Goal: Task Accomplishment & Management: Complete application form

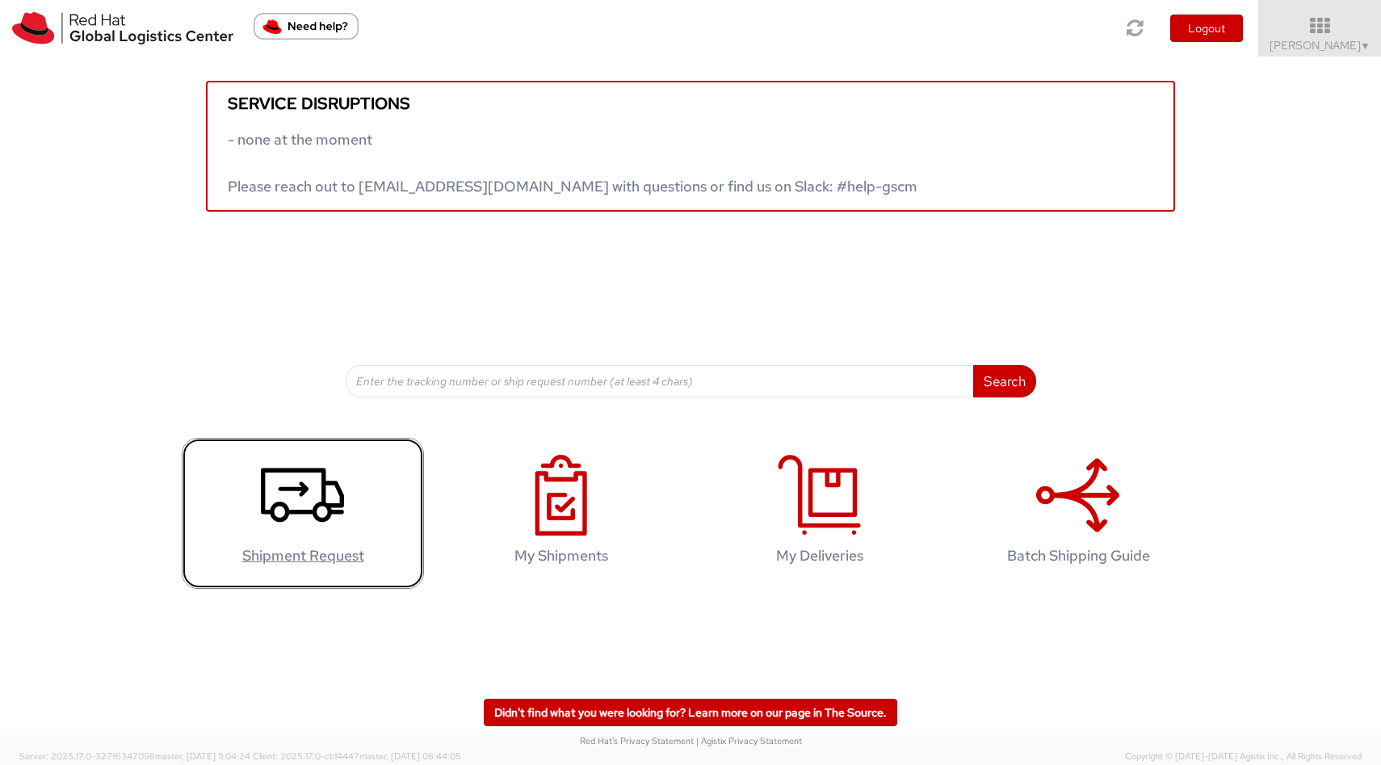
click at [292, 558] on h4 "Shipment Request" at bounding box center [303, 555] width 208 height 16
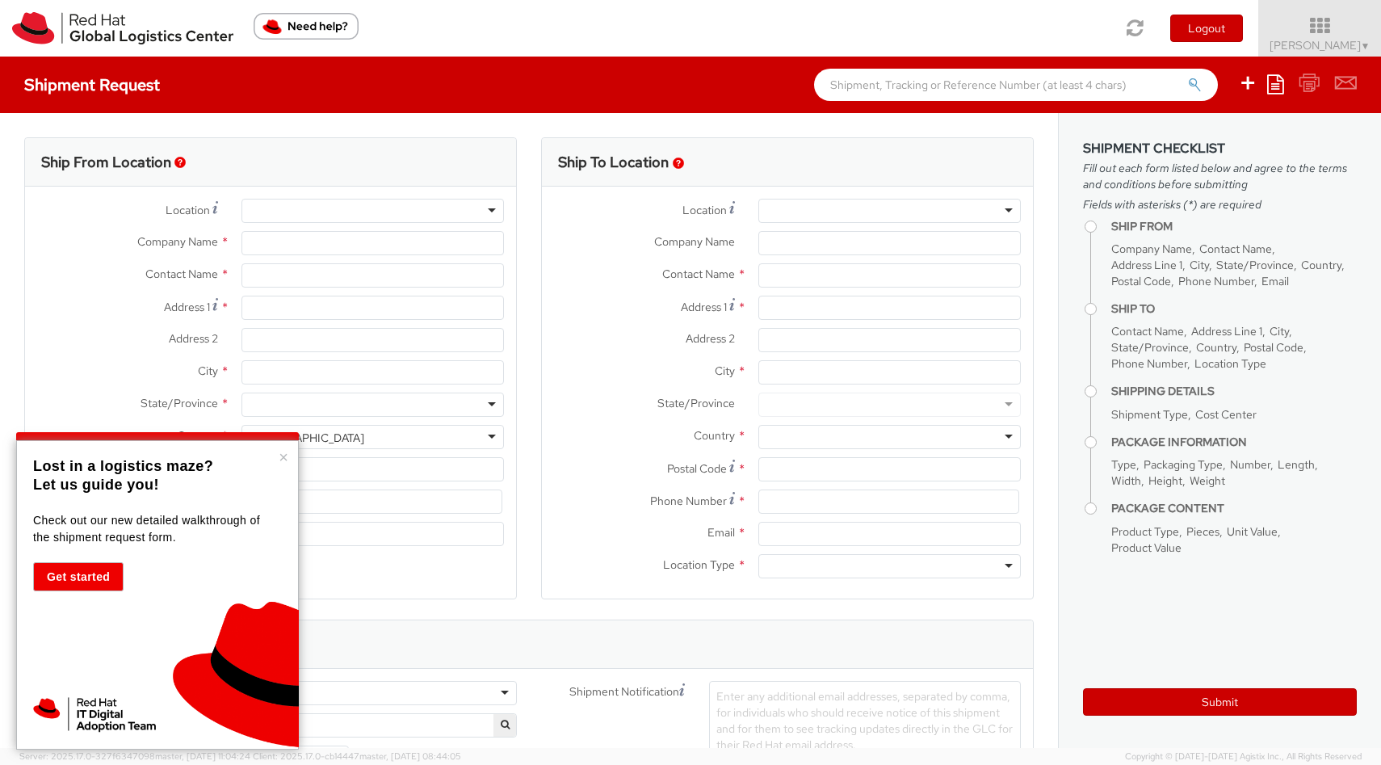
select select "523"
select select
type input "Red Hat"
type input "Karin Heinz"
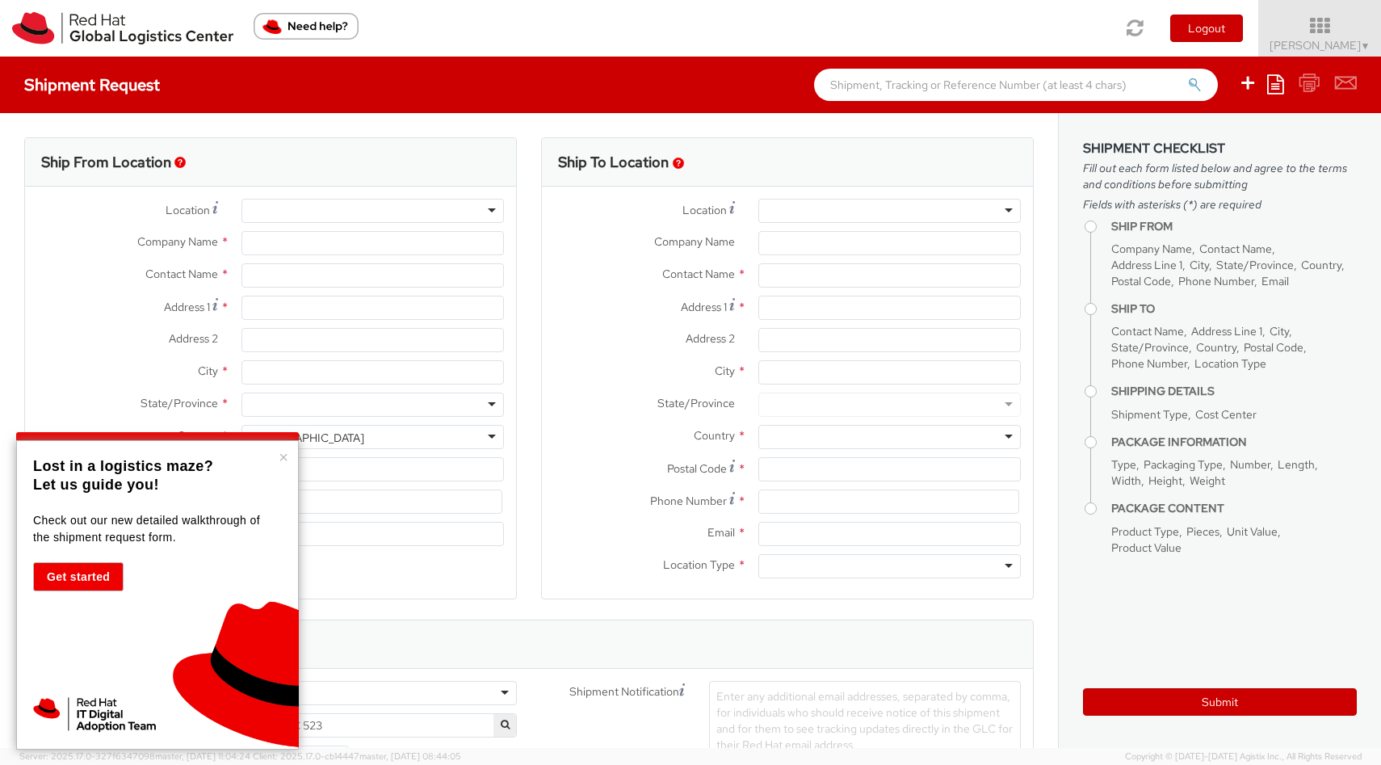
type input "schubert@redhat.com"
click at [284, 455] on button "×" at bounding box center [284, 457] width 10 height 16
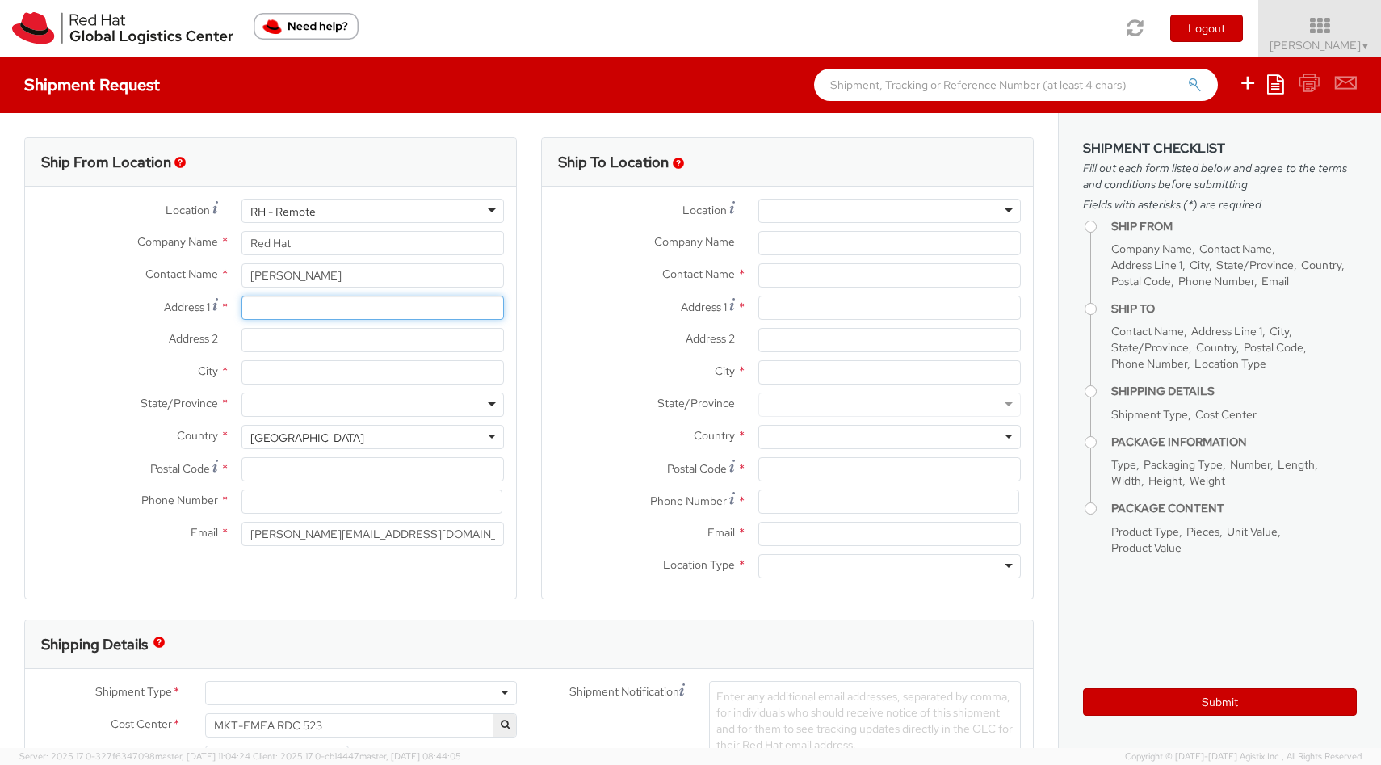
click at [308, 315] on input "Address 1 *" at bounding box center [372, 307] width 262 height 24
type input "Karl-Valentin-Str., 3"
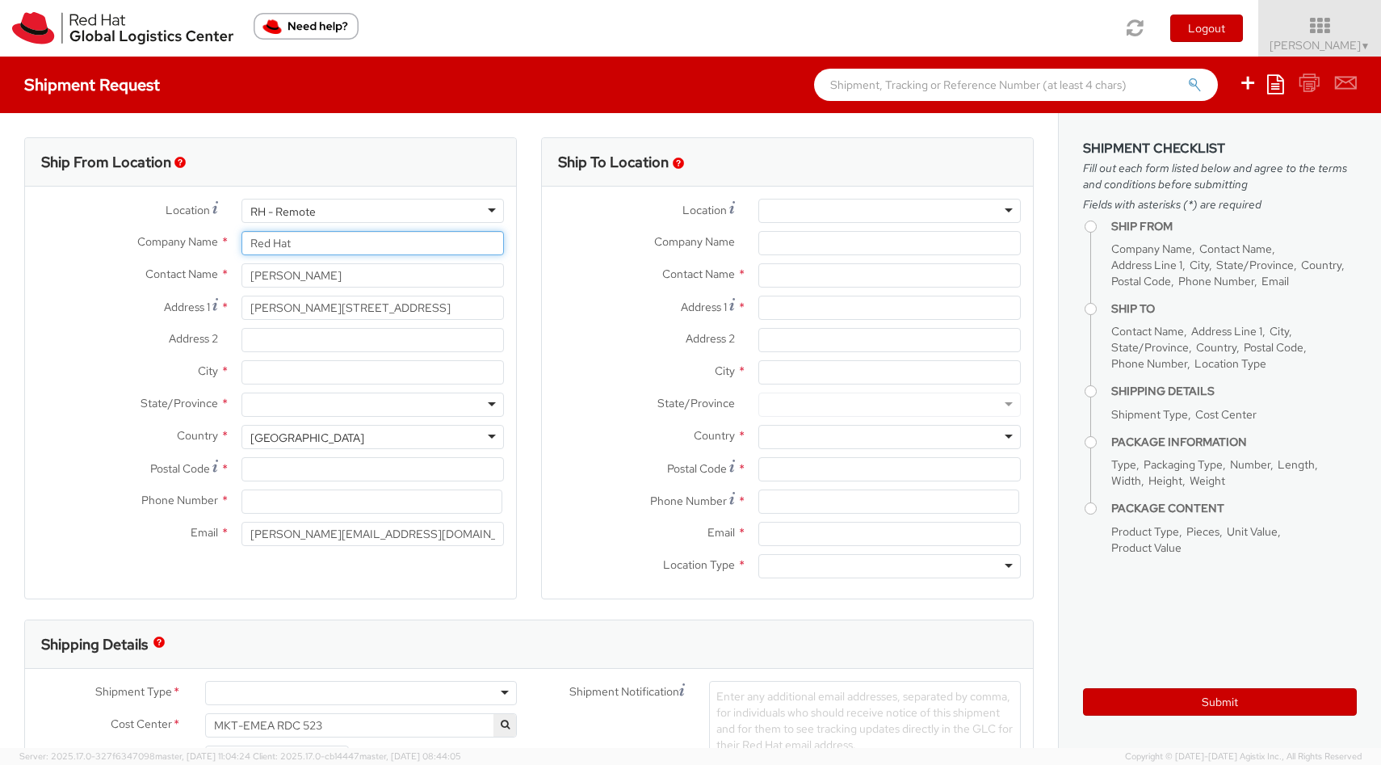
type input "Karin Heinz"
type input "KARIN Charlotte HEINZ"
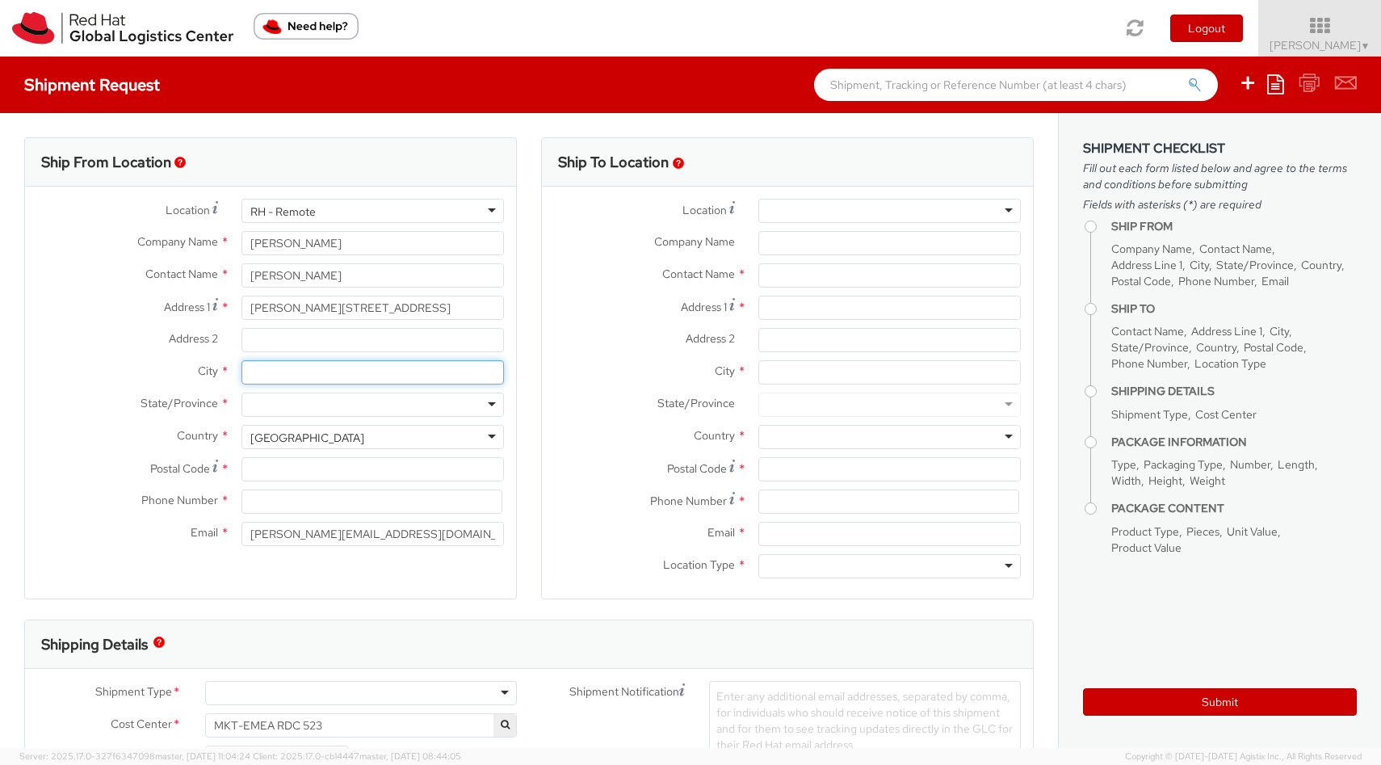
type input "Grünwald"
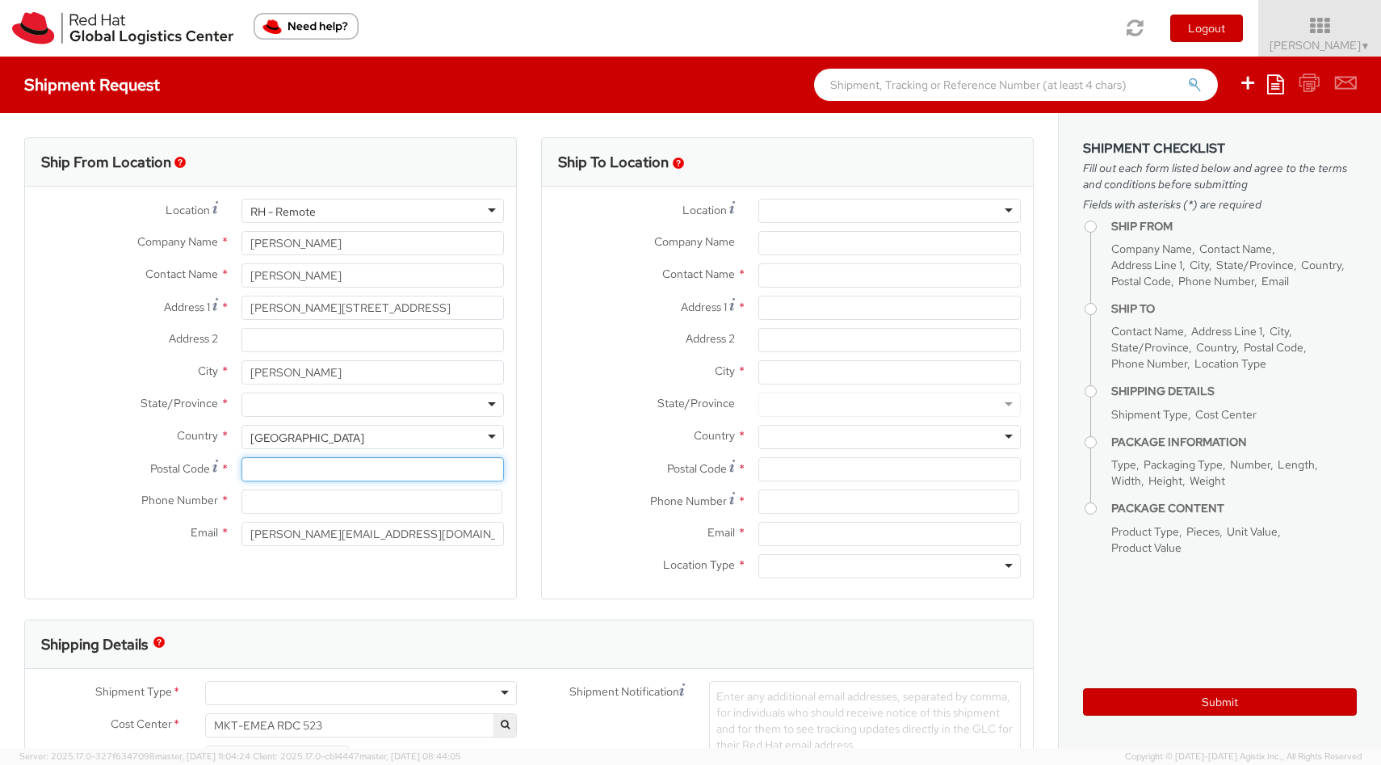
type input "82031"
type input "04901749219454"
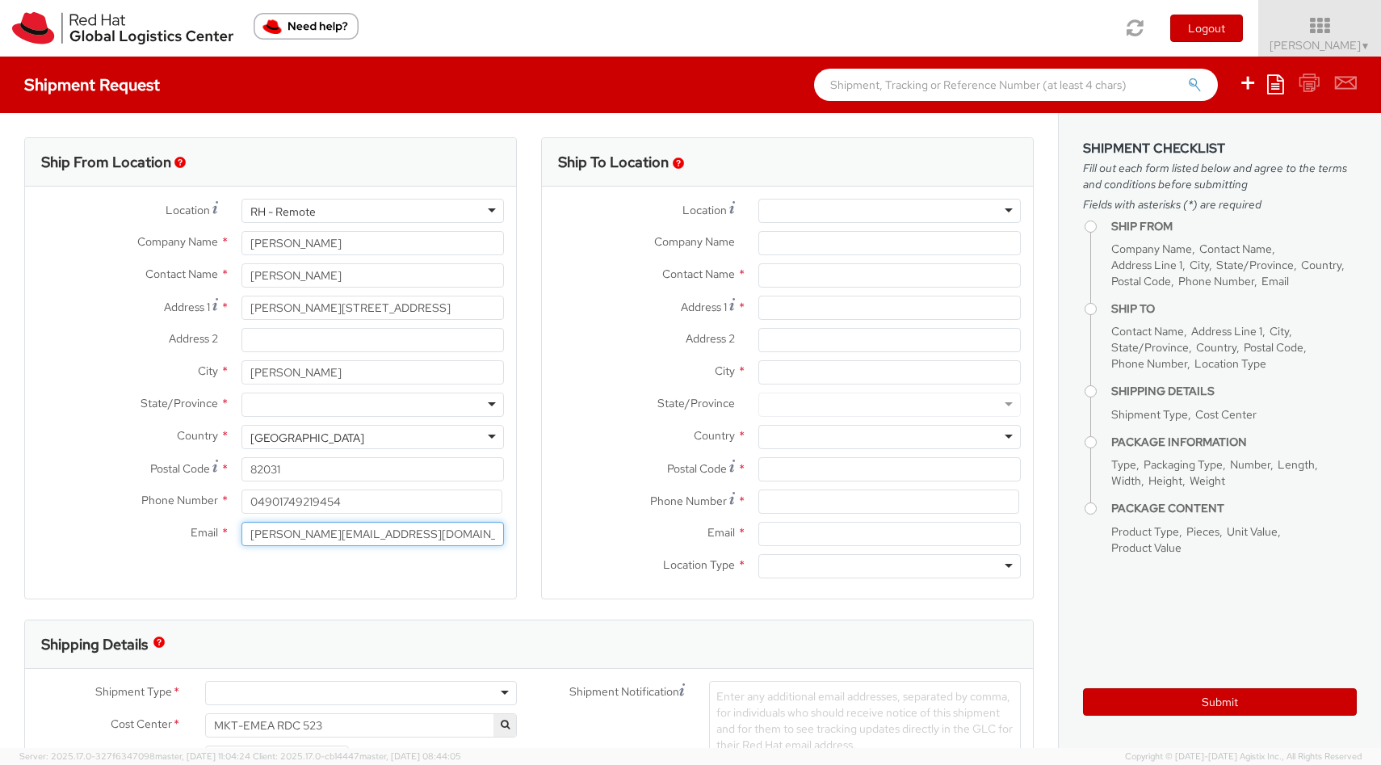
type input "diekarinheinz@web.de"
click at [489, 434] on div "United States" at bounding box center [372, 437] width 262 height 24
click at [492, 436] on div "United States" at bounding box center [372, 437] width 262 height 24
drag, startPoint x: 378, startPoint y: 438, endPoint x: 256, endPoint y: 443, distance: 122.0
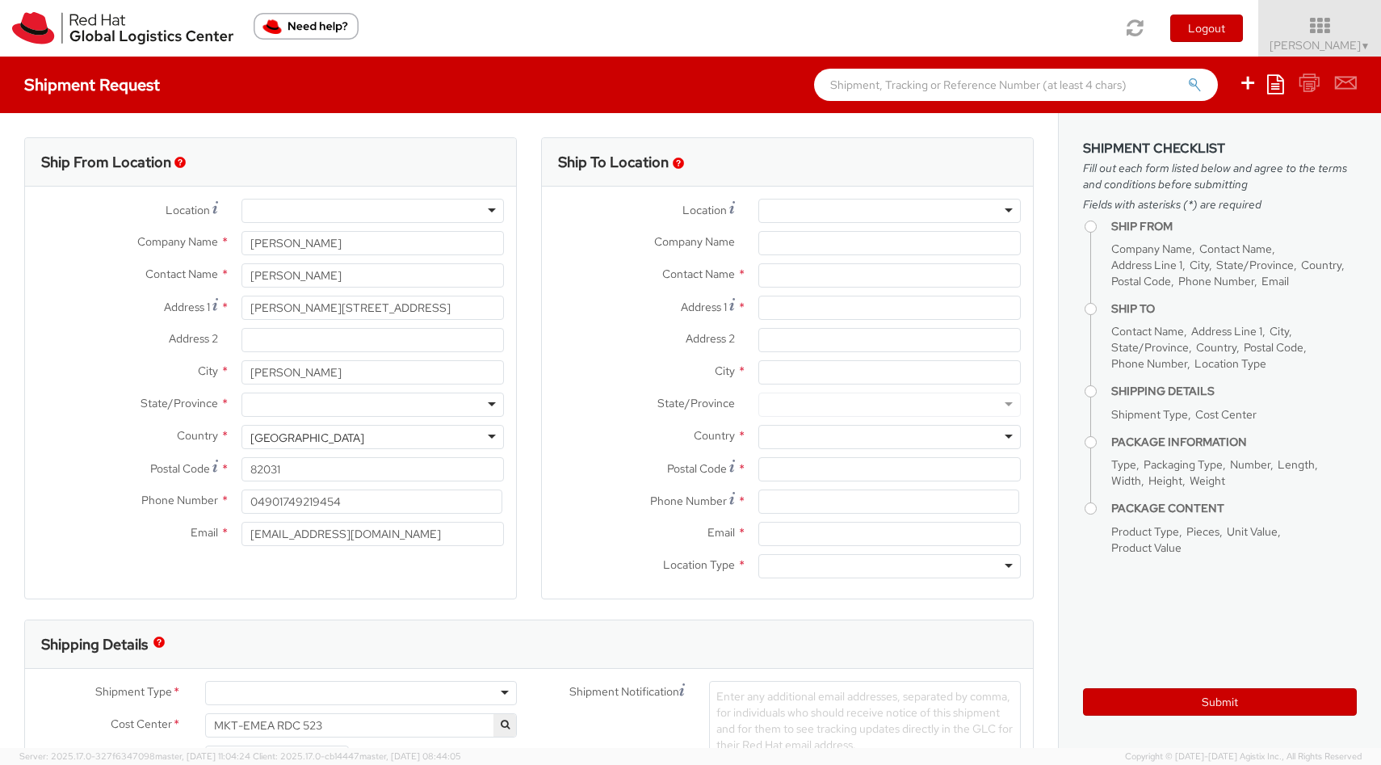
click at [256, 443] on div "United States" at bounding box center [372, 437] width 262 height 24
click at [353, 438] on div "United States" at bounding box center [372, 437] width 262 height 24
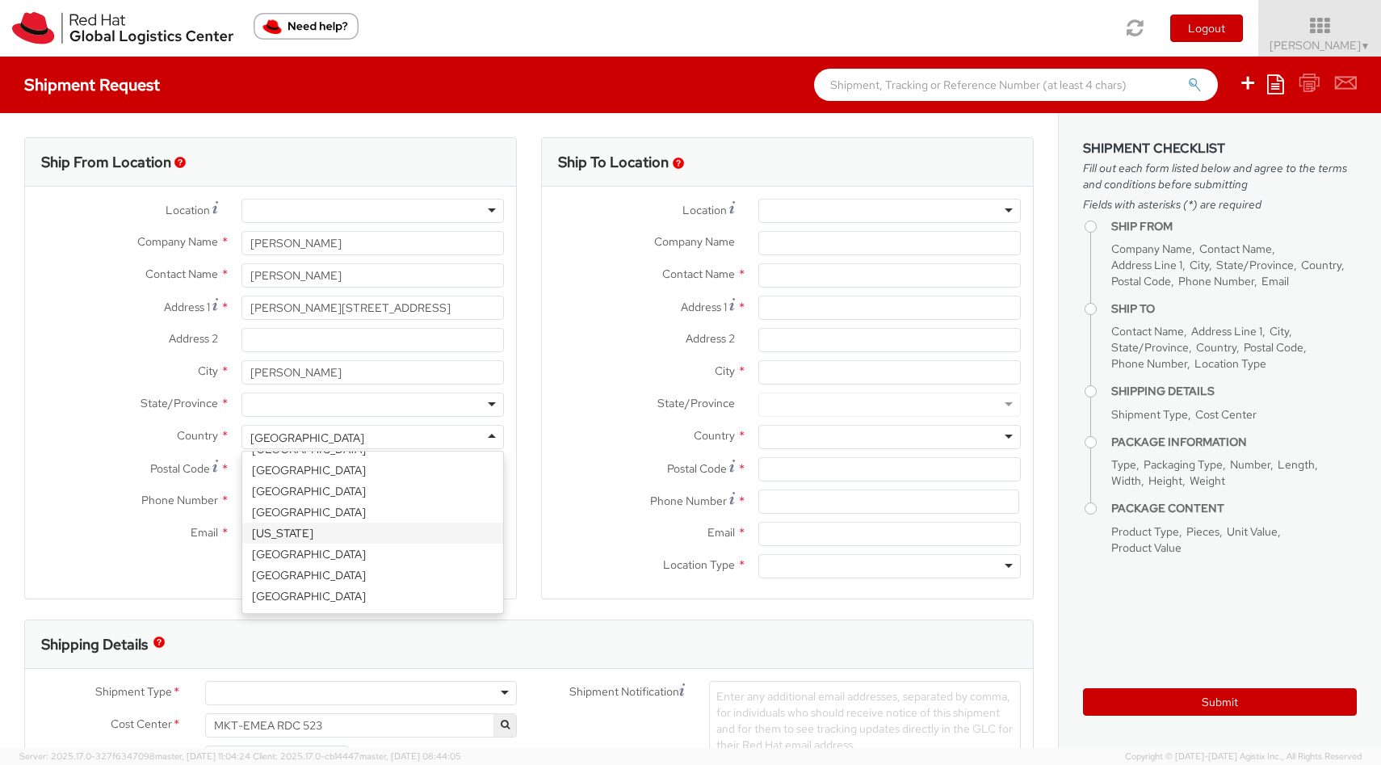
scroll to position [1424, 0]
select select "CM"
select select "KGS"
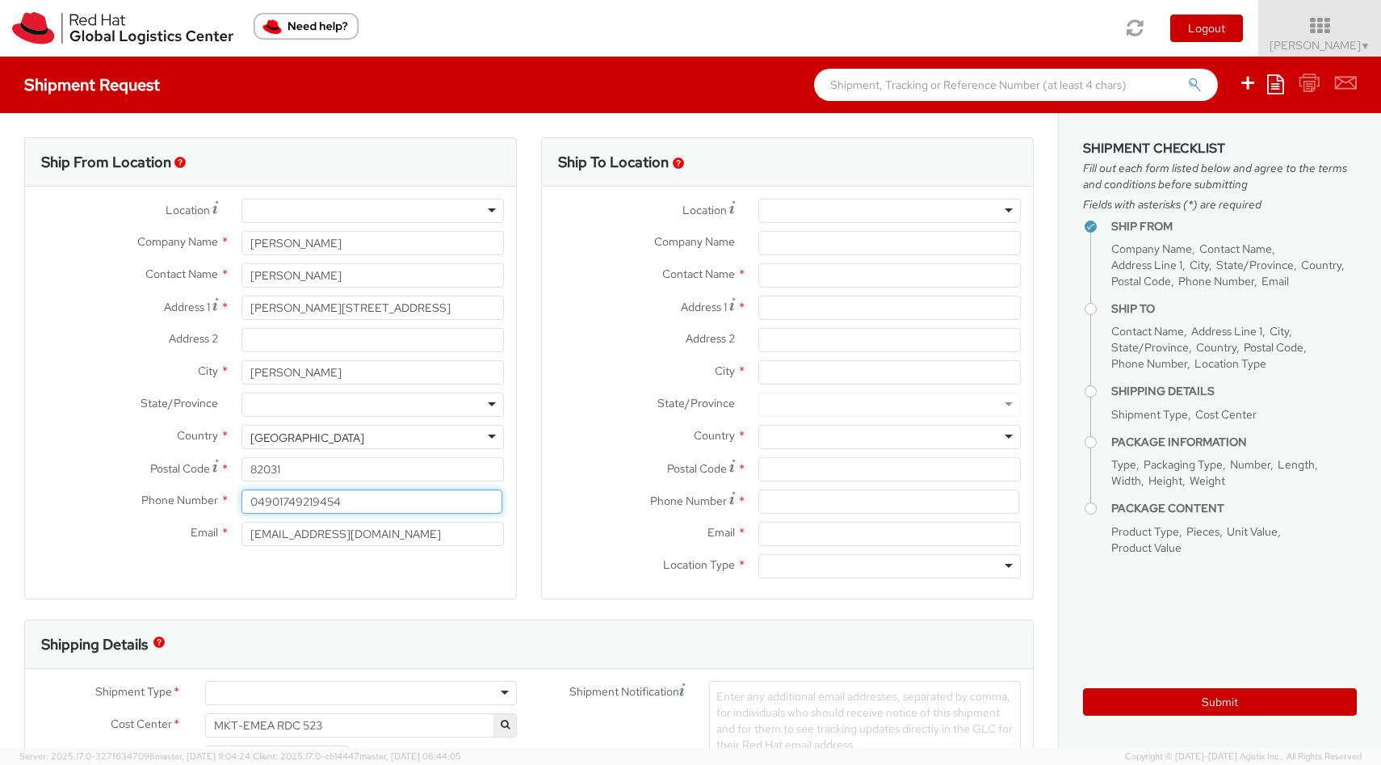
click at [259, 500] on input "04901749219454" at bounding box center [371, 501] width 261 height 24
click at [278, 501] on input "+4901749219454" at bounding box center [371, 501] width 261 height 24
type input "+491749219454"
drag, startPoint x: 376, startPoint y: 533, endPoint x: 244, endPoint y: 526, distance: 132.6
click at [244, 526] on input "diekarinheinz@web.de" at bounding box center [372, 534] width 262 height 24
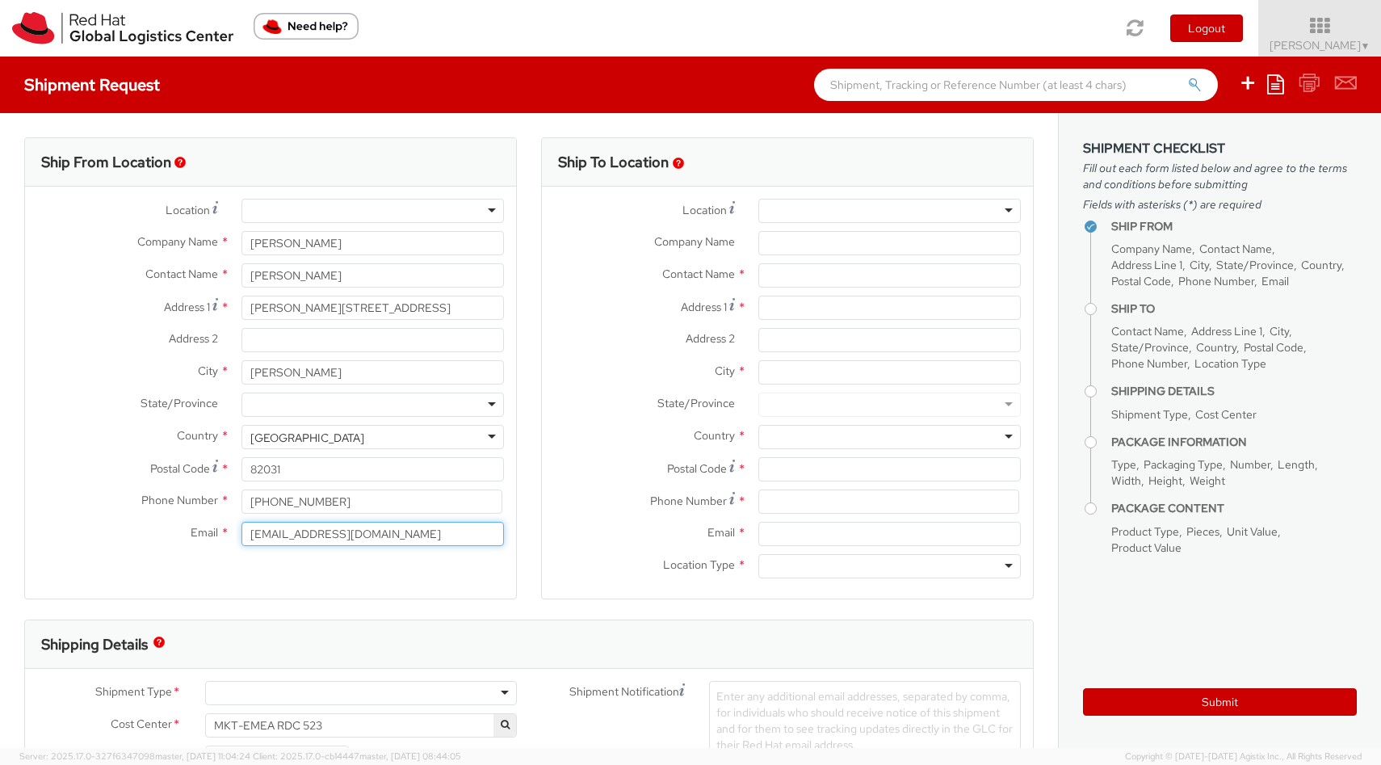
type input "schubert@redhat.com"
click at [806, 209] on div at bounding box center [889, 211] width 262 height 24
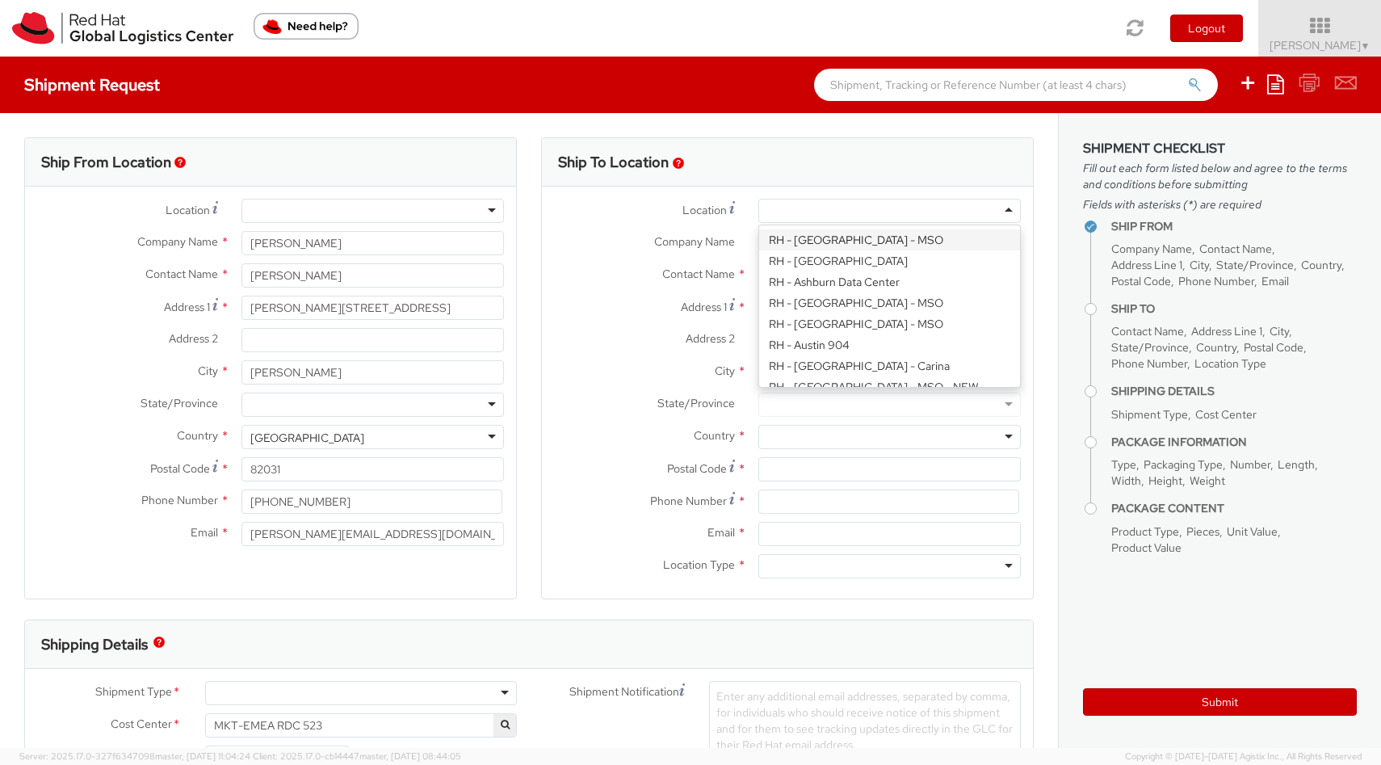
paste input "RH - Brno - Tech Park Brno - B"
type input "RH - Brno - Tech Park Brno - B"
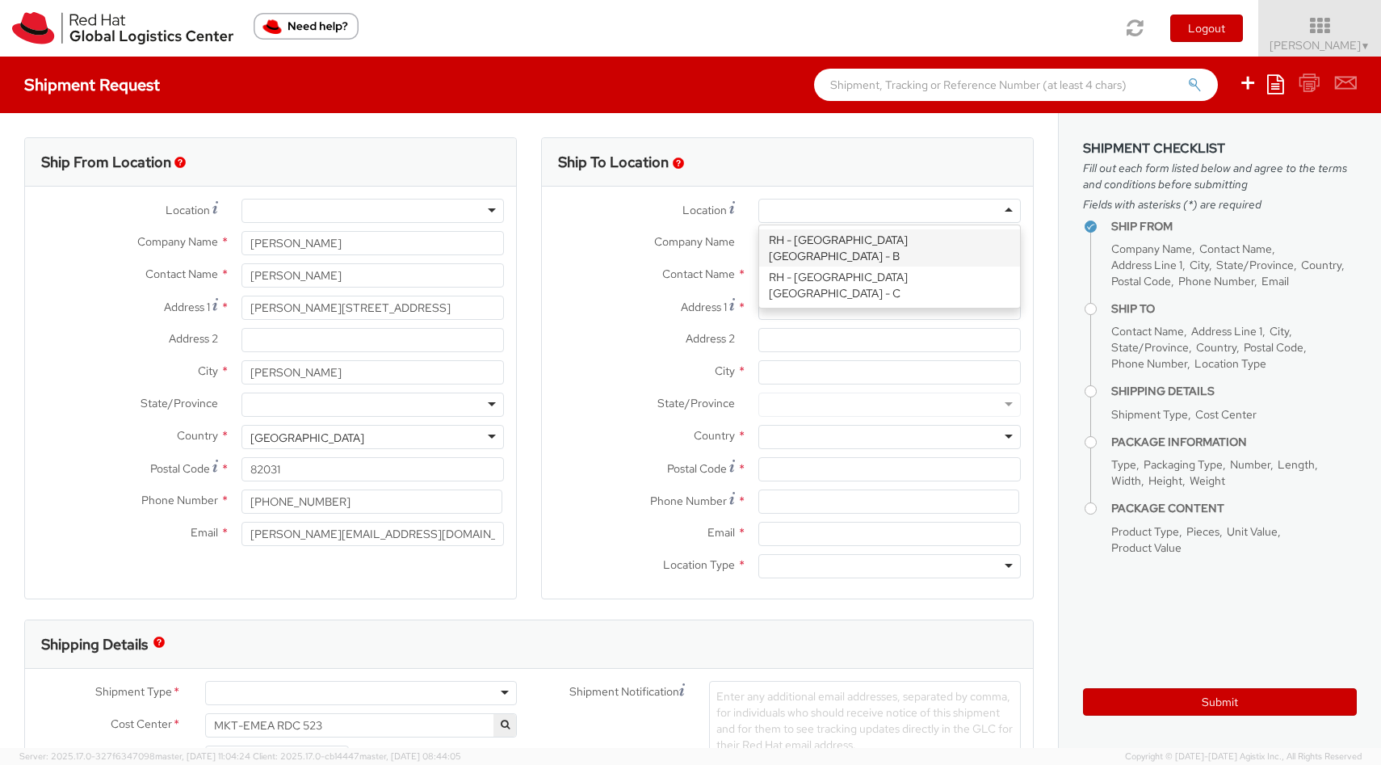
type input "Red Hat Czech s.r.o."
type input "Purkynova 647/111"
type input "BRNO"
type input "621 00"
type input "420 532 294 555"
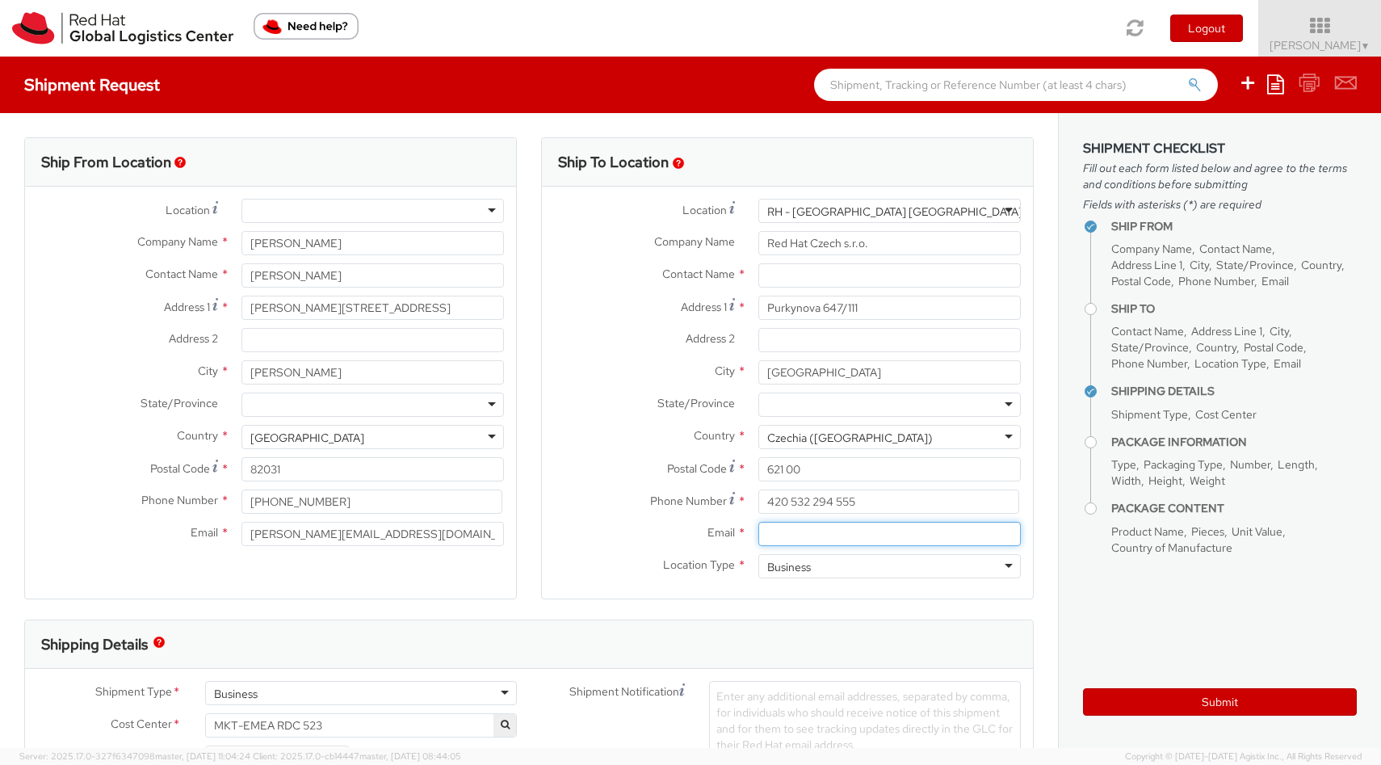
click at [815, 537] on input "Email *" at bounding box center [889, 534] width 262 height 24
paste input "laptop-return@redhat.com"
type input "laptop-return@redhat.com"
click at [791, 281] on input "text" at bounding box center [889, 275] width 262 height 24
paste input "Attn: Red Hat IT - Endpoint Systems"
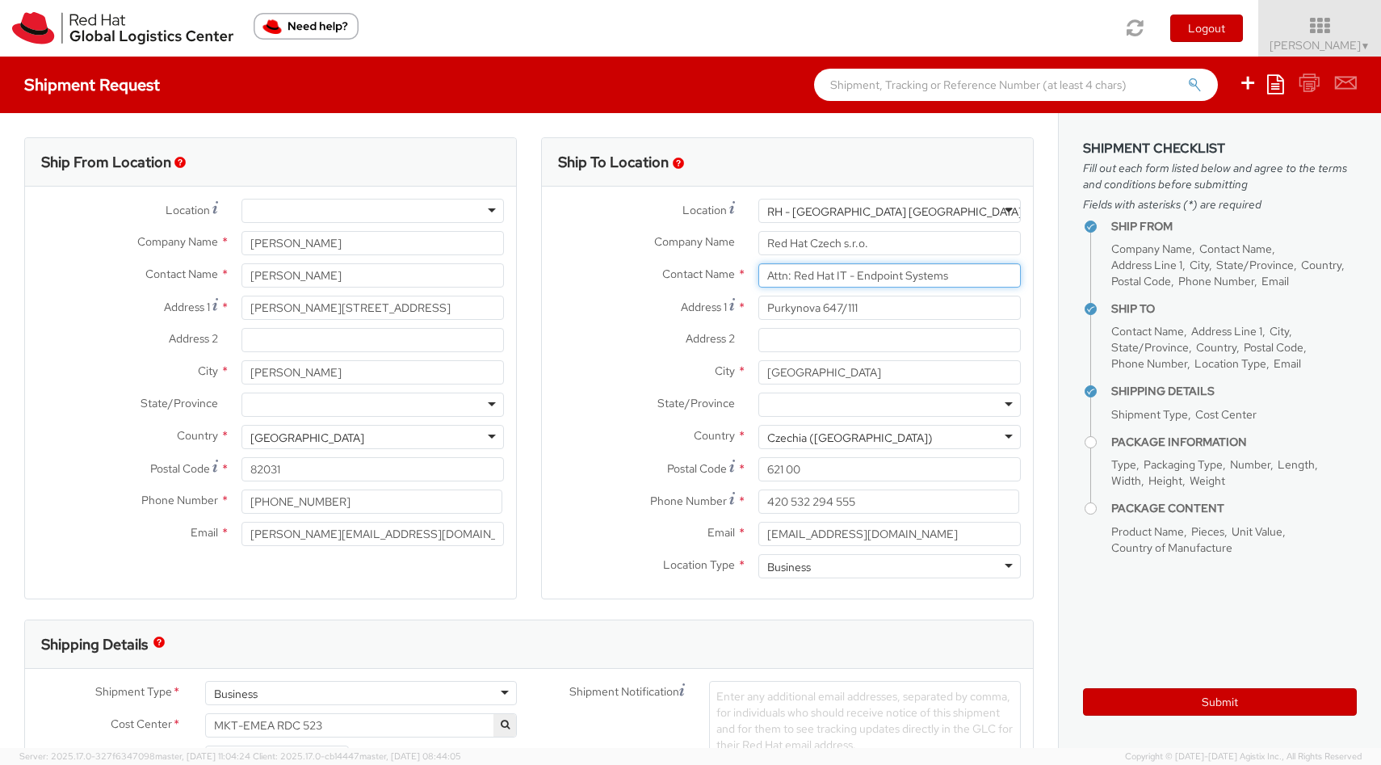
type input "Attn: Red Hat IT - Endpoint Systems"
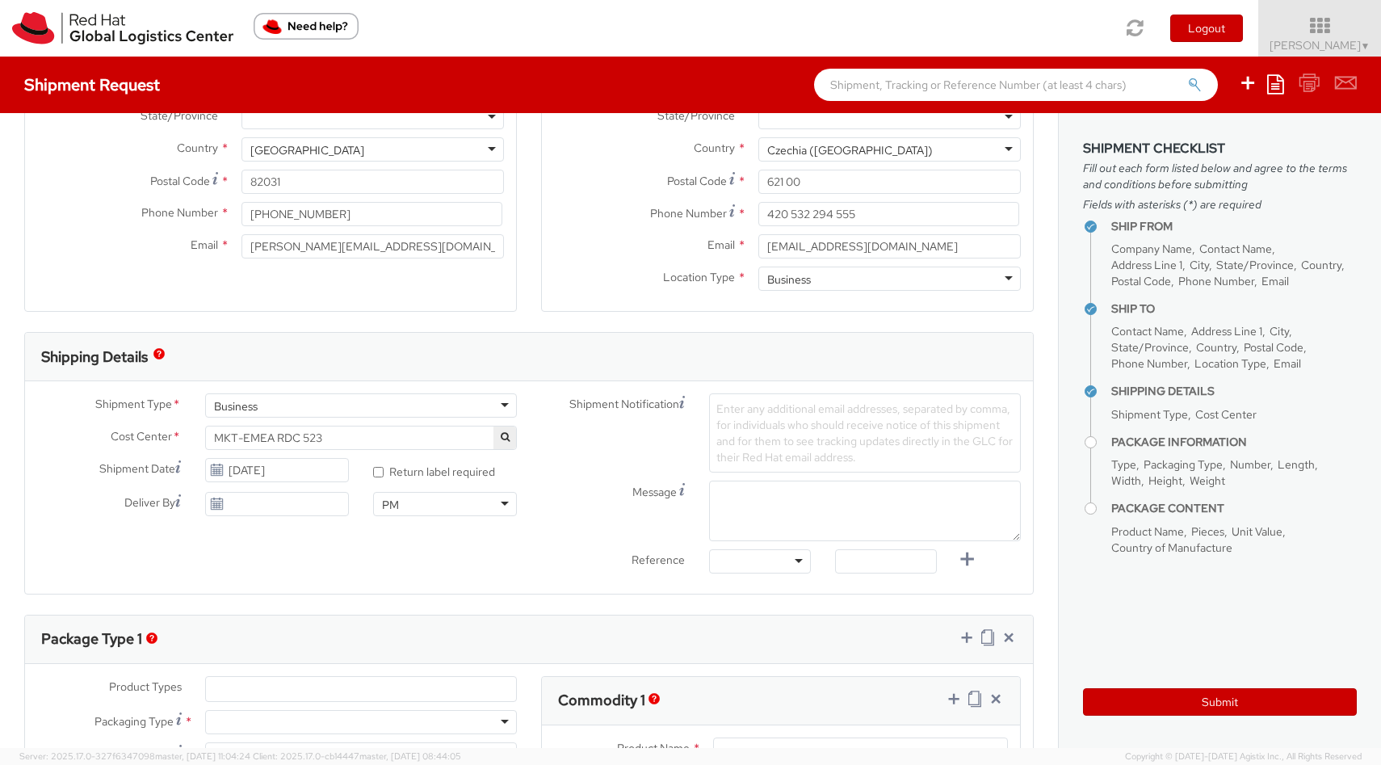
scroll to position [288, 0]
click at [437, 434] on span "MKT-EMEA RDC 523" at bounding box center [361, 436] width 294 height 15
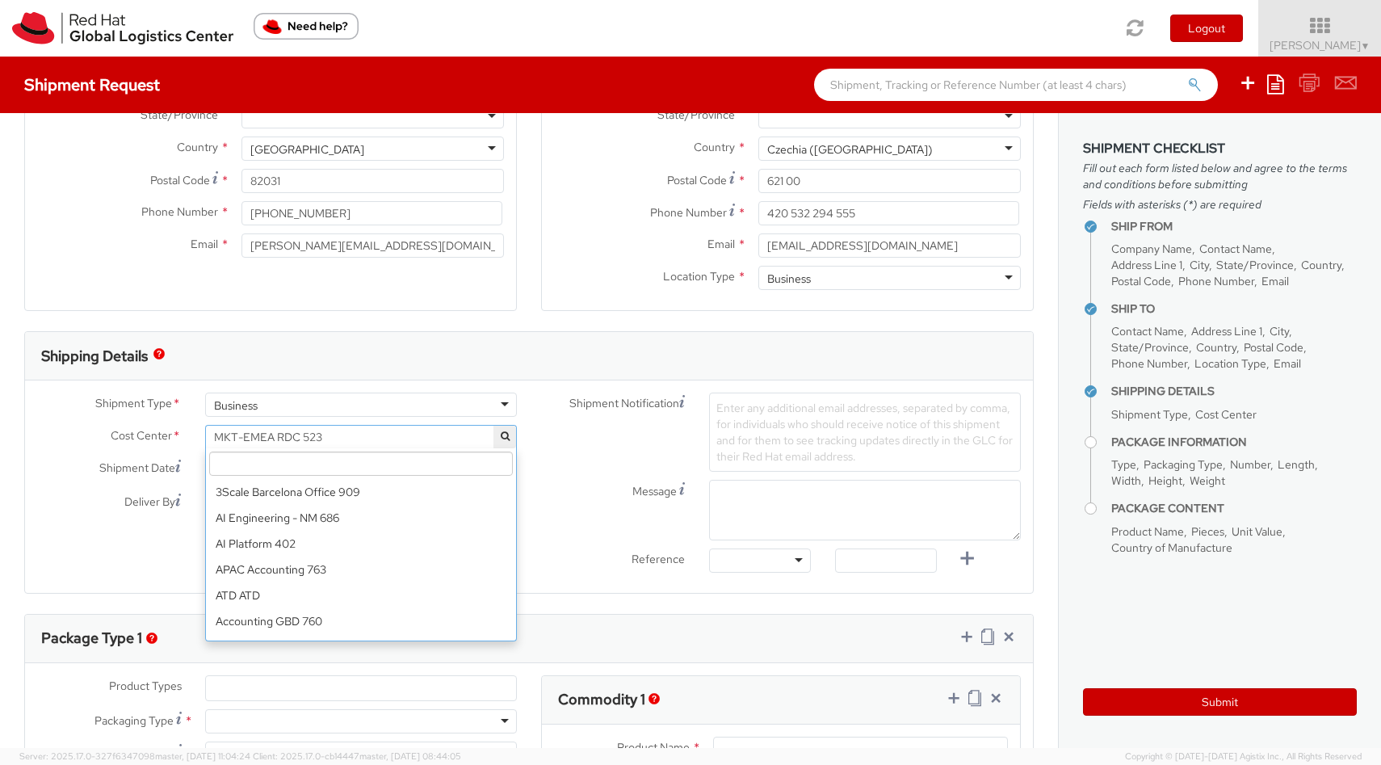
scroll to position [11109, 0]
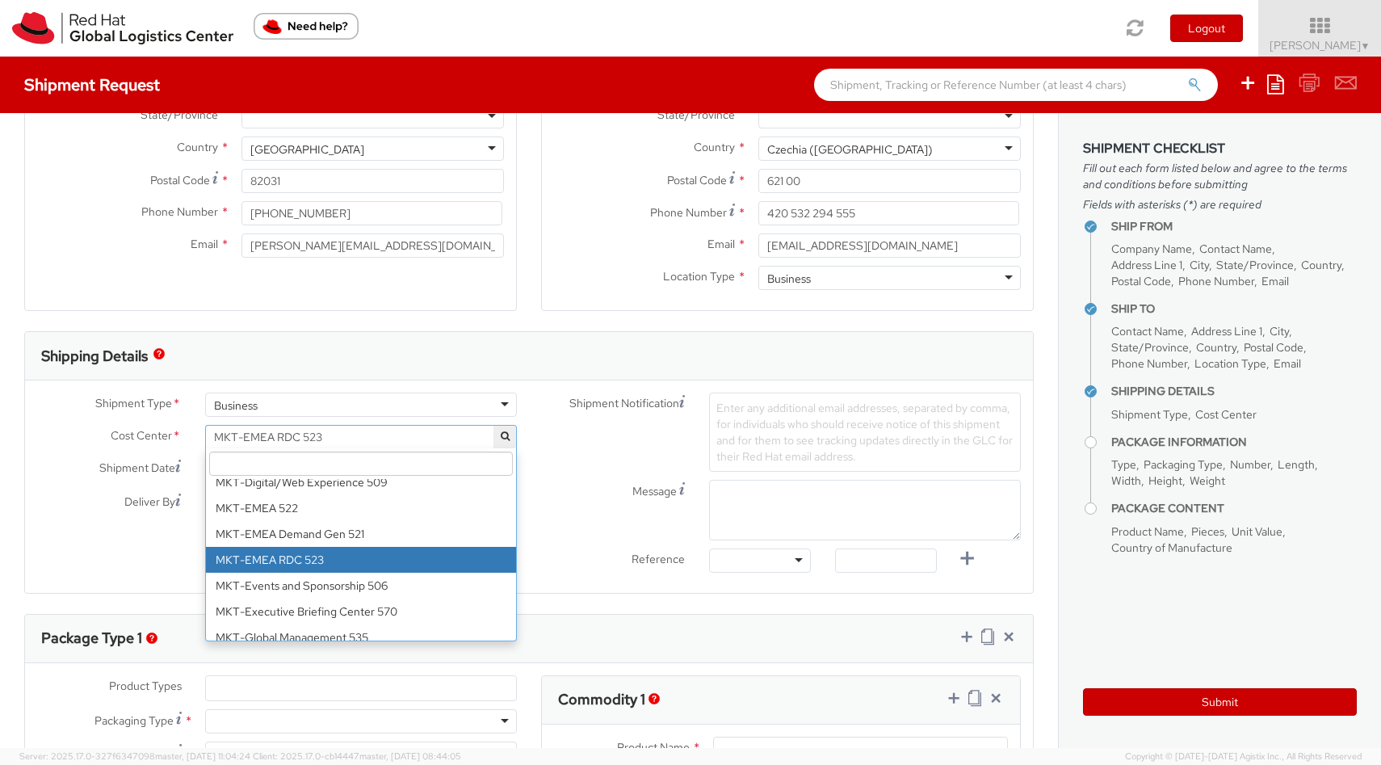
click at [422, 463] on input "search" at bounding box center [361, 463] width 304 height 24
paste input "IT Fixed Assets and Contracts 850"
type input "IT Fixed Assets and Contracts 850"
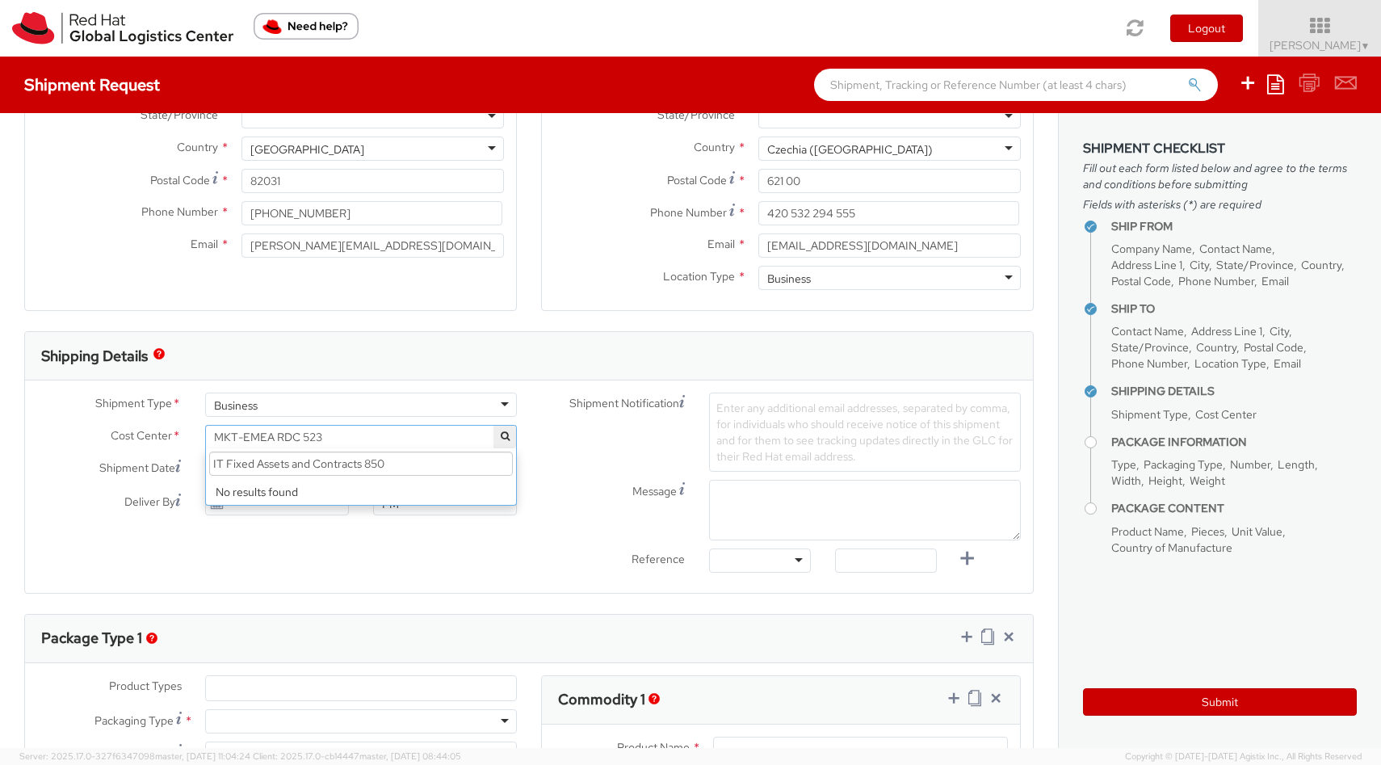
scroll to position [0, 0]
click at [484, 559] on div "Shipment Type * Business Business Business Cost Center * MKT-EMEA RDC 523 MKT-E…" at bounding box center [529, 486] width 1008 height 188
click at [501, 434] on icon "button" at bounding box center [505, 436] width 9 height 10
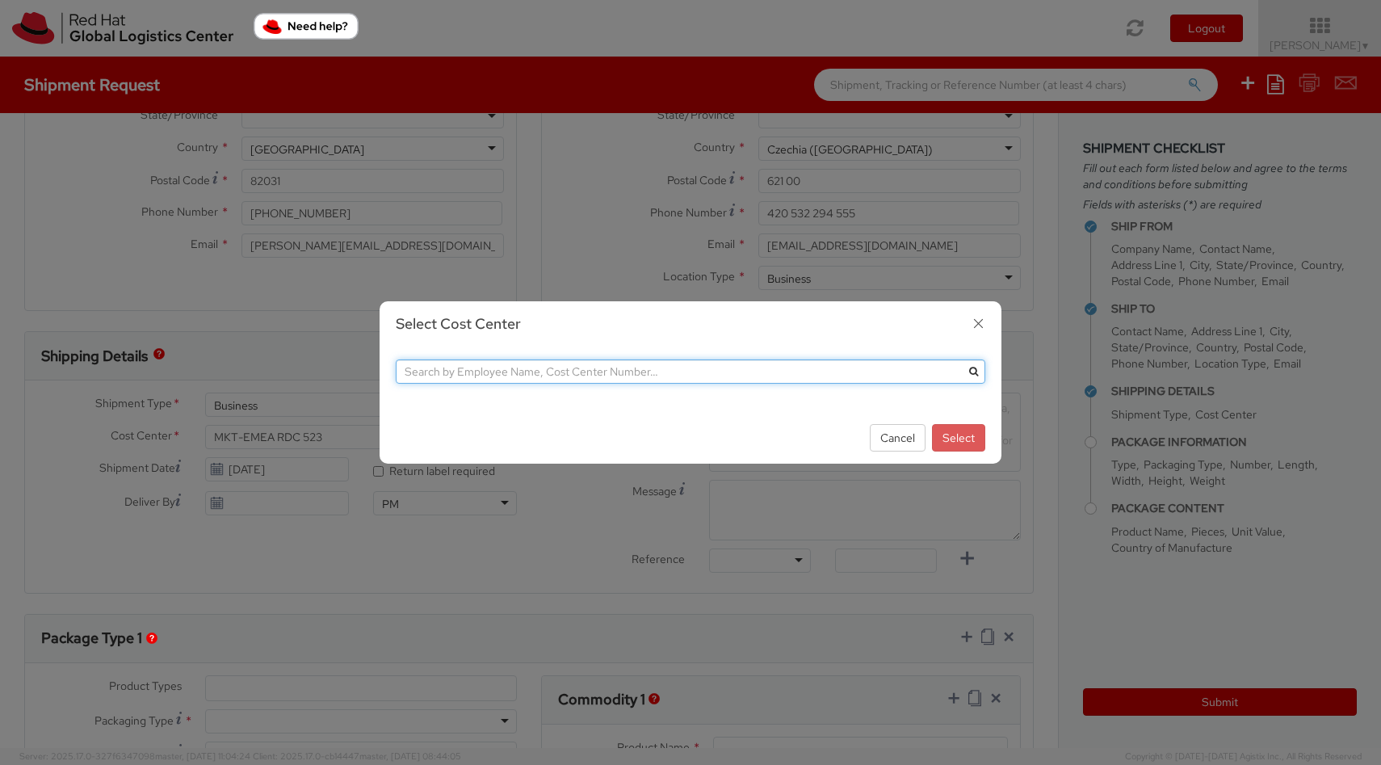
click at [471, 377] on input "text" at bounding box center [690, 371] width 589 height 24
paste input "IT Fixed Assets and Contracts 850"
type input "IT Fixed Assets and Contracts 850"
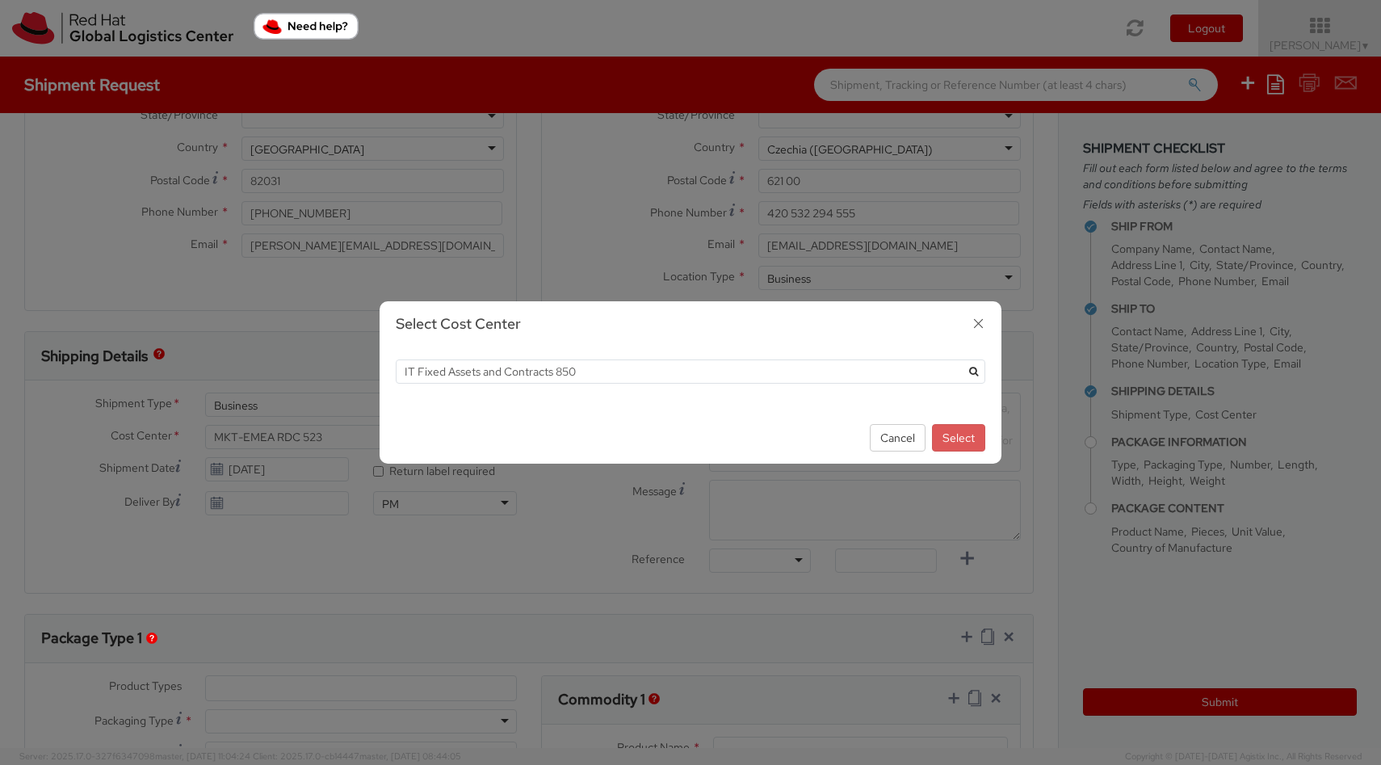
click at [970, 371] on icon "submit" at bounding box center [973, 372] width 9 height 10
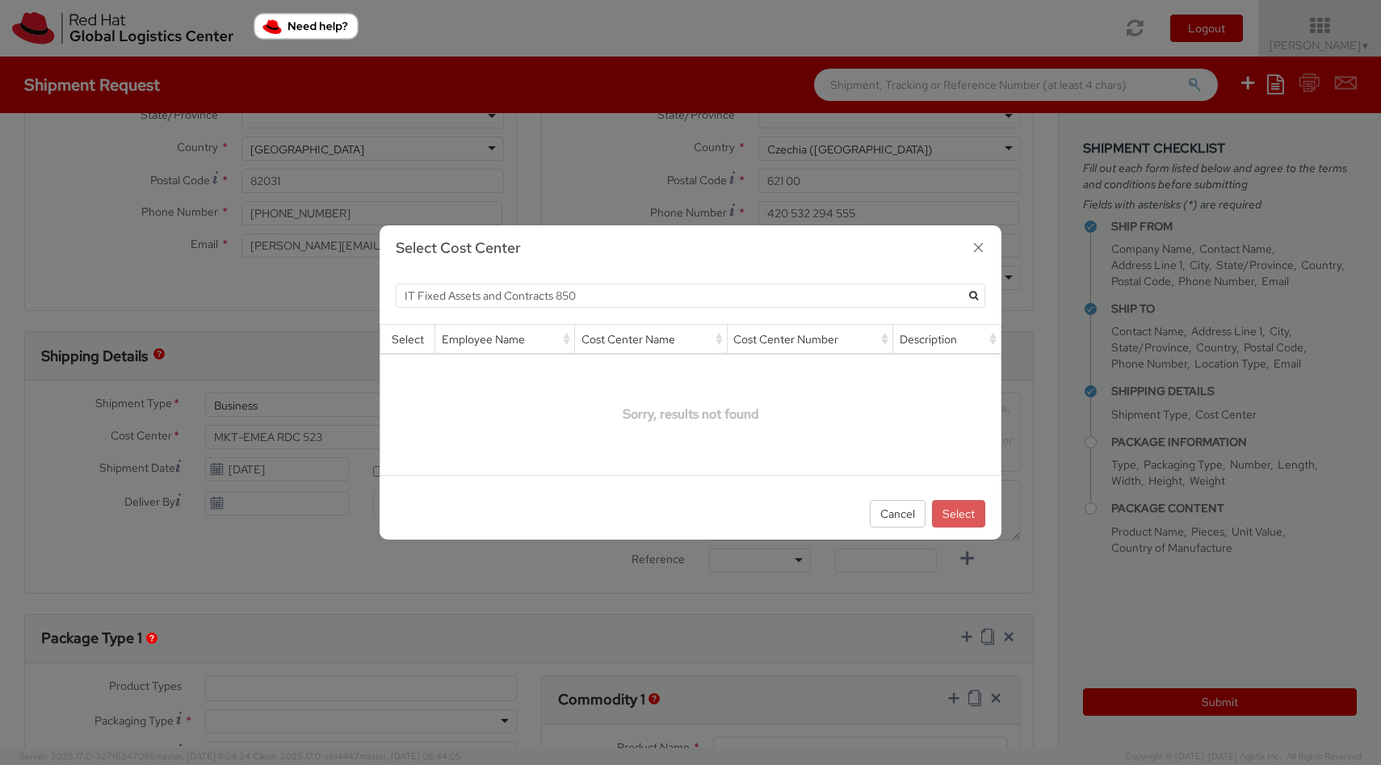
click at [976, 244] on icon "button" at bounding box center [977, 247] width 23 height 23
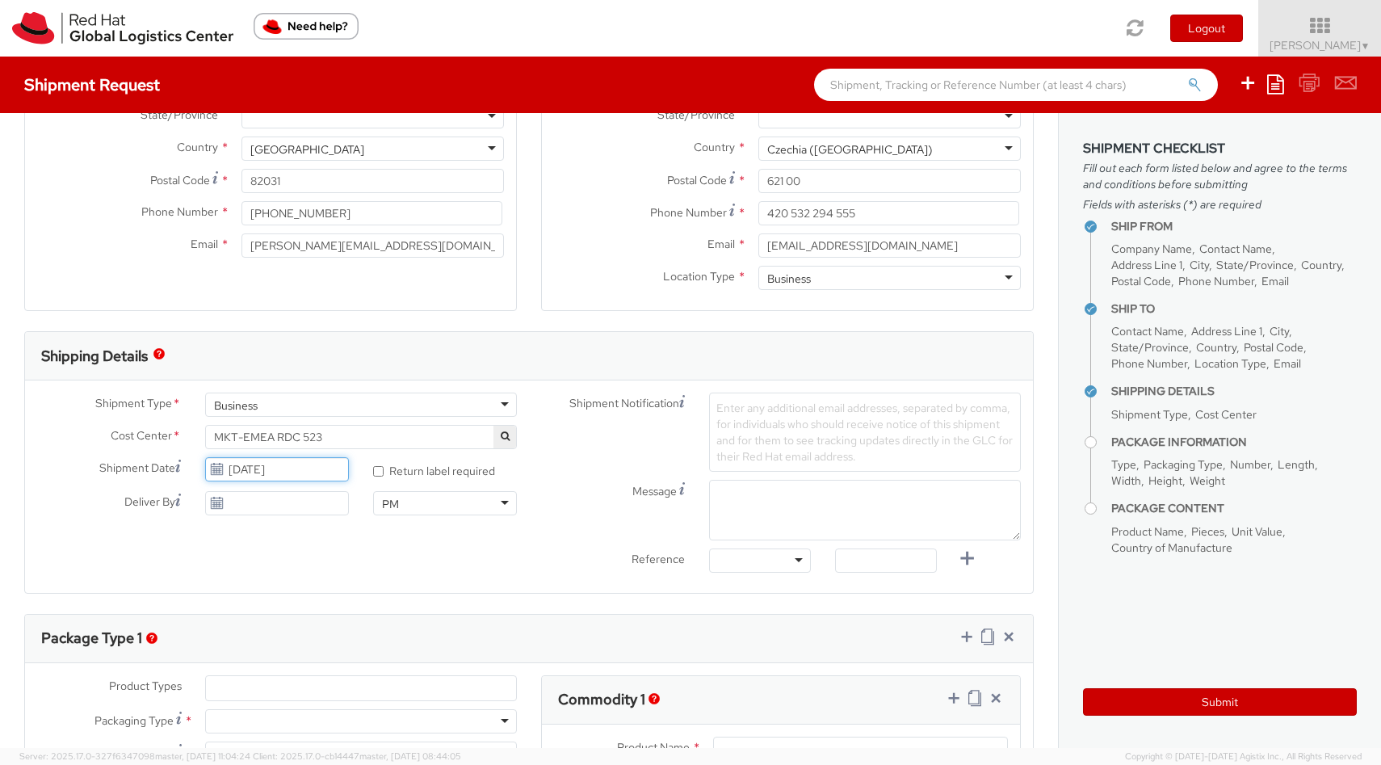
click at [312, 468] on input "08/19/2025" at bounding box center [277, 469] width 144 height 24
click at [317, 618] on td "20" at bounding box center [314, 620] width 32 height 24
type input "08/20/2025"
click at [502, 505] on div "PM" at bounding box center [445, 503] width 144 height 24
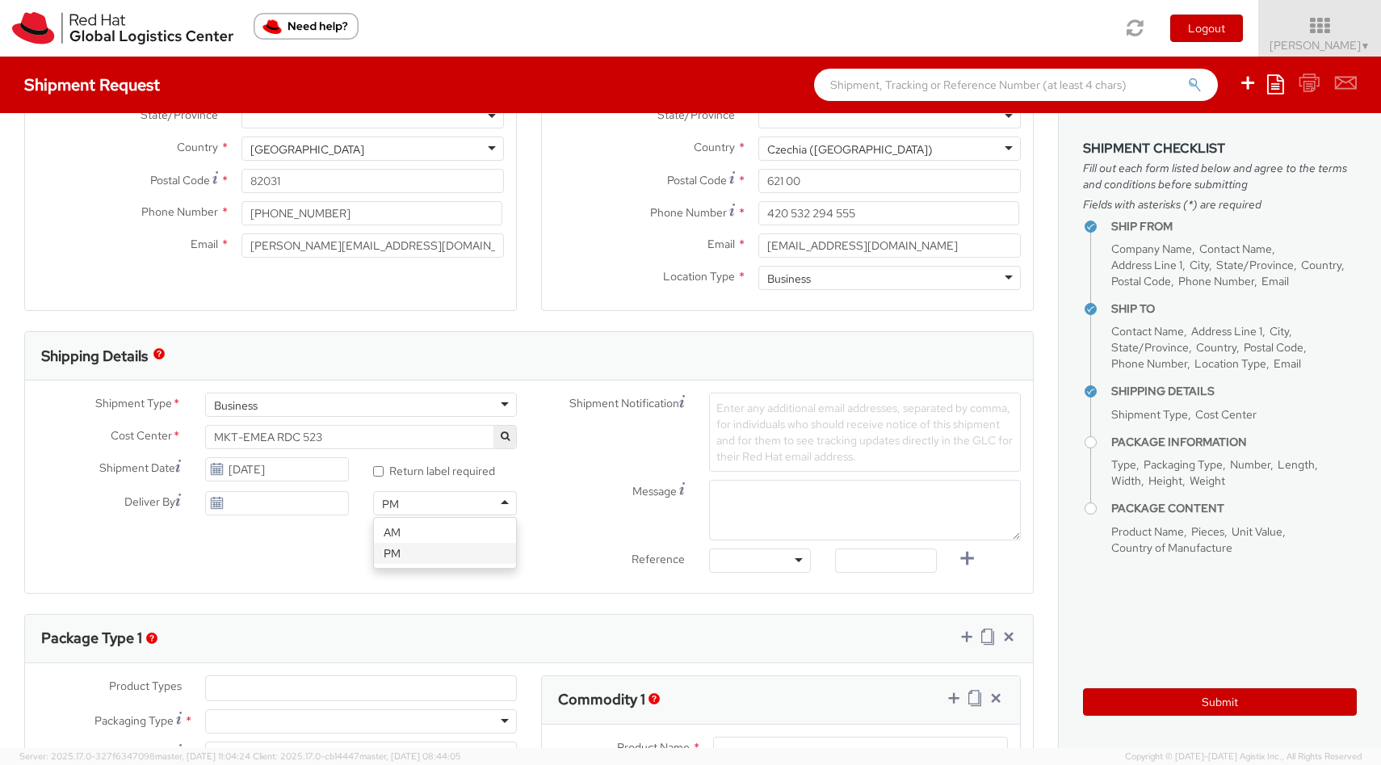
click at [399, 434] on span "MKT-EMEA RDC 523" at bounding box center [361, 436] width 294 height 15
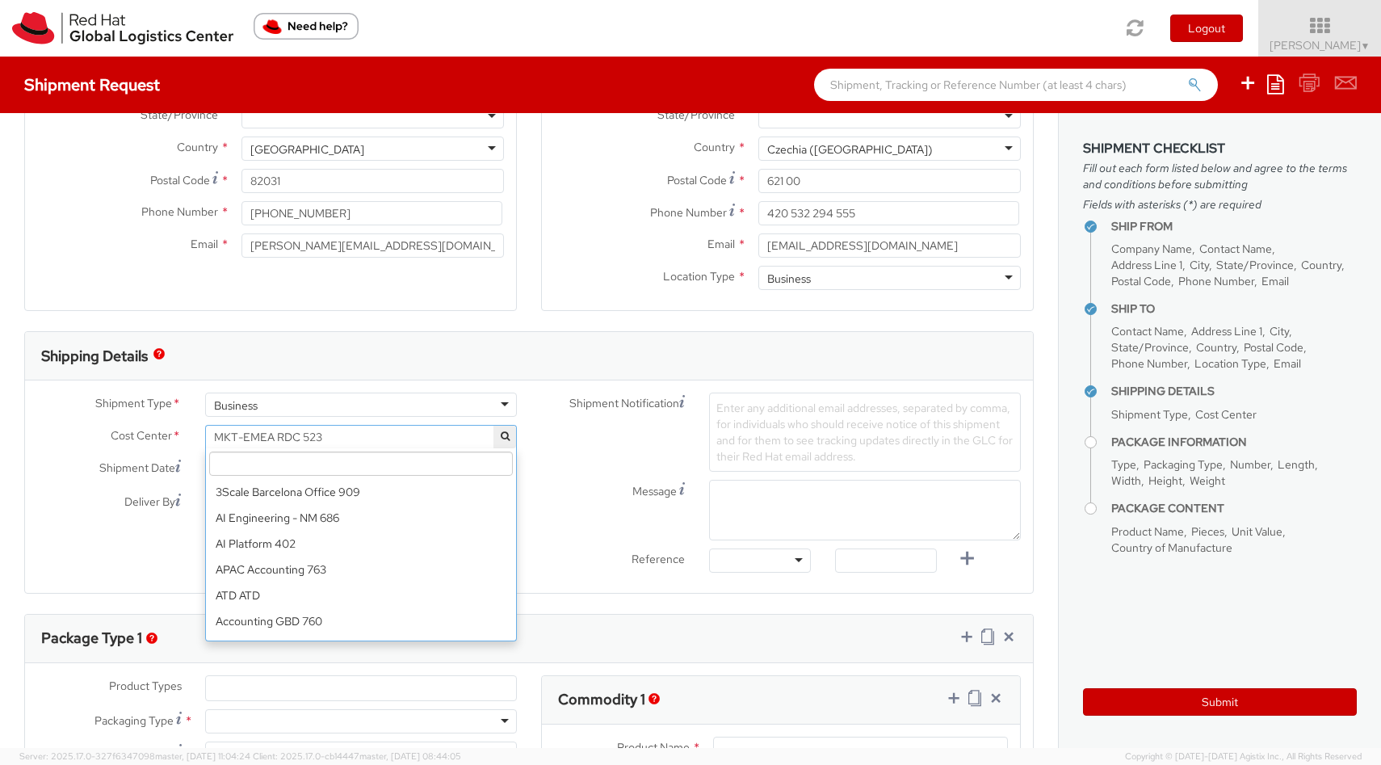
scroll to position [11109, 0]
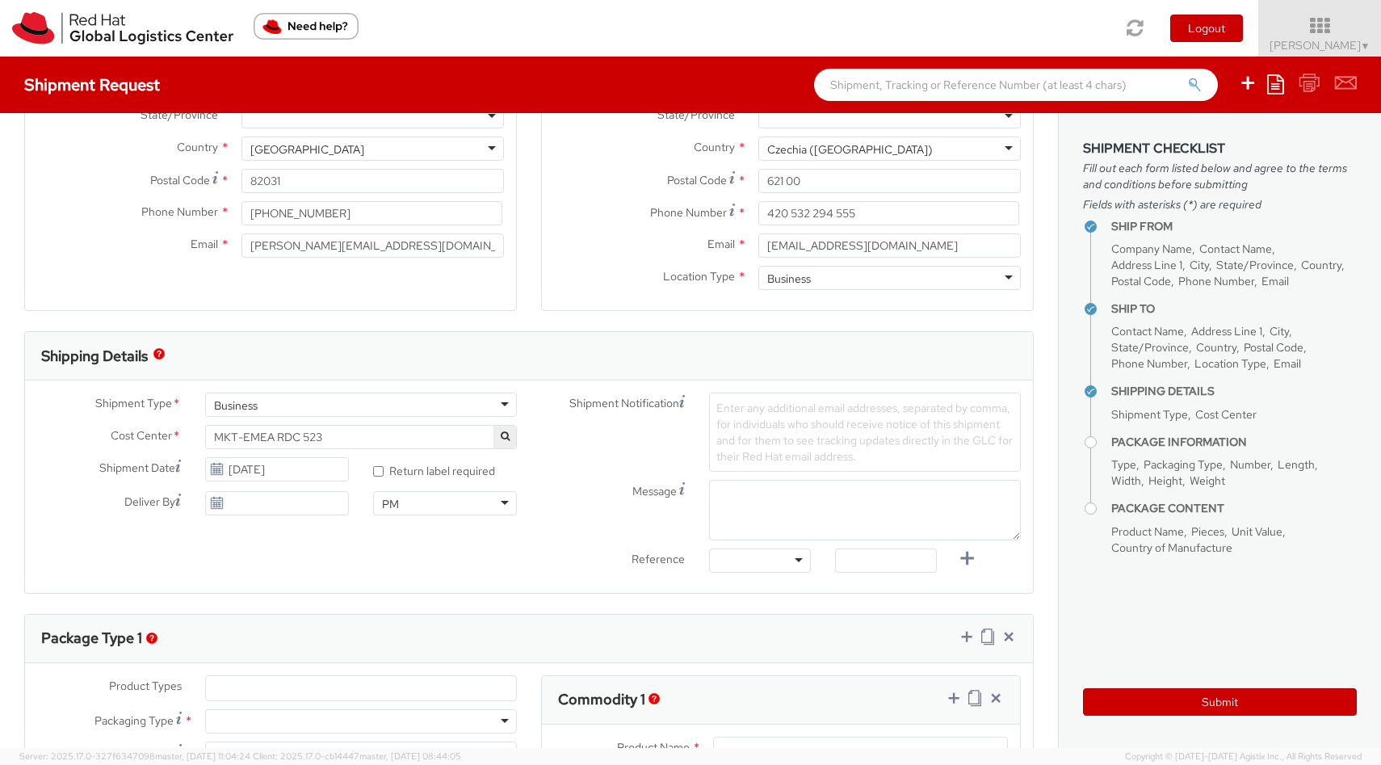
click at [505, 432] on icon "button" at bounding box center [505, 436] width 9 height 10
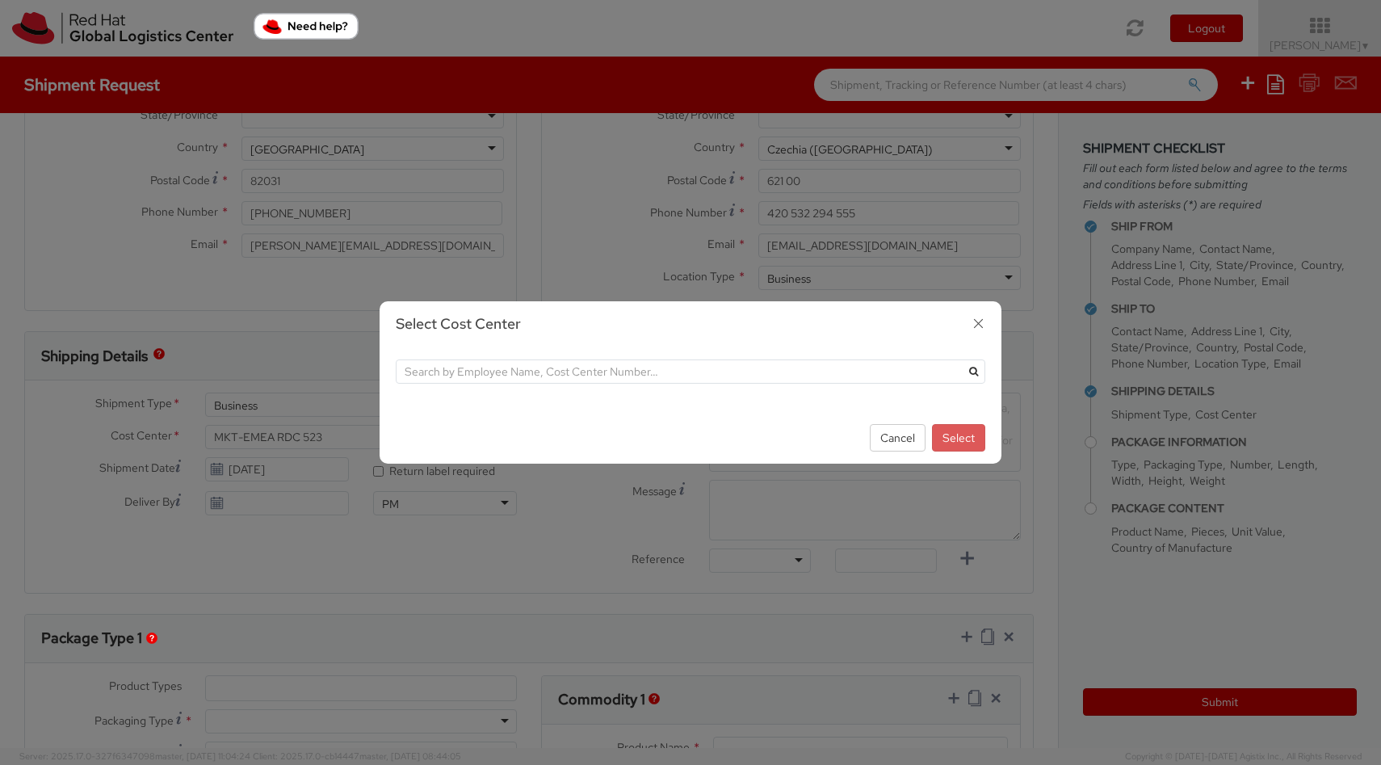
click at [981, 321] on icon "button" at bounding box center [977, 323] width 23 height 23
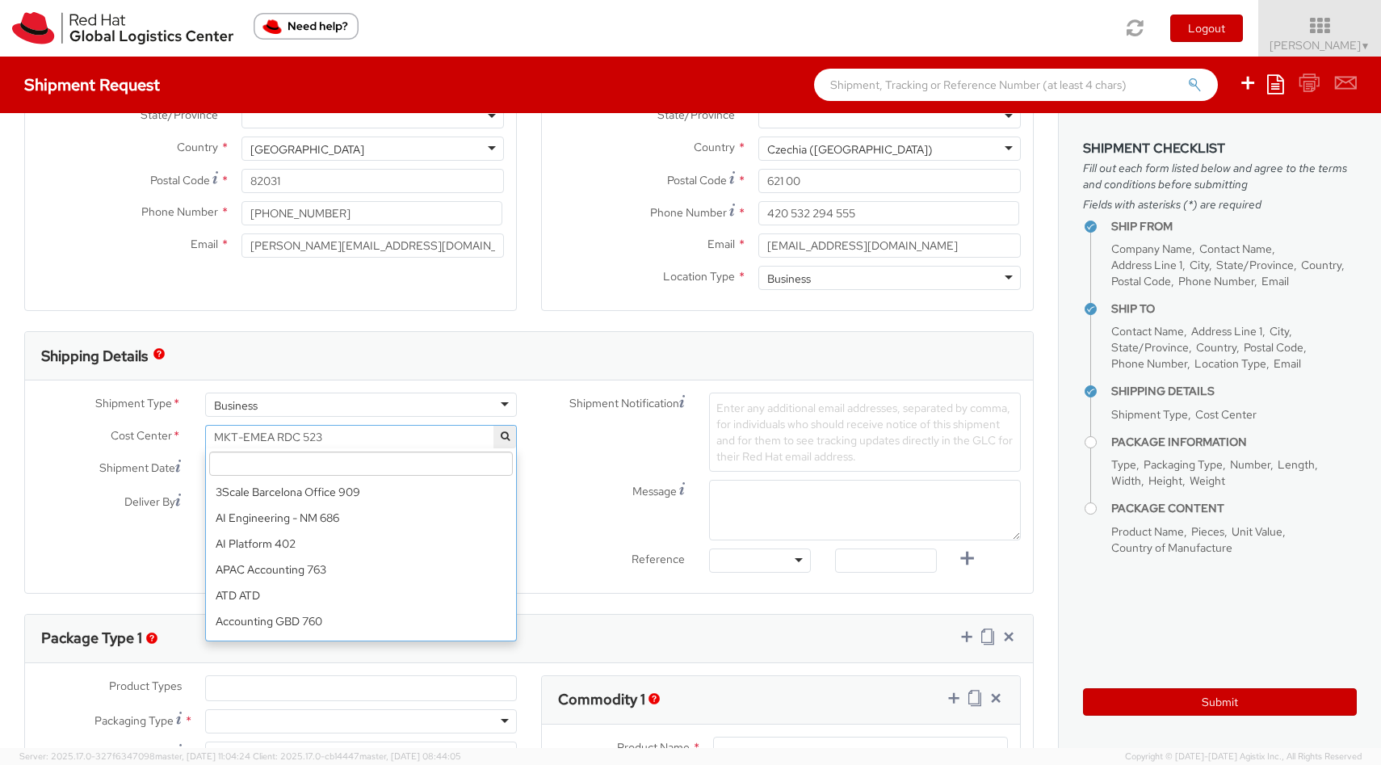
click at [424, 433] on span "MKT-EMEA RDC 523" at bounding box center [361, 436] width 294 height 15
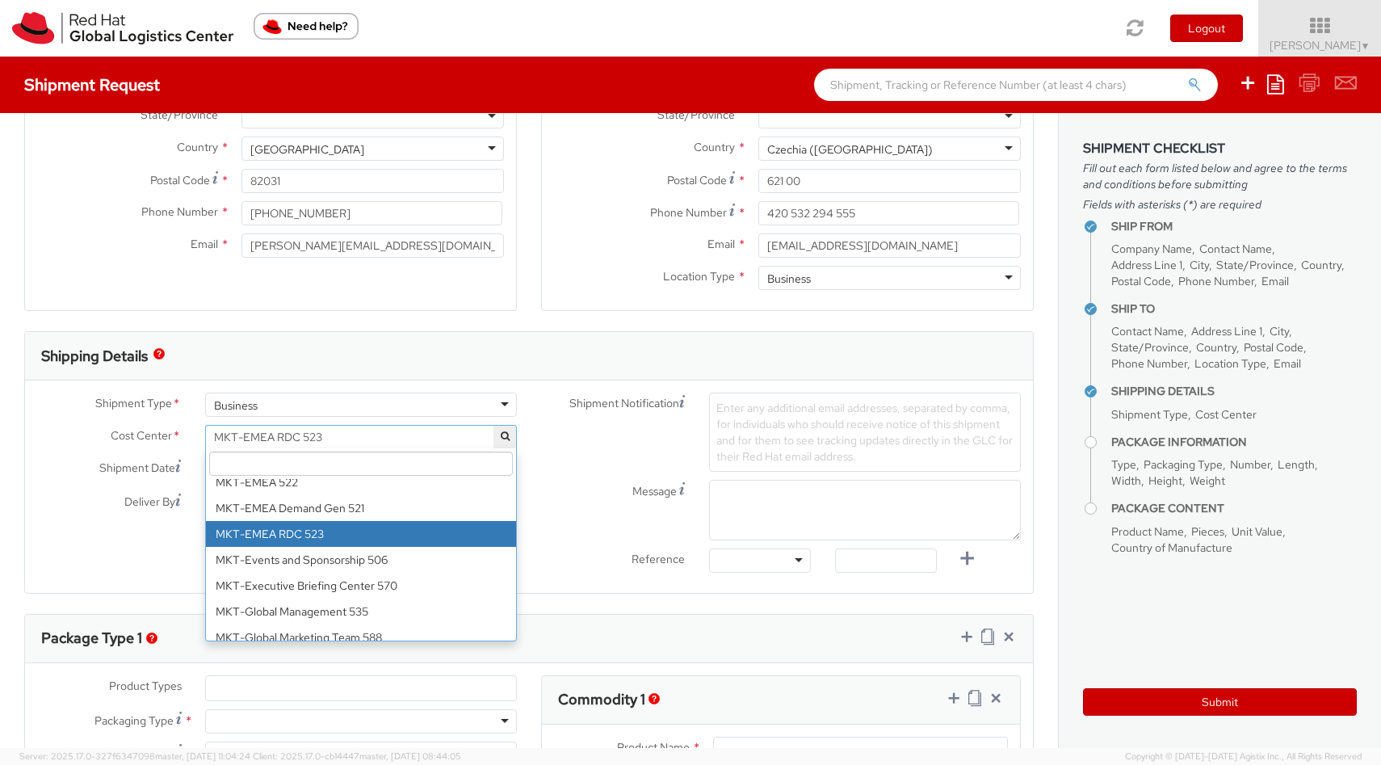
click at [336, 469] on input "search" at bounding box center [361, 463] width 304 height 24
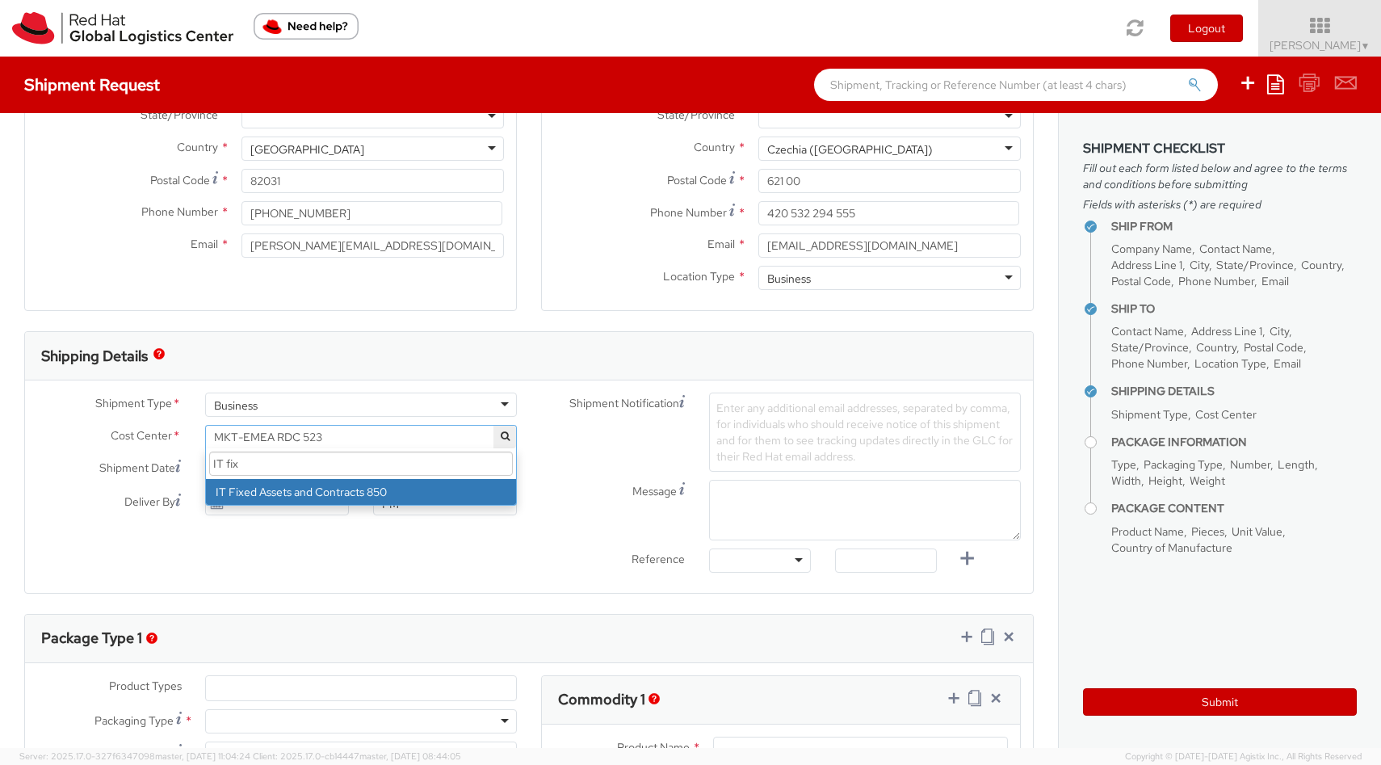
type input "IT fix"
select select "850"
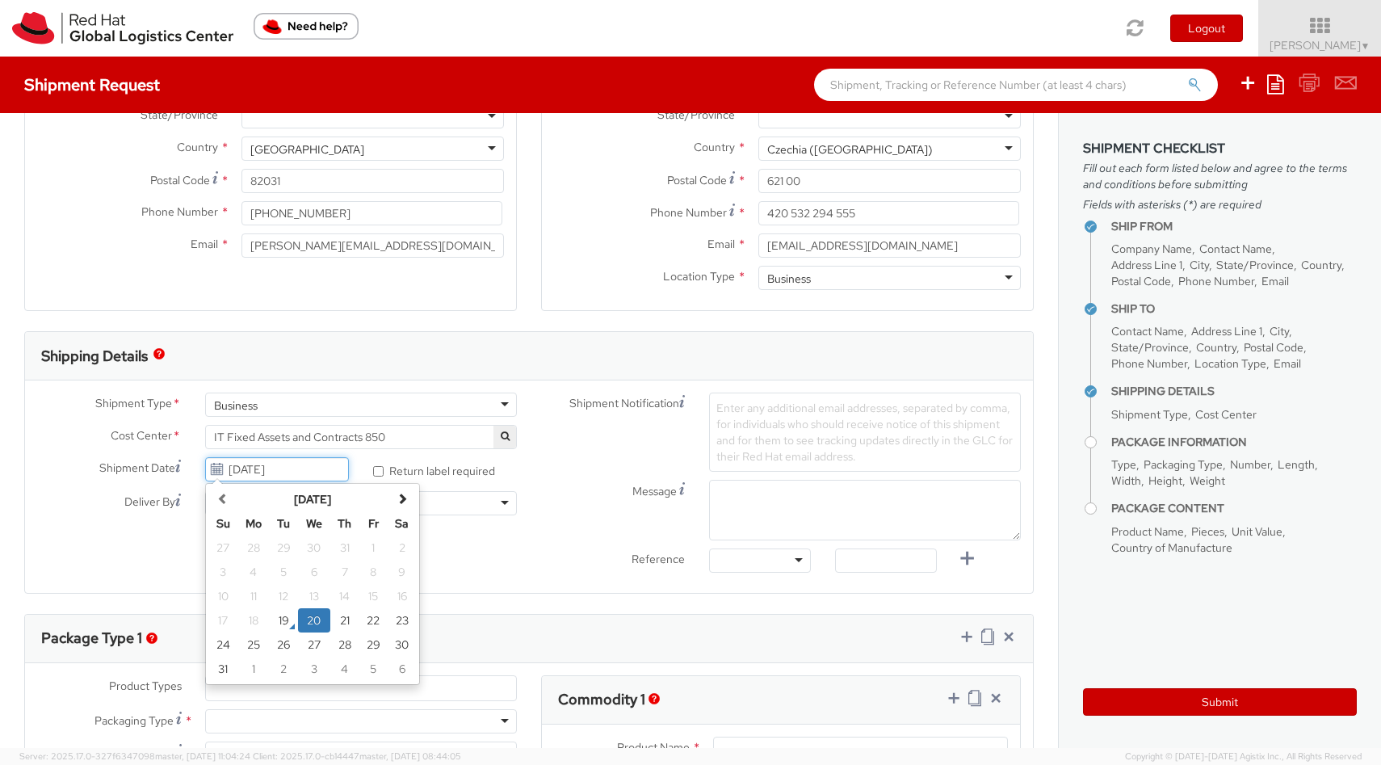
click at [297, 468] on input "08/20/2025" at bounding box center [277, 469] width 144 height 24
click at [344, 619] on td "21" at bounding box center [344, 620] width 29 height 24
type input "08/21/2025"
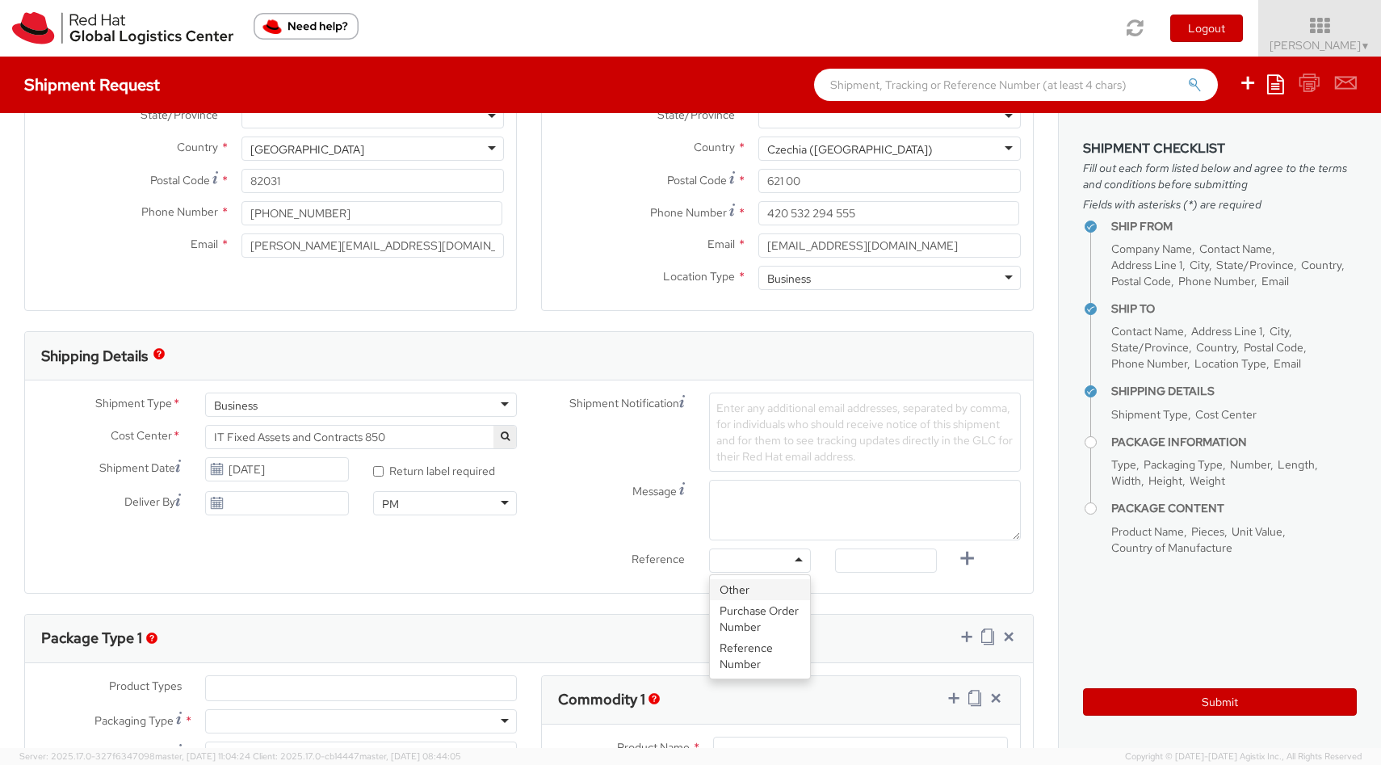
click at [800, 560] on div at bounding box center [760, 560] width 102 height 24
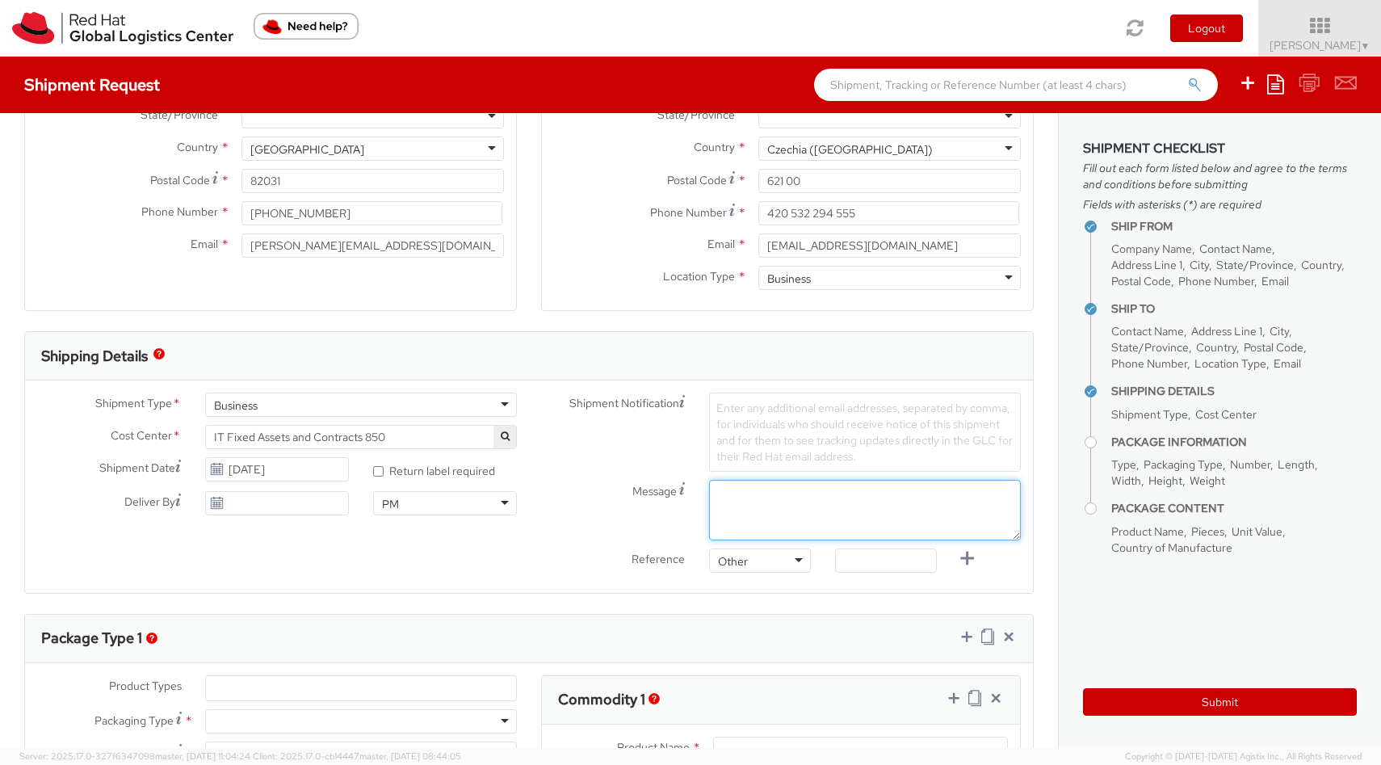
click at [773, 498] on textarea "Message" at bounding box center [865, 510] width 312 height 61
type textarea "Pick up Morning"
click at [745, 402] on span "Enter any additional email addresses, separated by comma, for individuals who s…" at bounding box center [864, 431] width 296 height 63
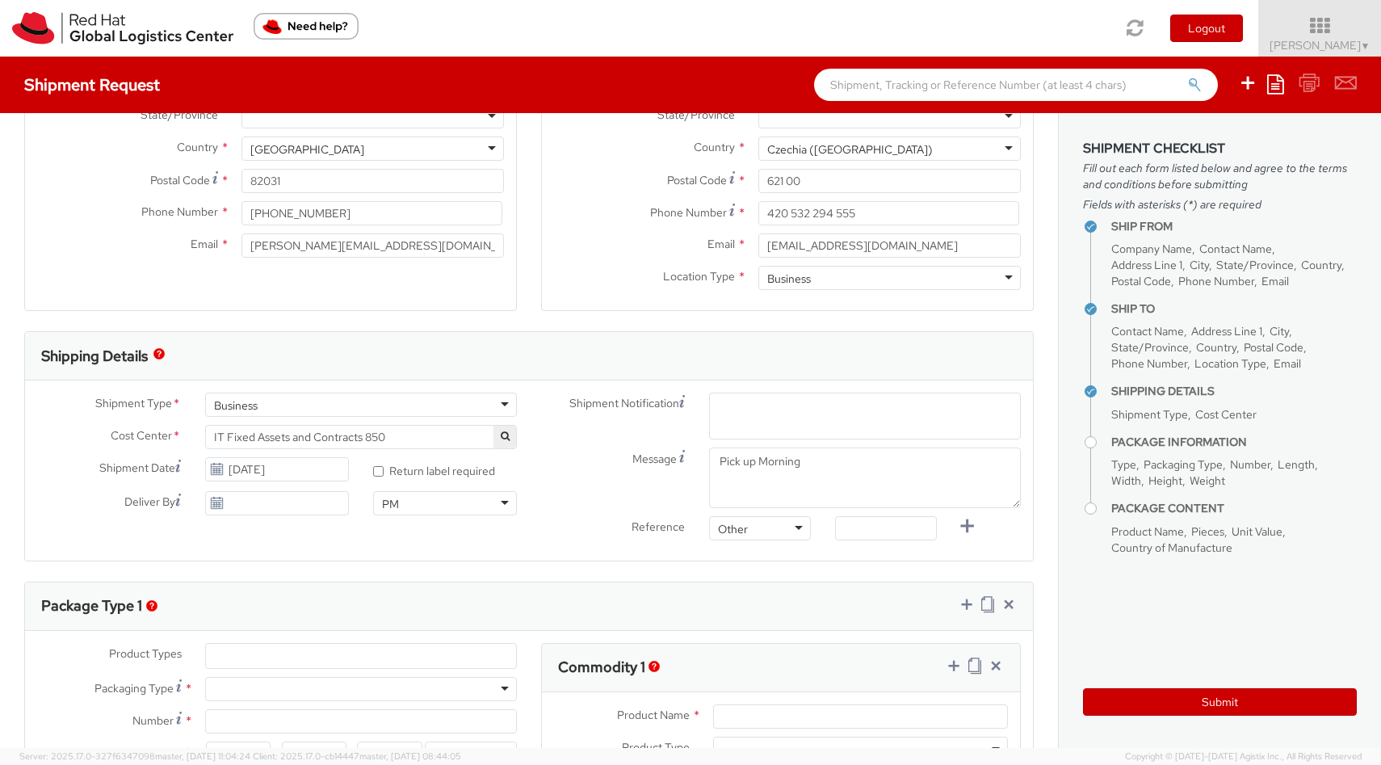
paste input "emea-eshub@redhat.com"
type input "emea-eshub@redhat.com"
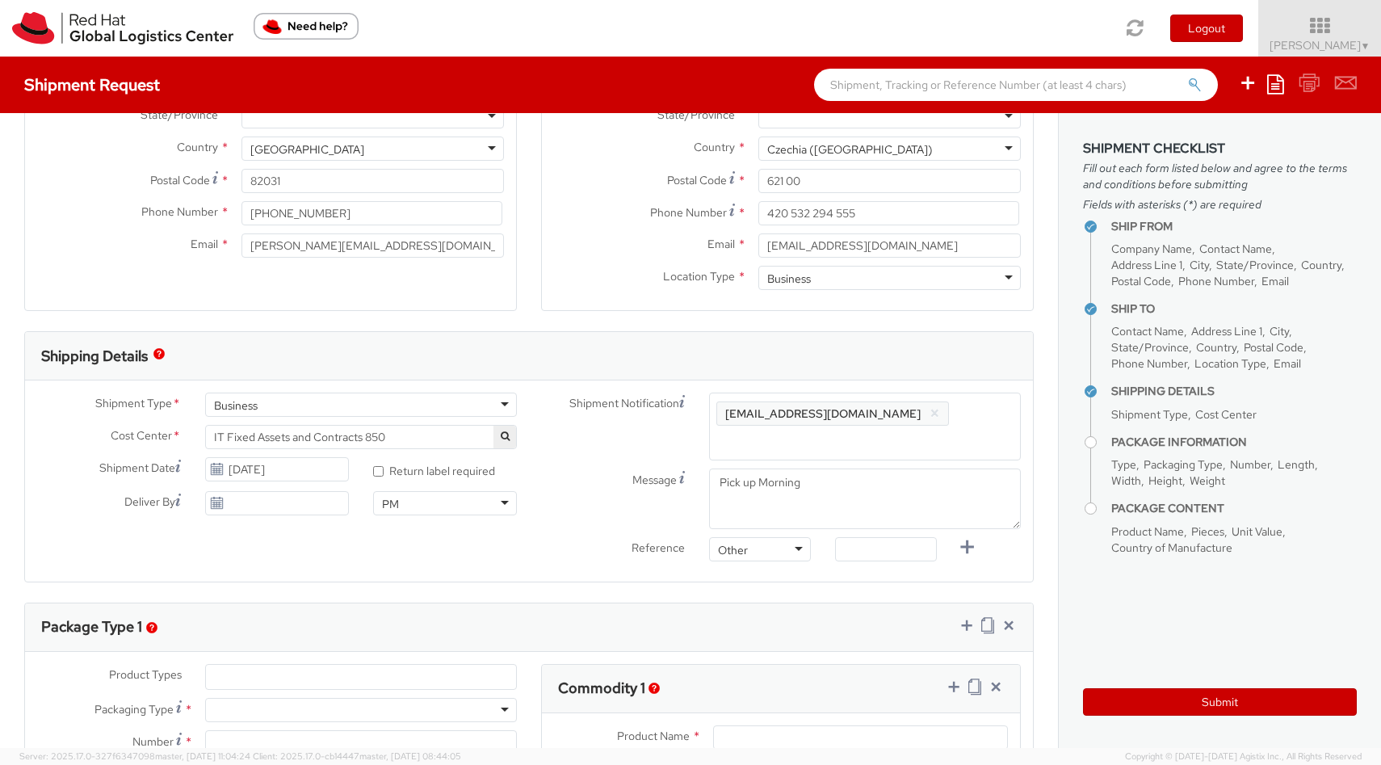
paste input "RPCI, RITM, TASK or INC#"
type input "RPCI, RITM, TASK or INC#"
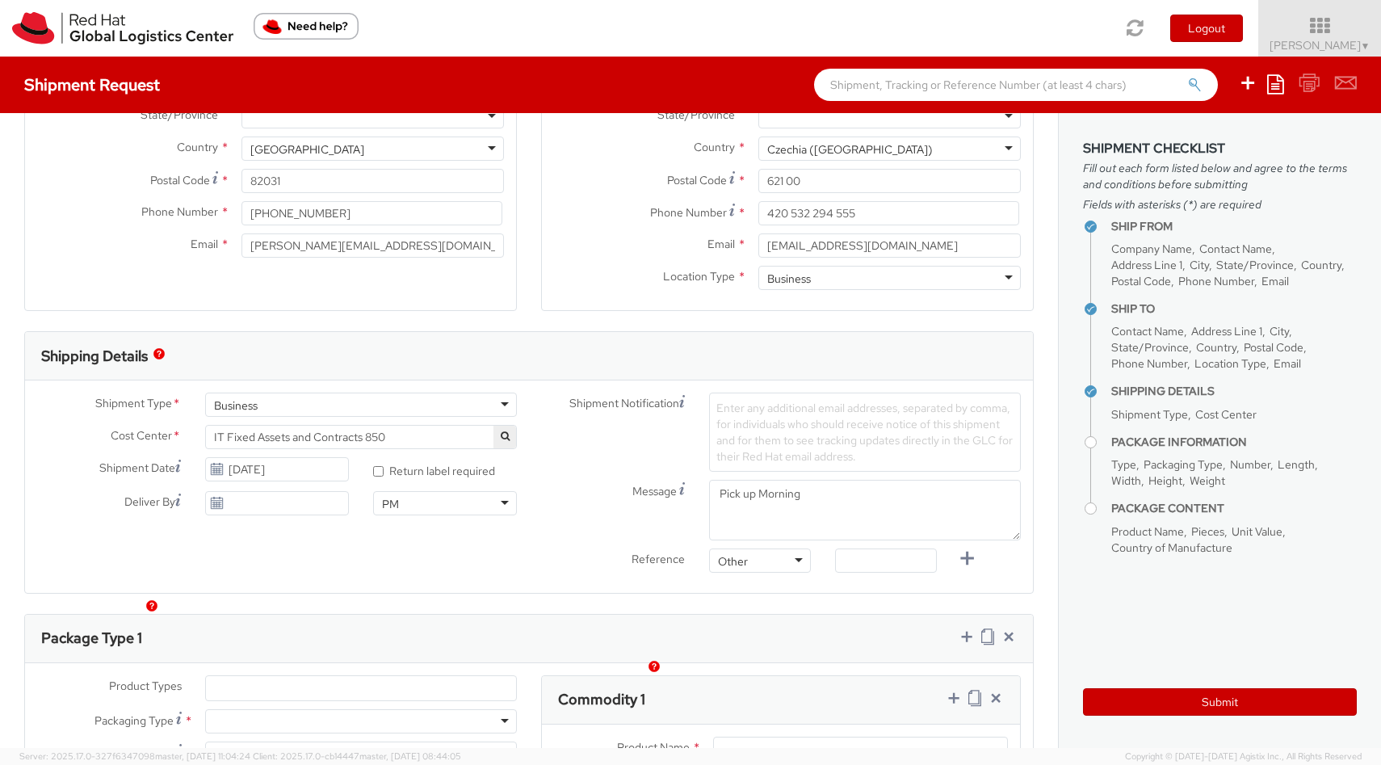
click at [770, 417] on span "Enter any additional email addresses, separated by comma, for individuals who s…" at bounding box center [864, 431] width 296 height 63
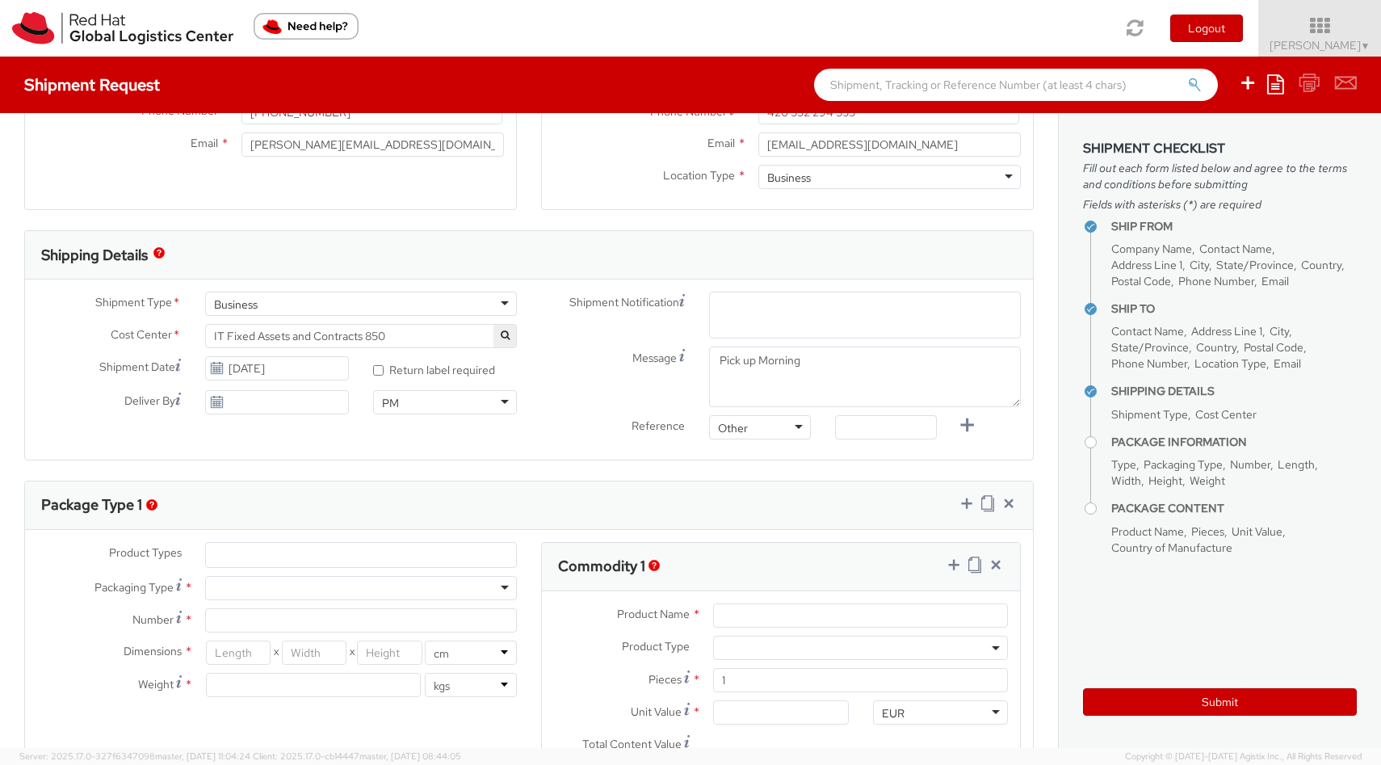
scroll to position [461, 0]
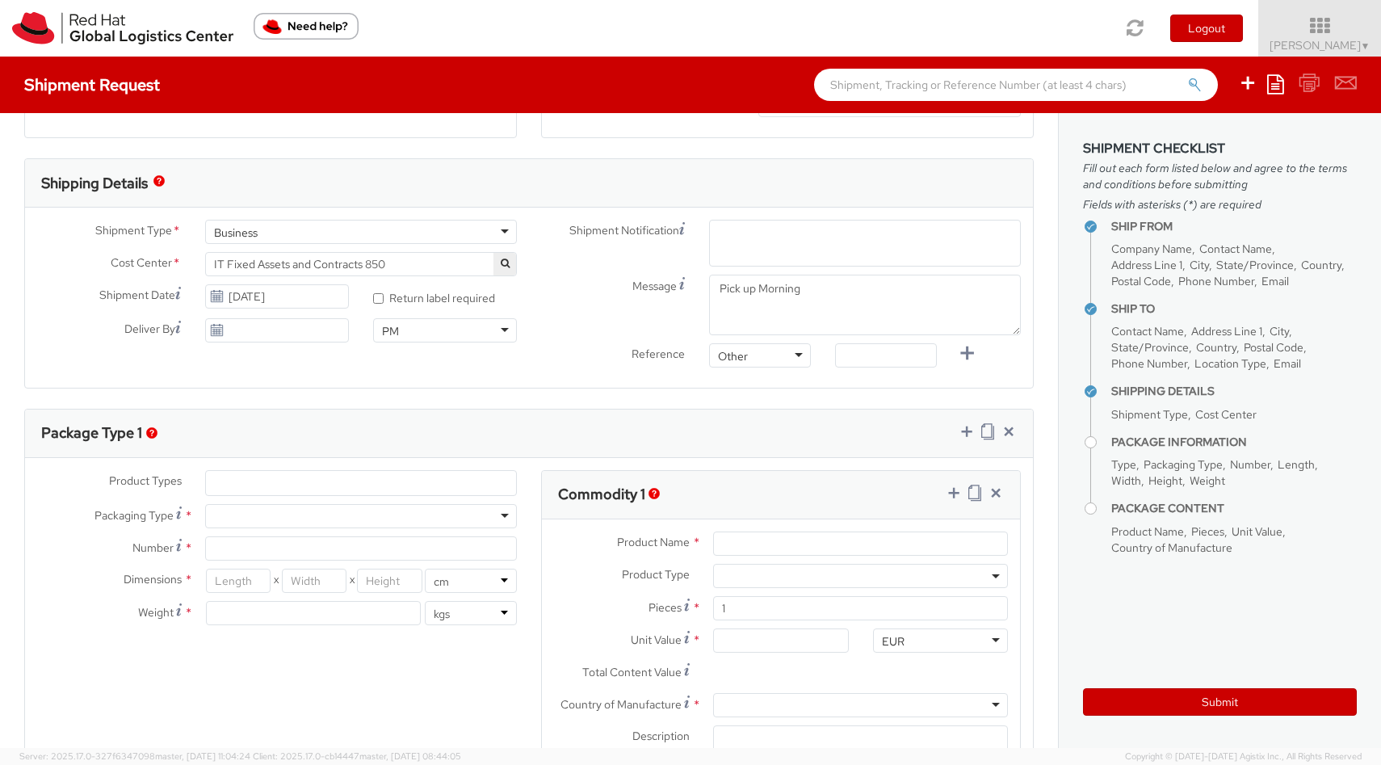
click at [741, 228] on div "Enter any additional email addresses, separated by comma, for individuals who s…" at bounding box center [865, 243] width 312 height 47
paste input "RPCI, RITM, TASK or INC#"
type input "RPCI, RITM, TASK or INC#"
paste input "RPCI, RITM, TASK or INC#"
type input "RPCI, RITM, TASK or INC#"
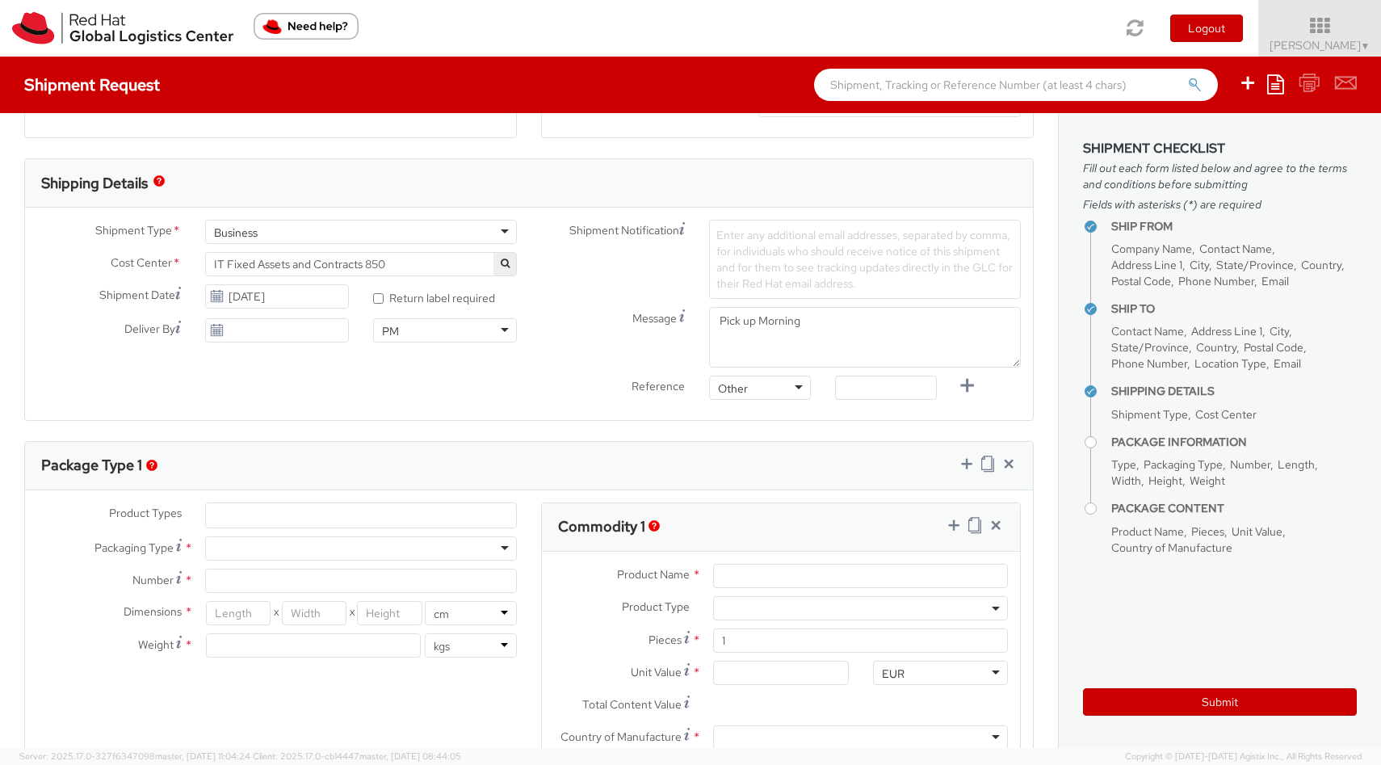
click at [727, 244] on span "Enter any additional email addresses, separated by comma, for individuals who s…" at bounding box center [864, 259] width 296 height 63
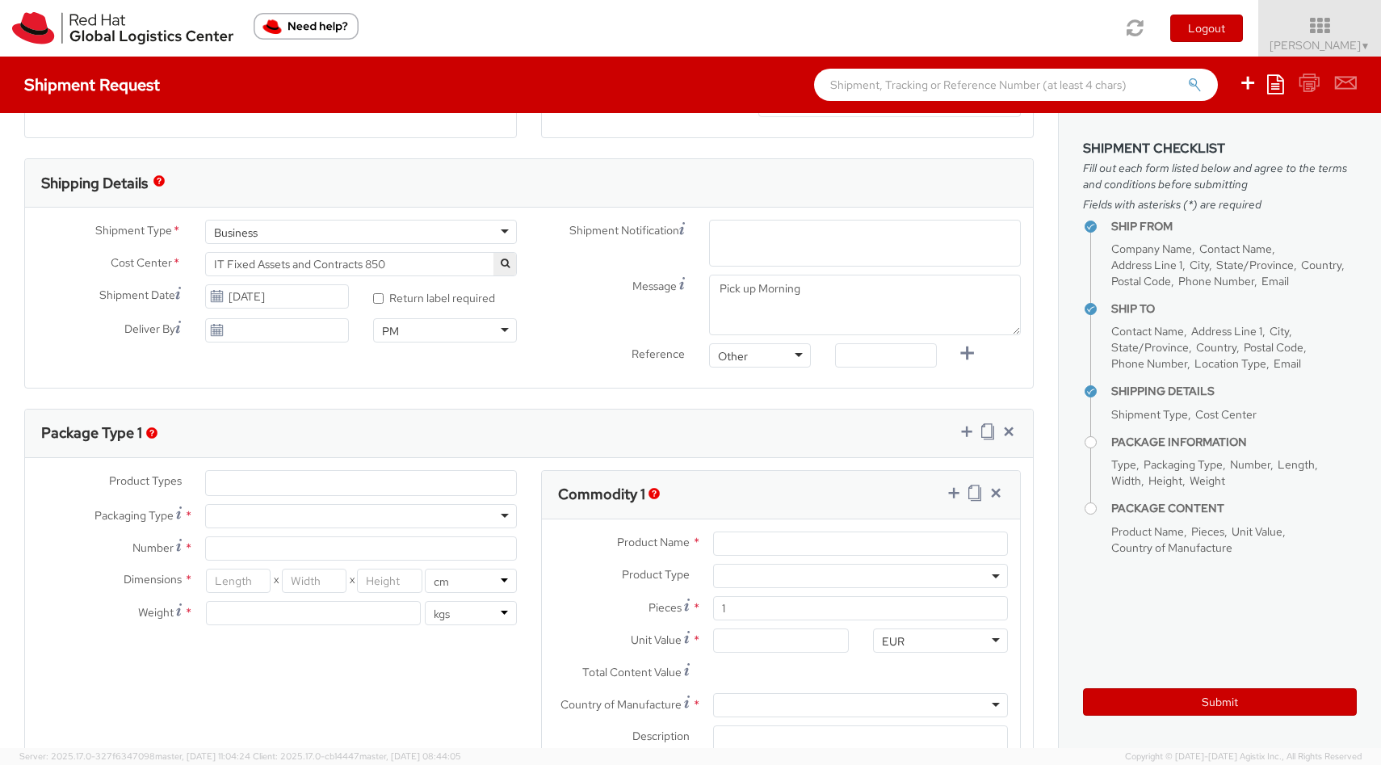
paste input "emea-eshub@redhat.com"
type input "emea-eshub@redhat.com"
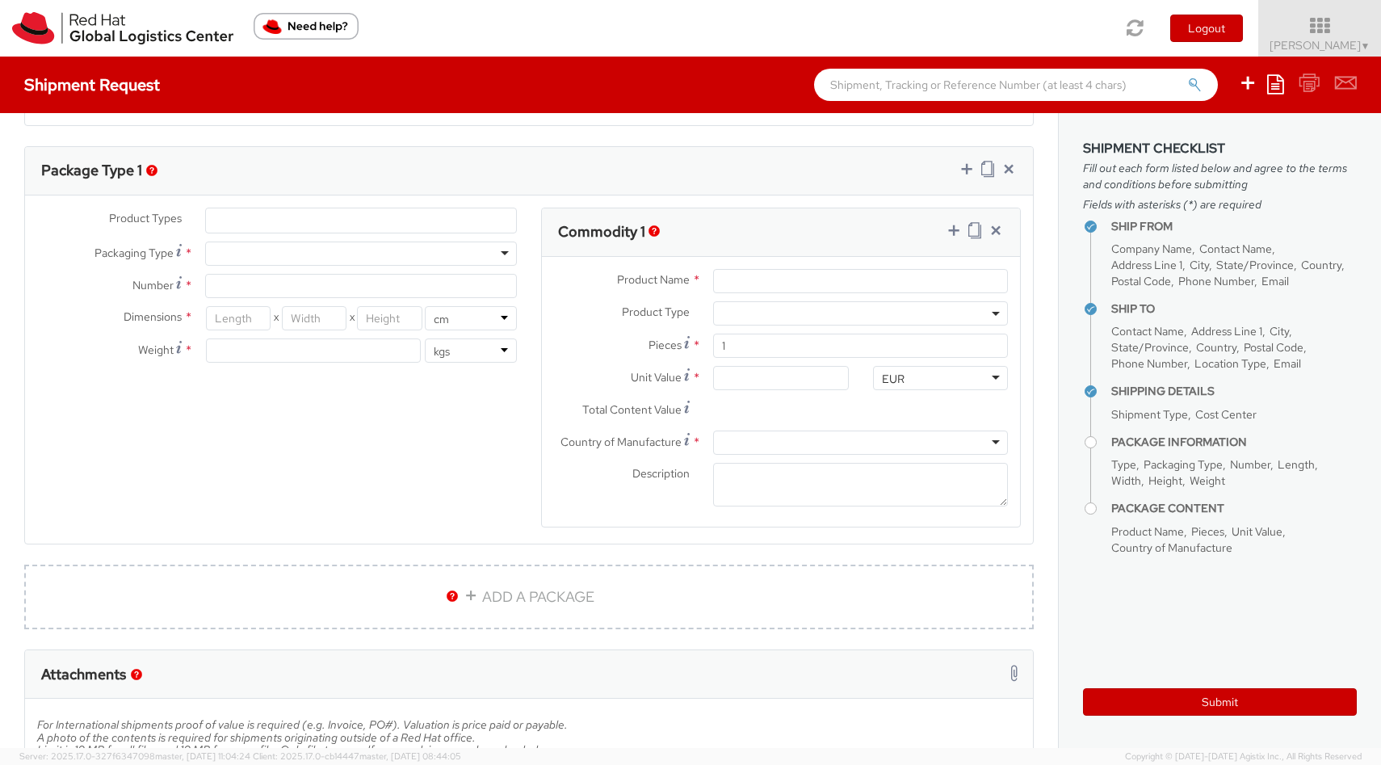
scroll to position [745, 0]
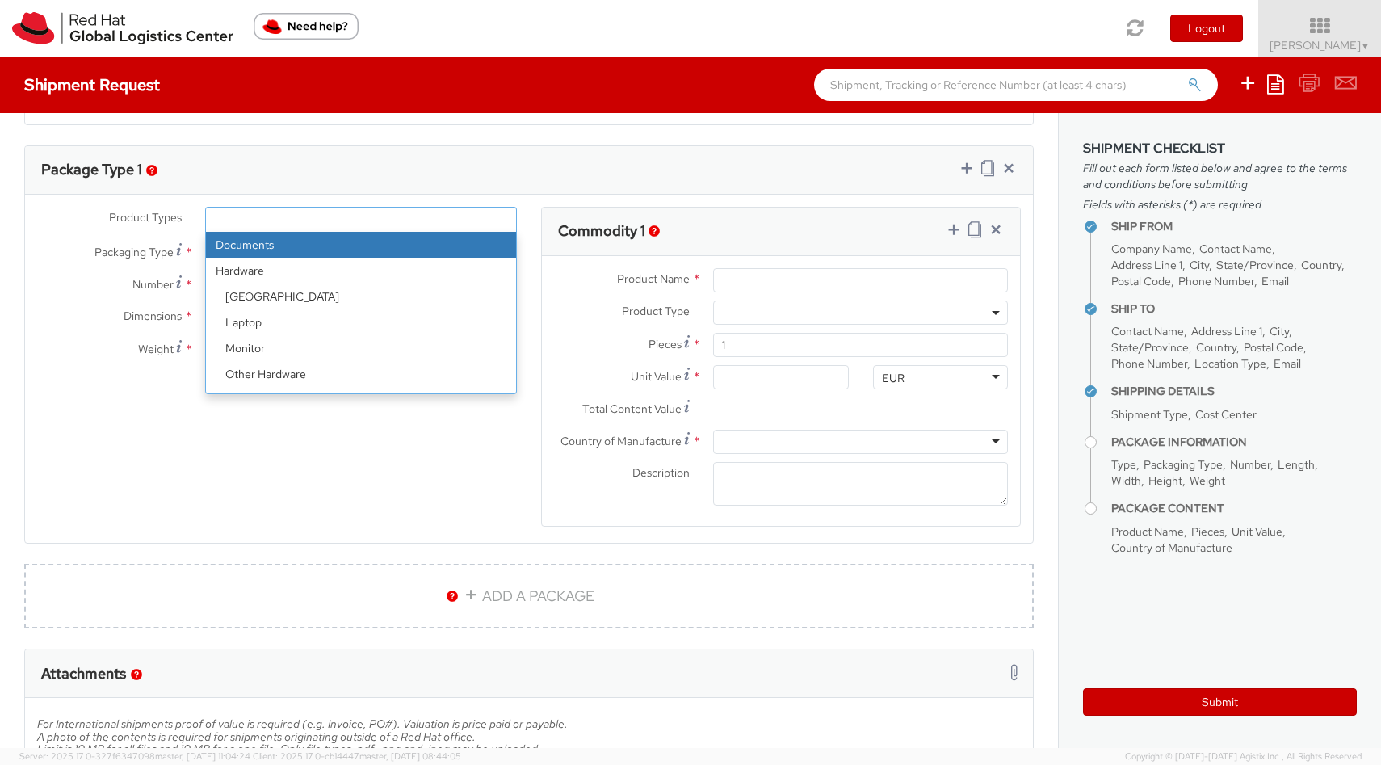
click at [287, 215] on ul at bounding box center [361, 219] width 310 height 24
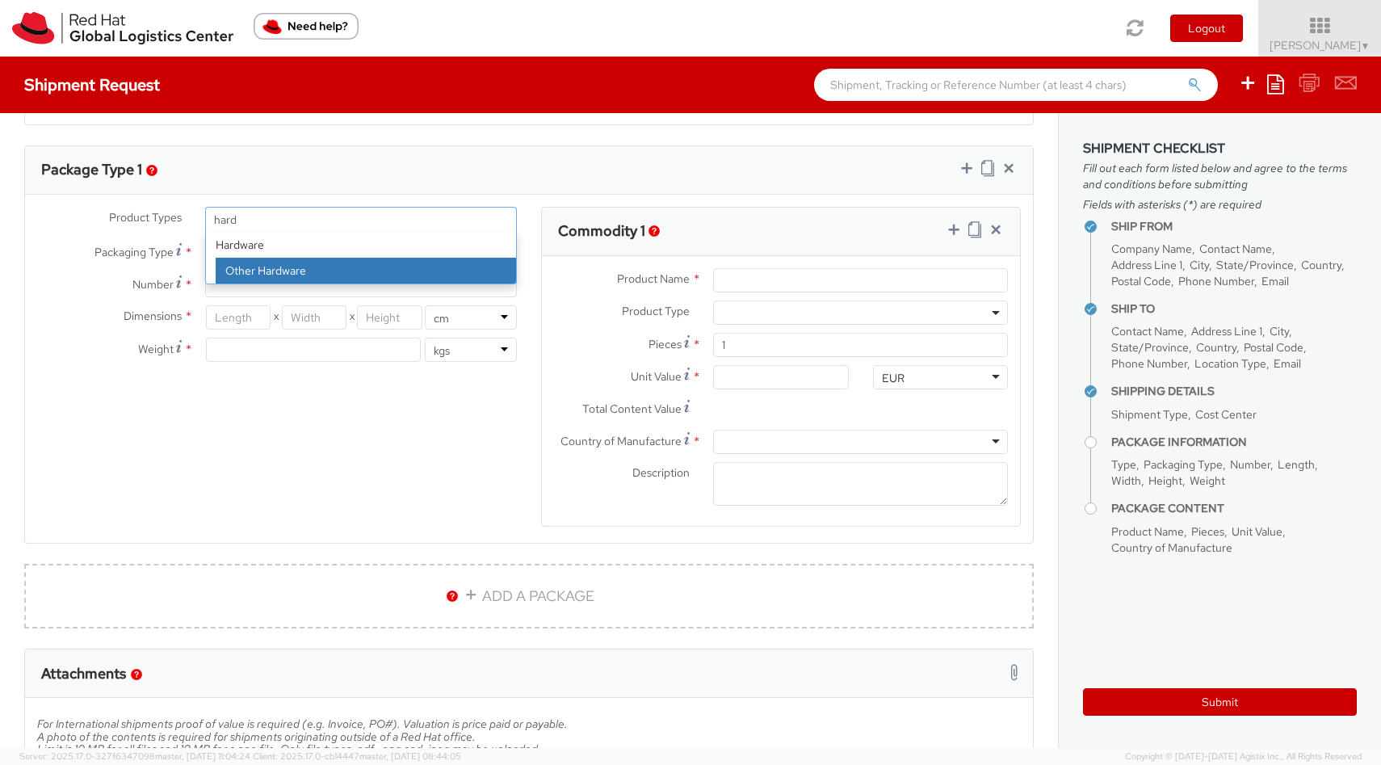
type input "hard"
click at [285, 247] on strong "Hardware" at bounding box center [361, 245] width 310 height 26
click at [245, 243] on strong "Hardware" at bounding box center [361, 245] width 310 height 26
select select "HARD_OTHER"
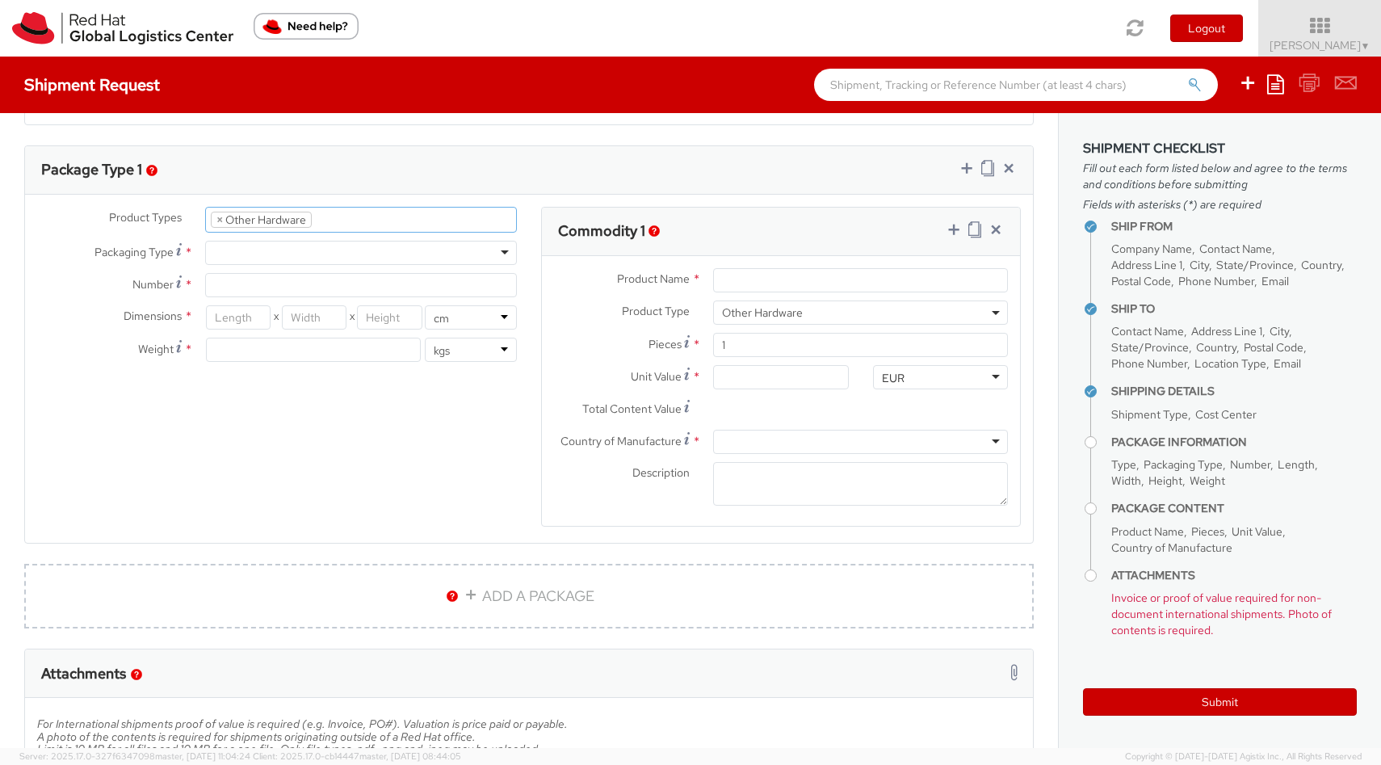
scroll to position [81, 0]
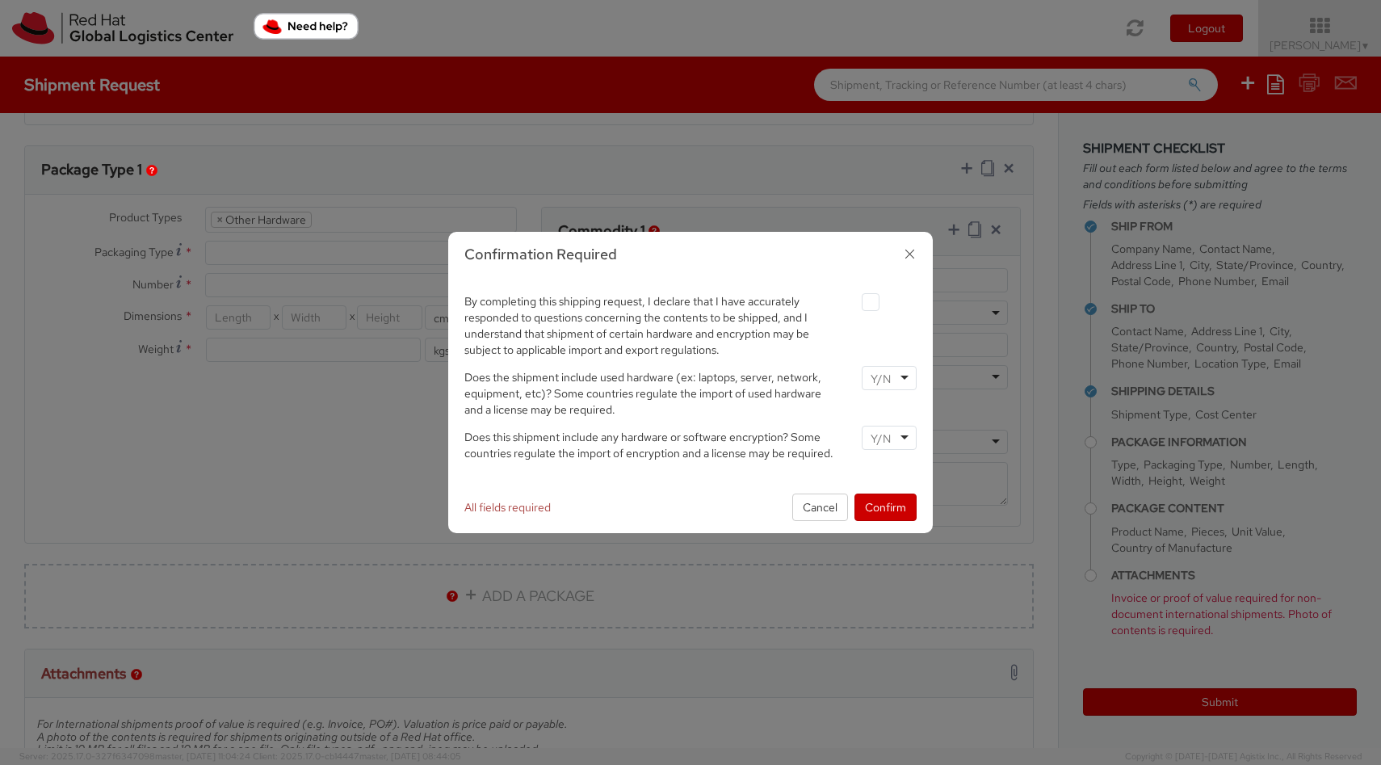
click at [871, 303] on label at bounding box center [870, 302] width 18 height 18
click at [857, 303] on input "checkbox" at bounding box center [851, 302] width 10 height 10
checkbox input "true"
click at [905, 379] on div at bounding box center [888, 378] width 55 height 24
click at [901, 437] on div at bounding box center [888, 437] width 55 height 24
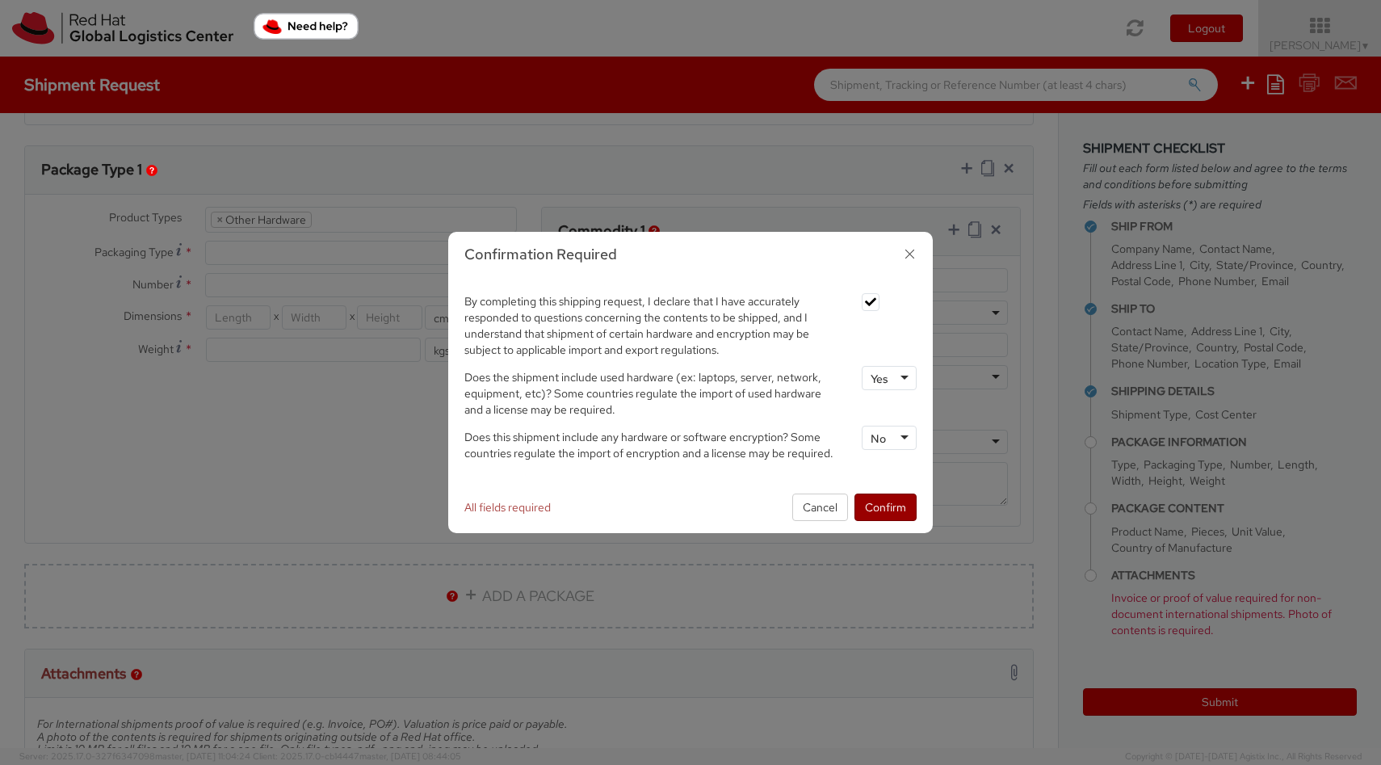
click at [890, 506] on button "Confirm" at bounding box center [885, 506] width 62 height 27
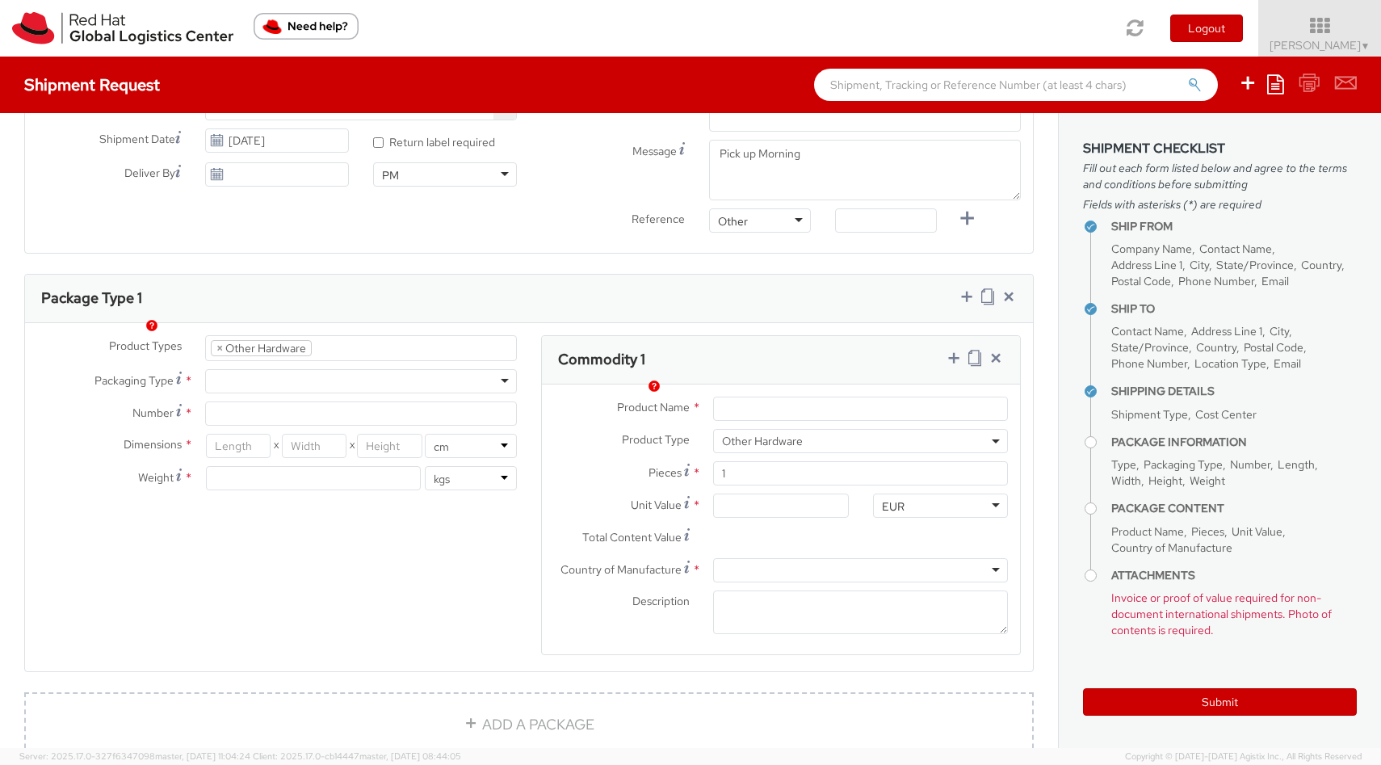
scroll to position [631, 0]
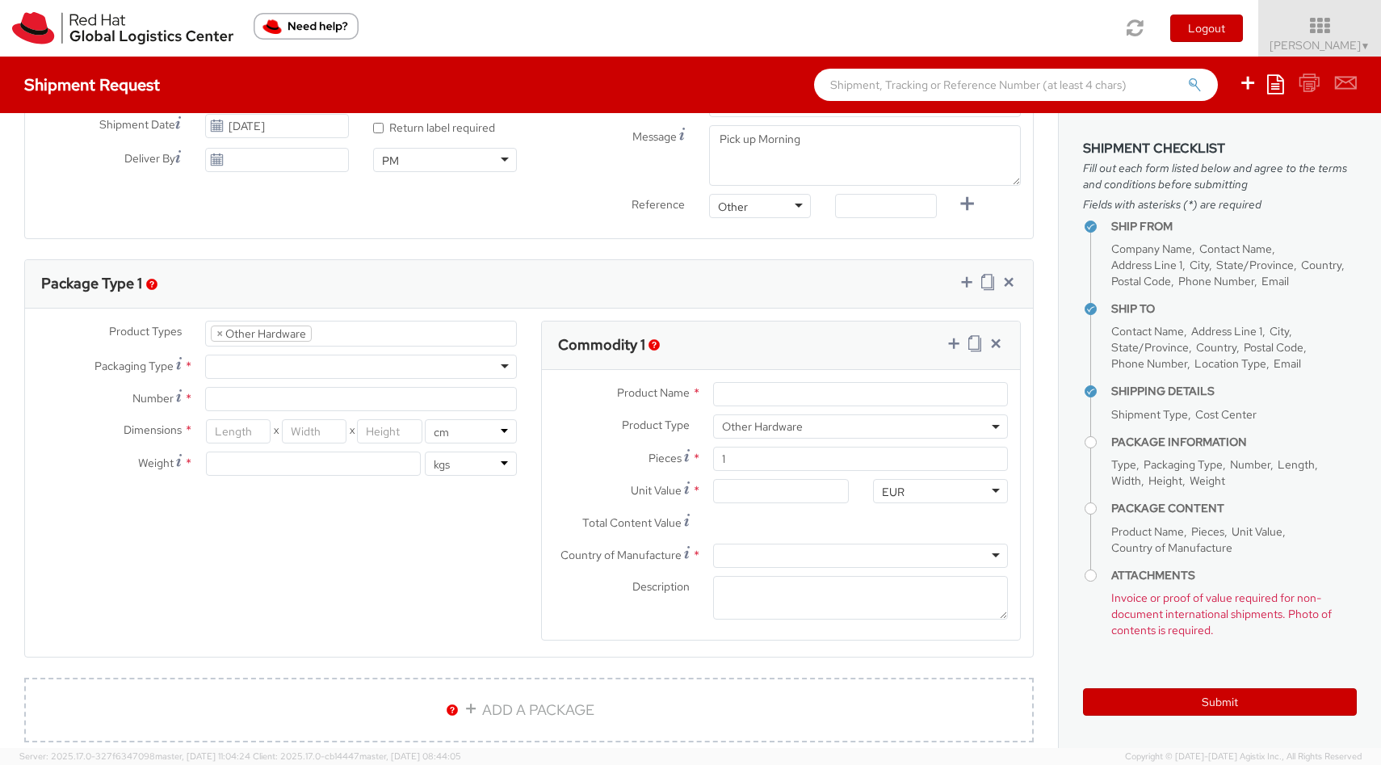
click at [504, 366] on div at bounding box center [361, 366] width 312 height 24
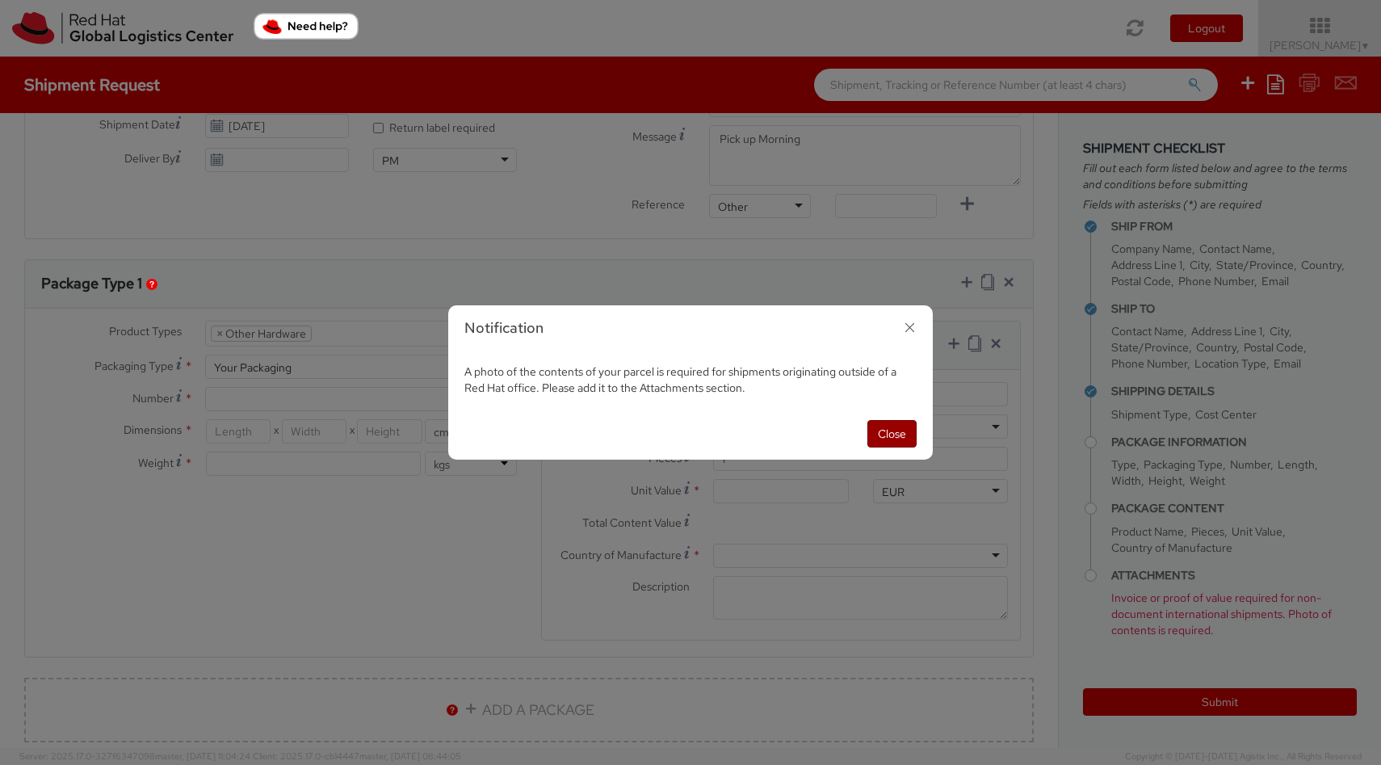
click at [897, 434] on button "Close" at bounding box center [891, 433] width 49 height 27
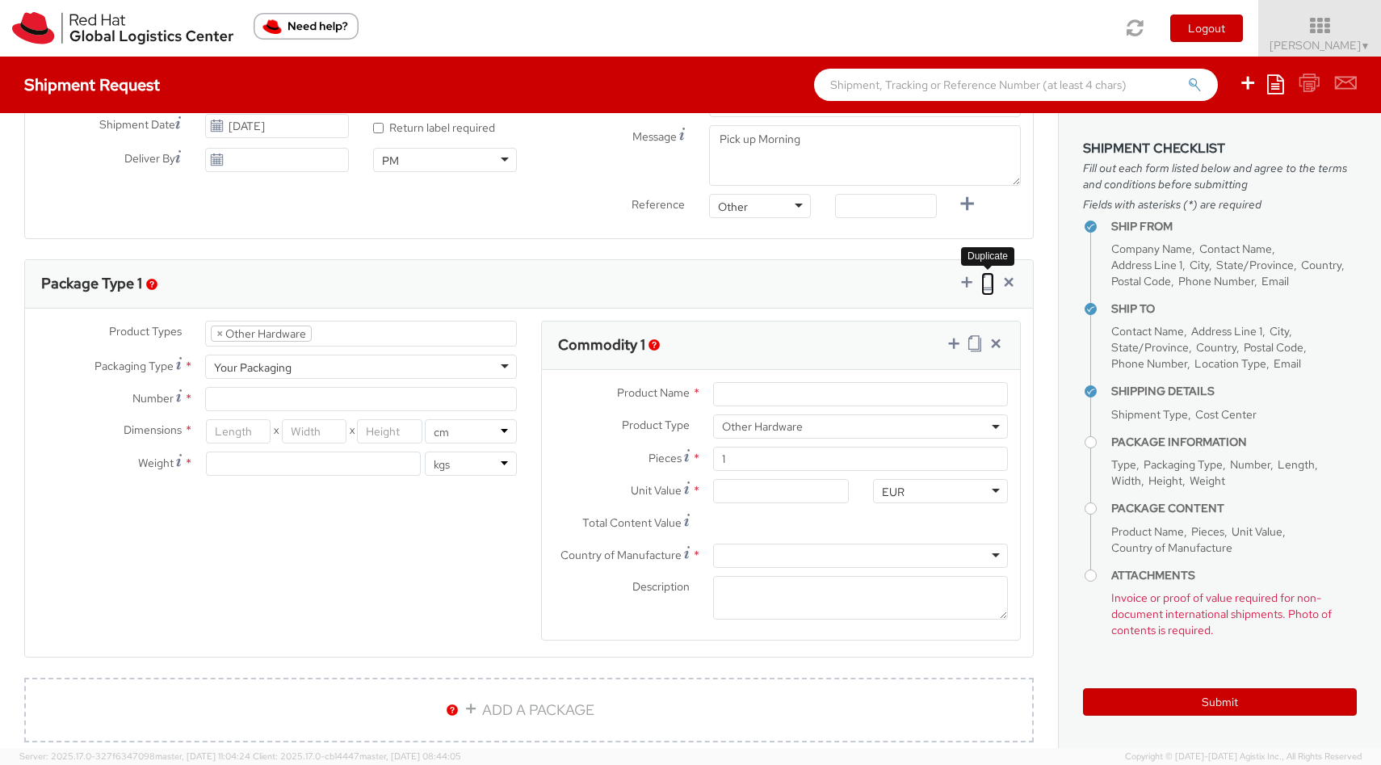
click at [985, 281] on icon at bounding box center [987, 282] width 13 height 16
select select "HARD_OTHER"
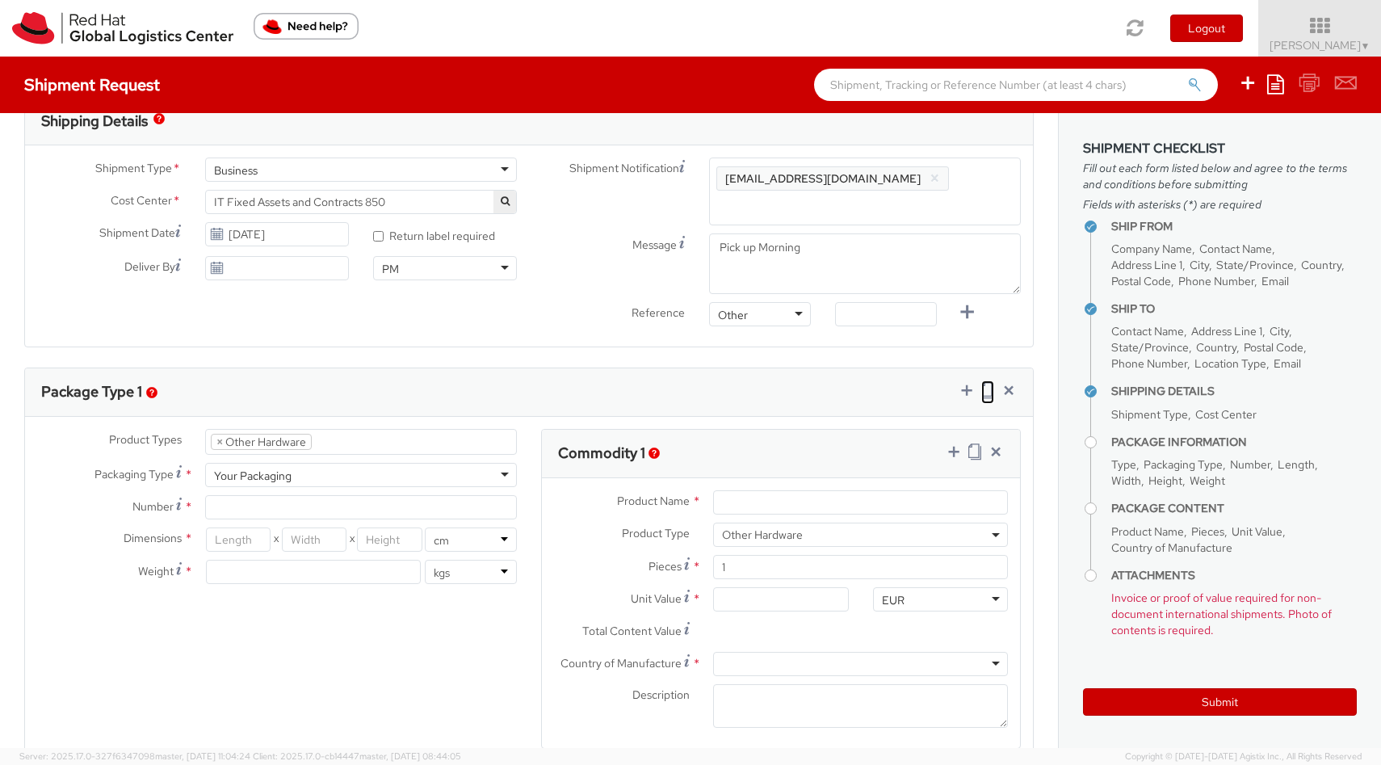
scroll to position [522, 0]
click at [473, 442] on ul "× Other Hardware" at bounding box center [361, 443] width 310 height 24
click at [224, 442] on li "× Other Hardware" at bounding box center [261, 443] width 101 height 16
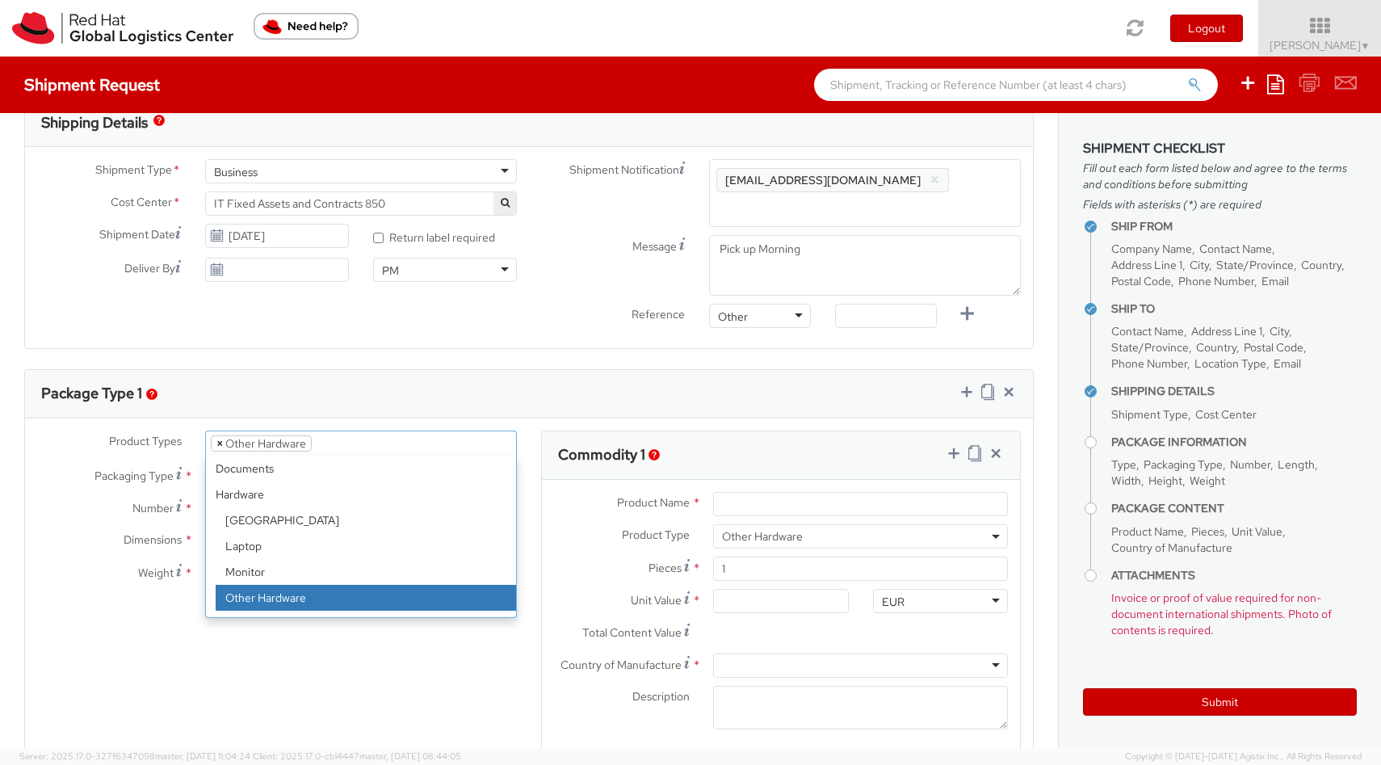
click at [216, 445] on span "×" at bounding box center [219, 443] width 6 height 15
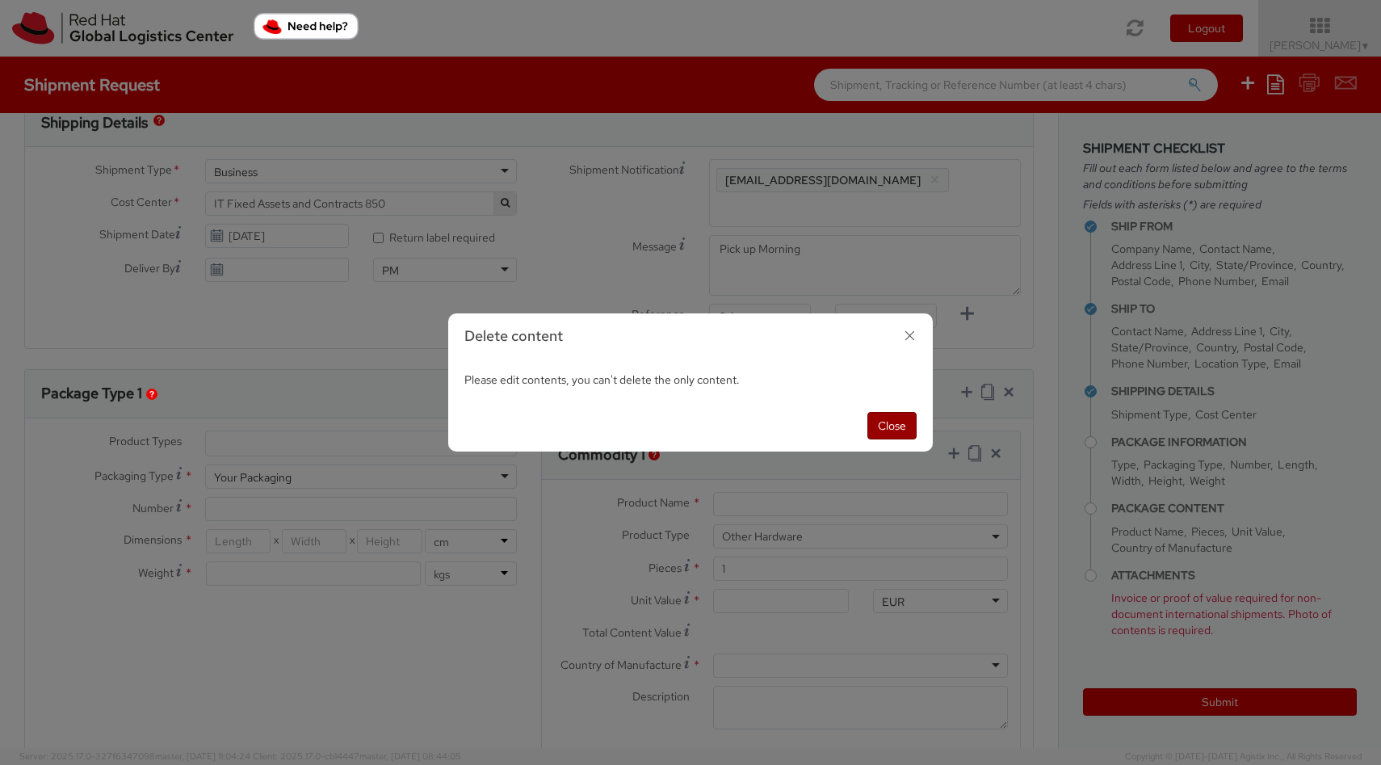
click at [895, 427] on button "Close" at bounding box center [891, 425] width 49 height 27
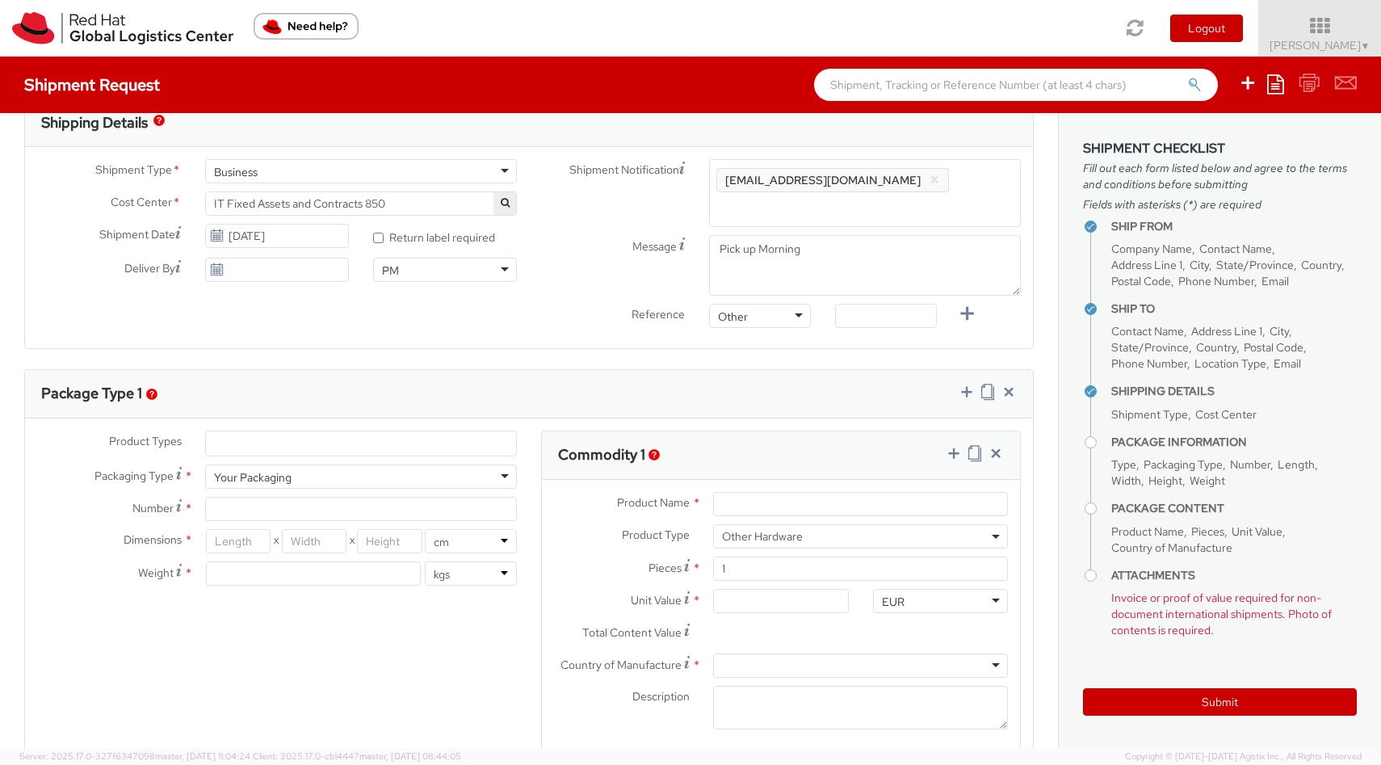
select select "HARD_OTHER"
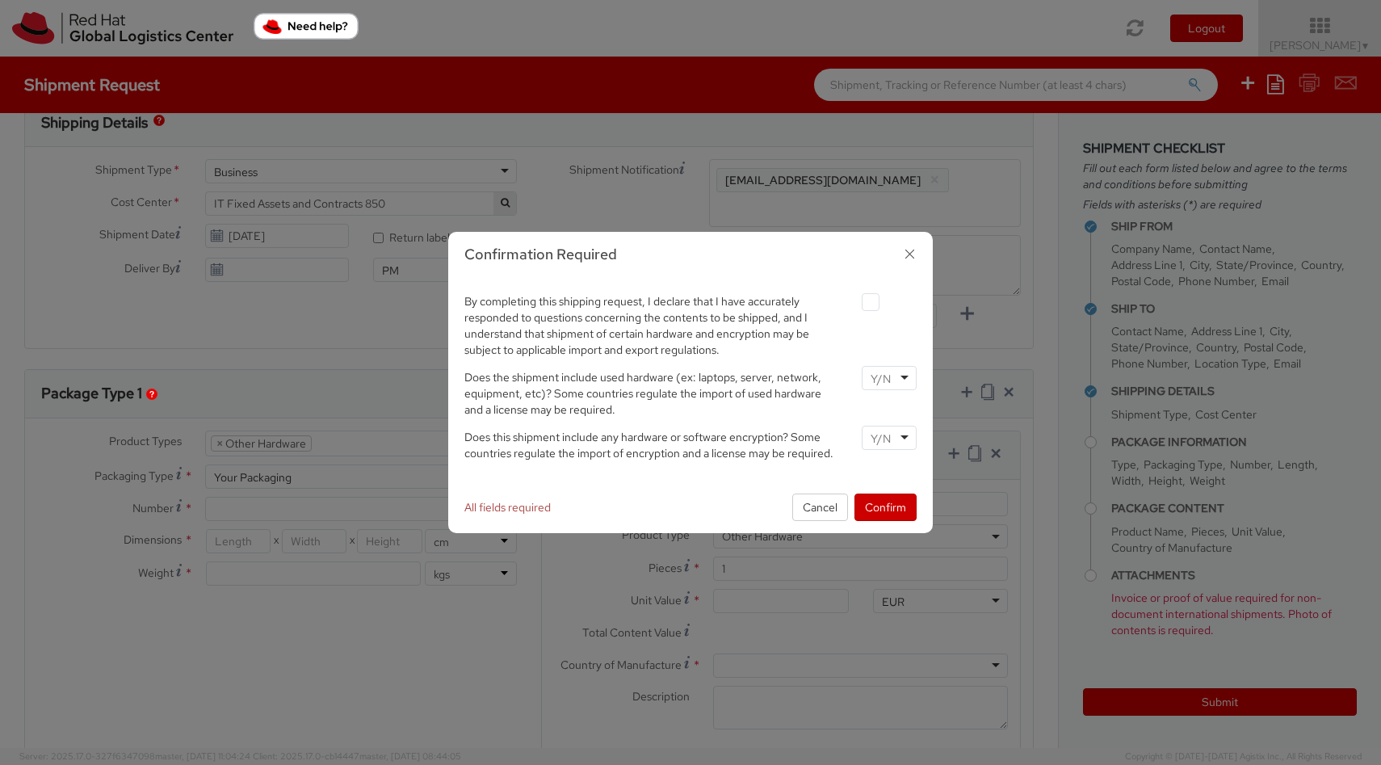
click at [908, 379] on div at bounding box center [888, 378] width 55 height 24
click at [906, 434] on div at bounding box center [888, 437] width 55 height 24
click at [873, 305] on label at bounding box center [870, 302] width 18 height 18
click at [857, 305] on input "checkbox" at bounding box center [851, 302] width 10 height 10
checkbox input "true"
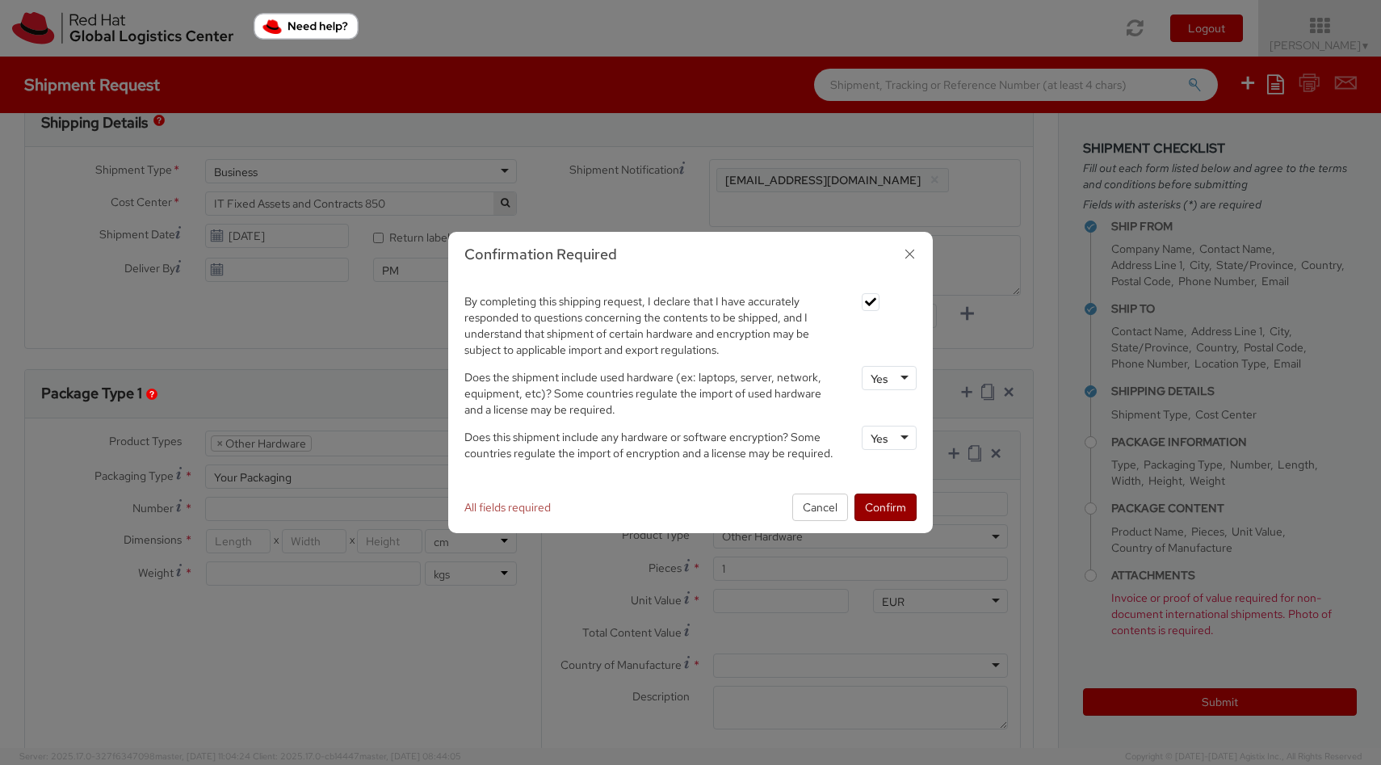
click at [899, 515] on button "Confirm" at bounding box center [885, 506] width 62 height 27
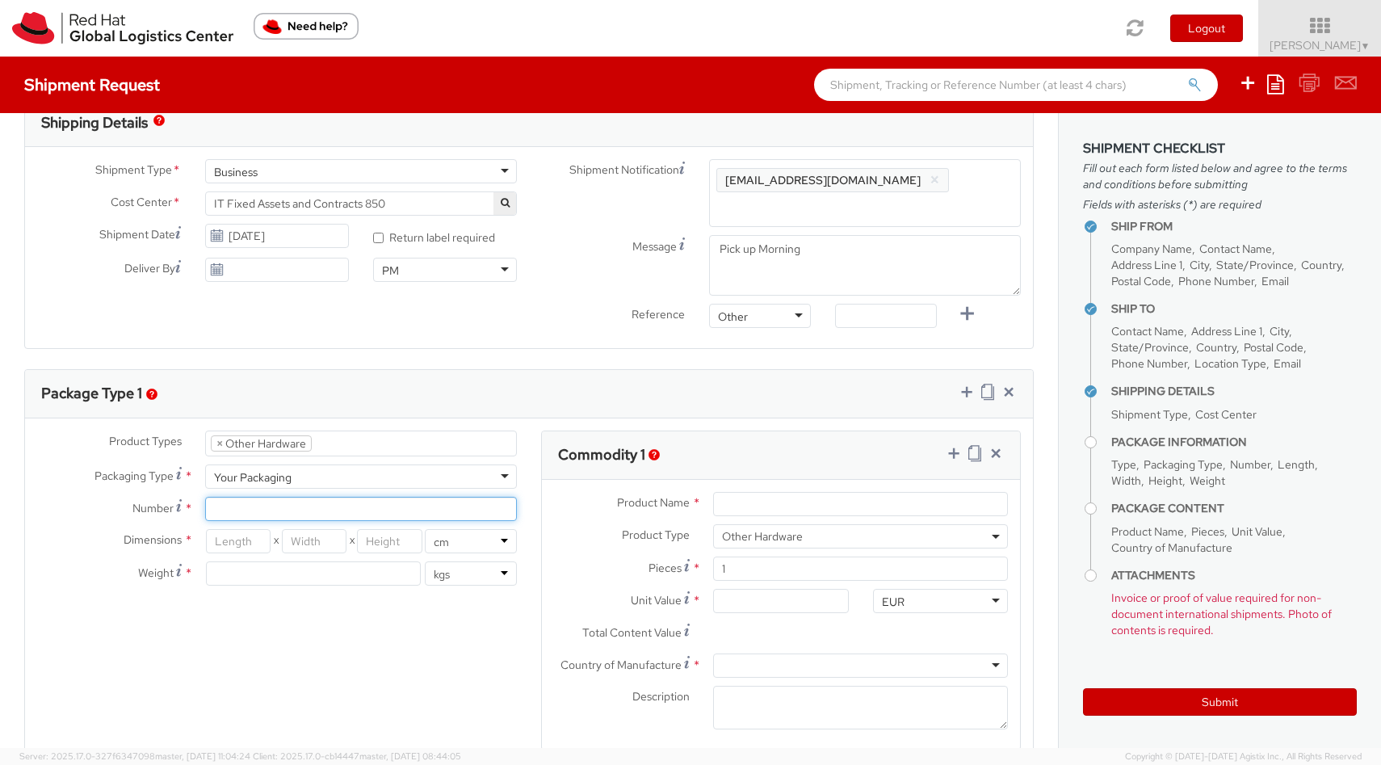
click at [347, 509] on input "Number *" at bounding box center [361, 509] width 312 height 24
type input "number of identical packages"
click at [258, 544] on input "number" at bounding box center [238, 541] width 65 height 24
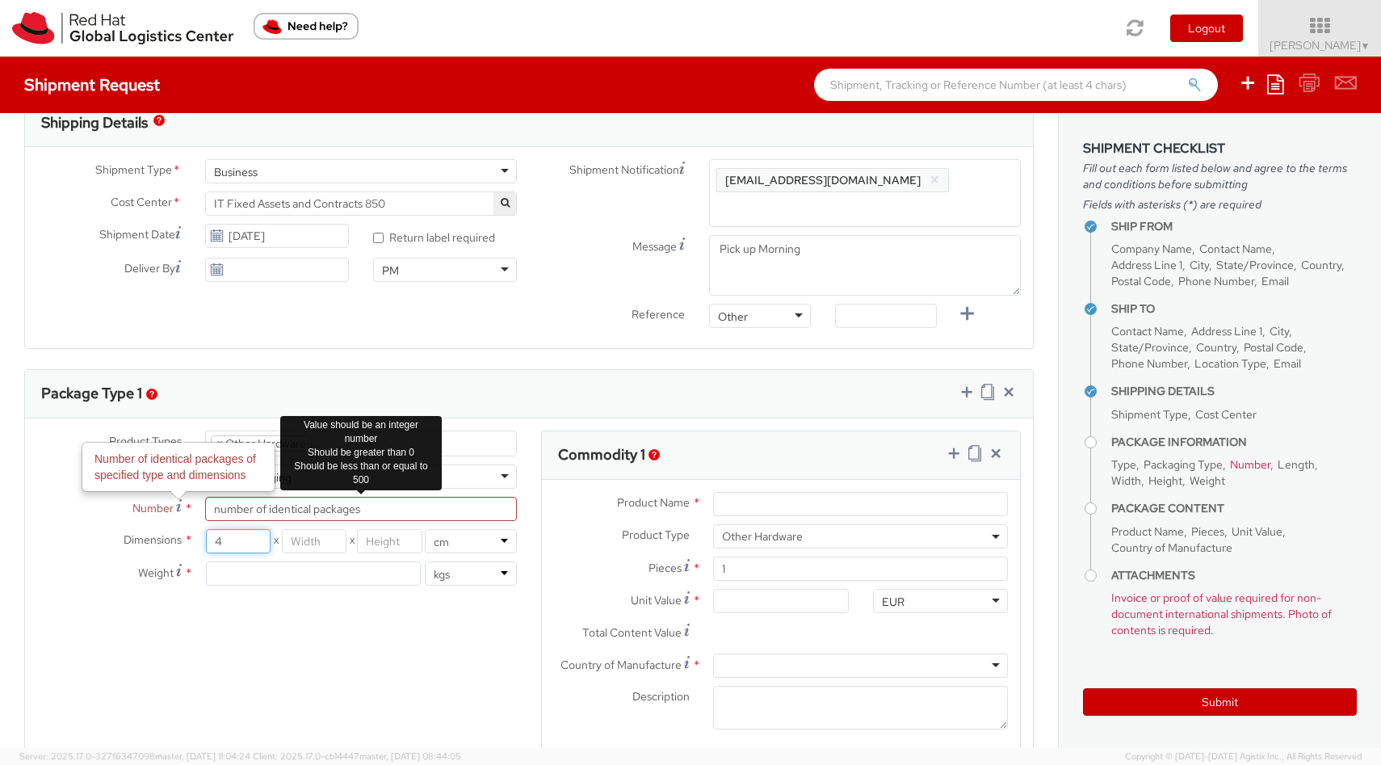
type input "4"
click at [378, 512] on input "number of identical packages" at bounding box center [361, 509] width 312 height 24
drag, startPoint x: 378, startPoint y: 512, endPoint x: 202, endPoint y: 513, distance: 176.0
click at [202, 513] on div "number of identical packages" at bounding box center [361, 509] width 336 height 24
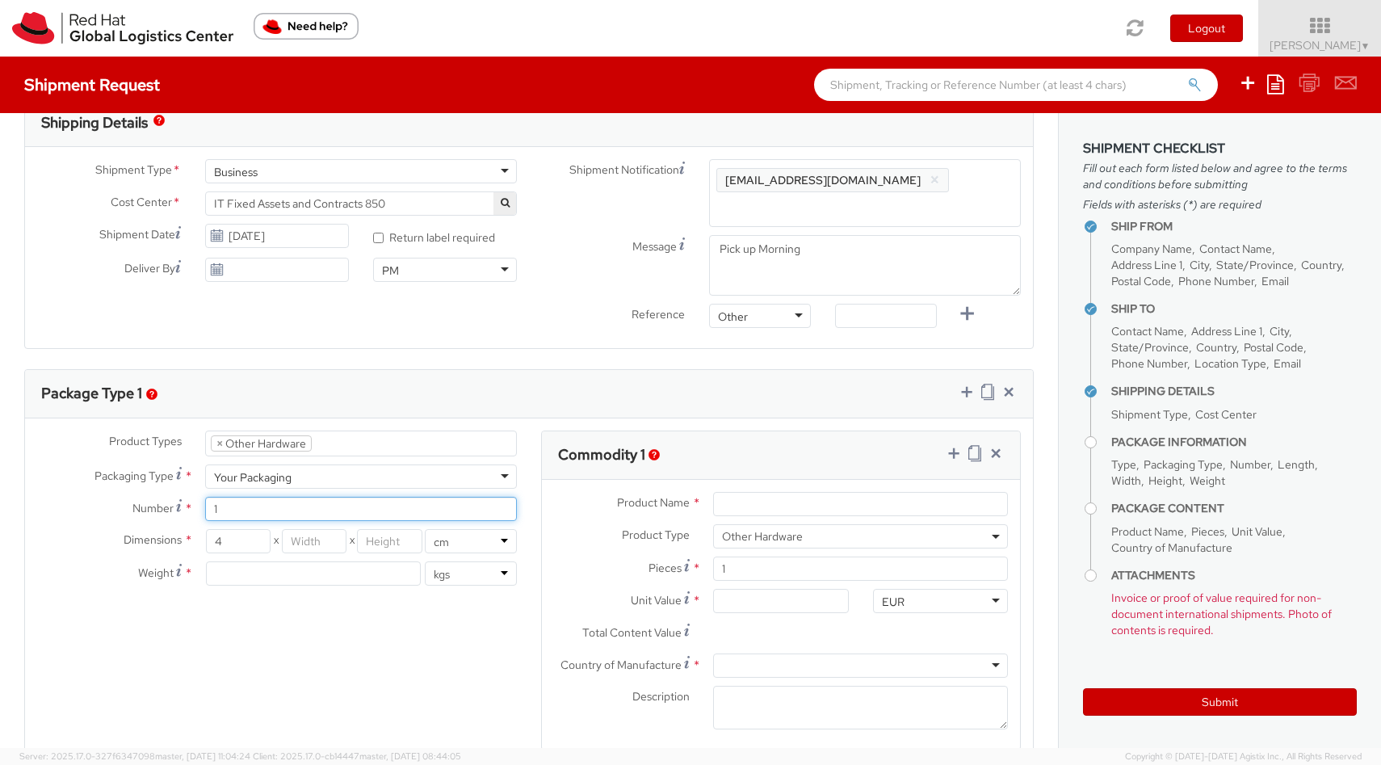
type input "1"
click at [249, 546] on input "4" at bounding box center [238, 541] width 65 height 24
type input "46"
click at [300, 541] on input "number" at bounding box center [314, 541] width 65 height 24
type input "30"
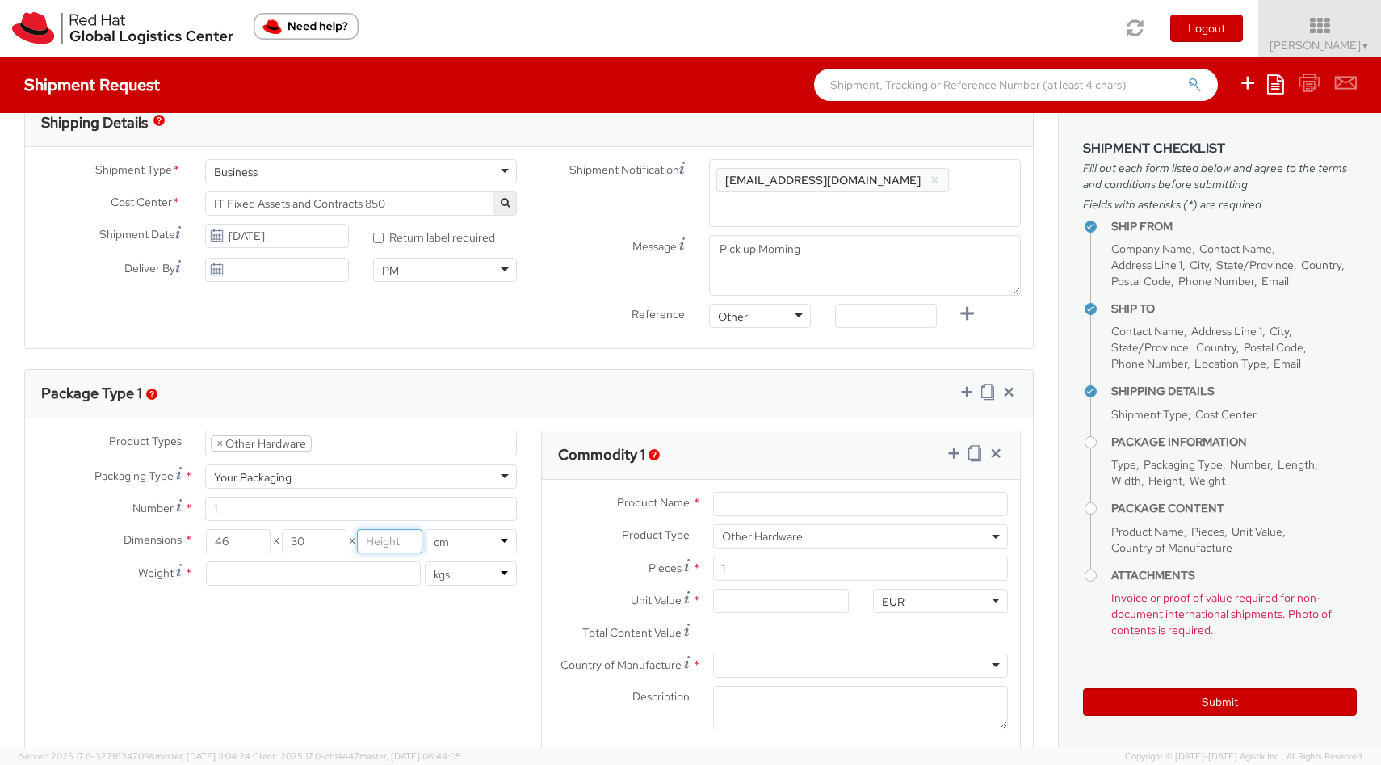
click at [394, 542] on input "number" at bounding box center [389, 541] width 65 height 24
type input "13"
click at [325, 578] on input "number" at bounding box center [313, 573] width 215 height 24
type input "4"
click at [772, 511] on input "Product Name *" at bounding box center [860, 504] width 295 height 24
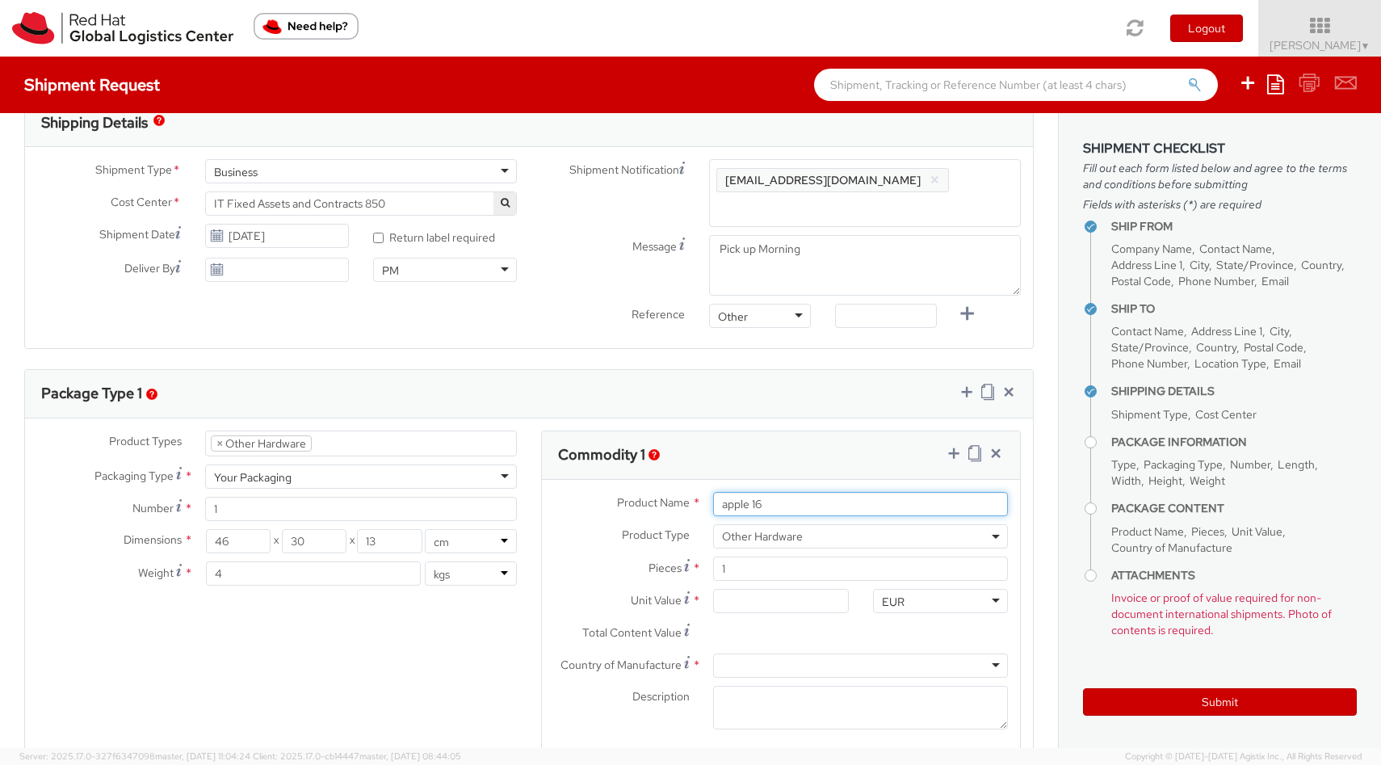
type input "apple 16"
click at [806, 540] on span "Other Hardware" at bounding box center [860, 536] width 277 height 15
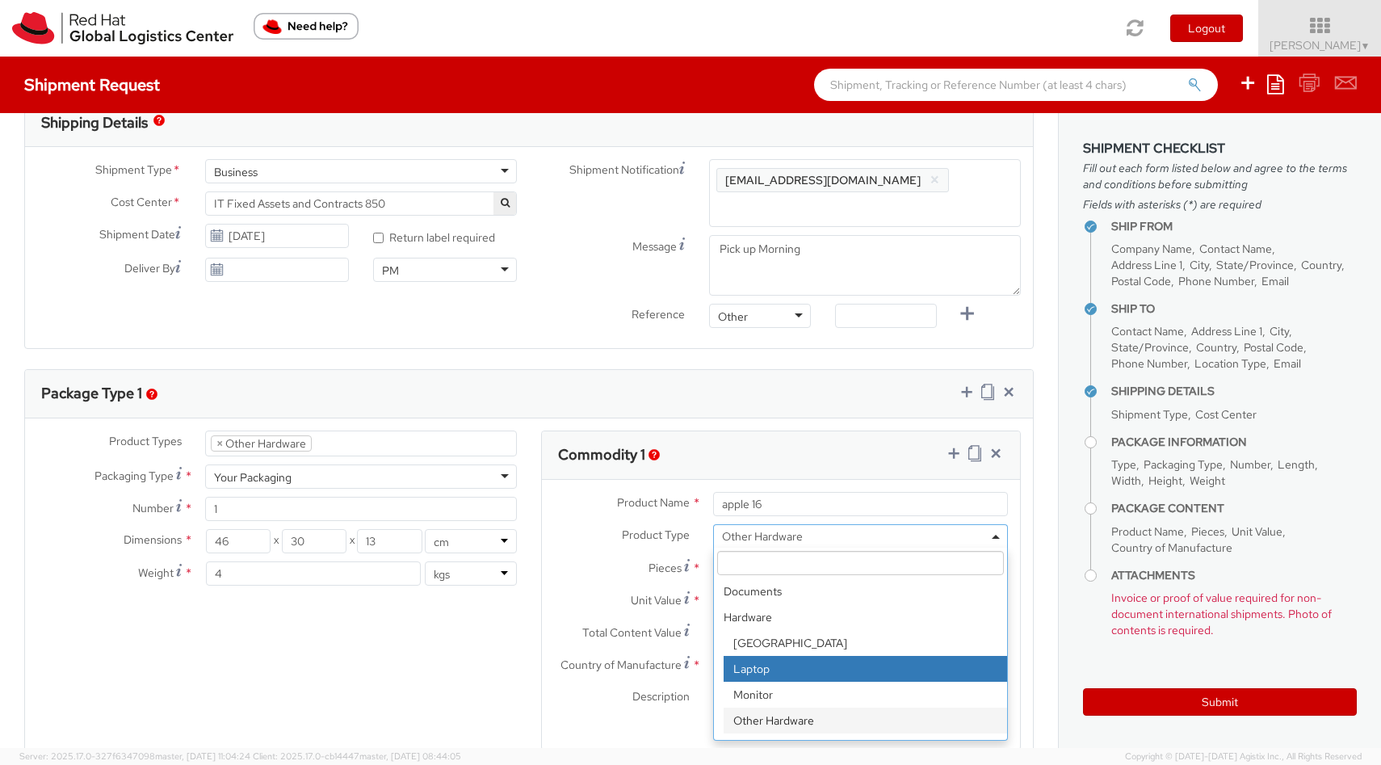
select select "LAPTOP"
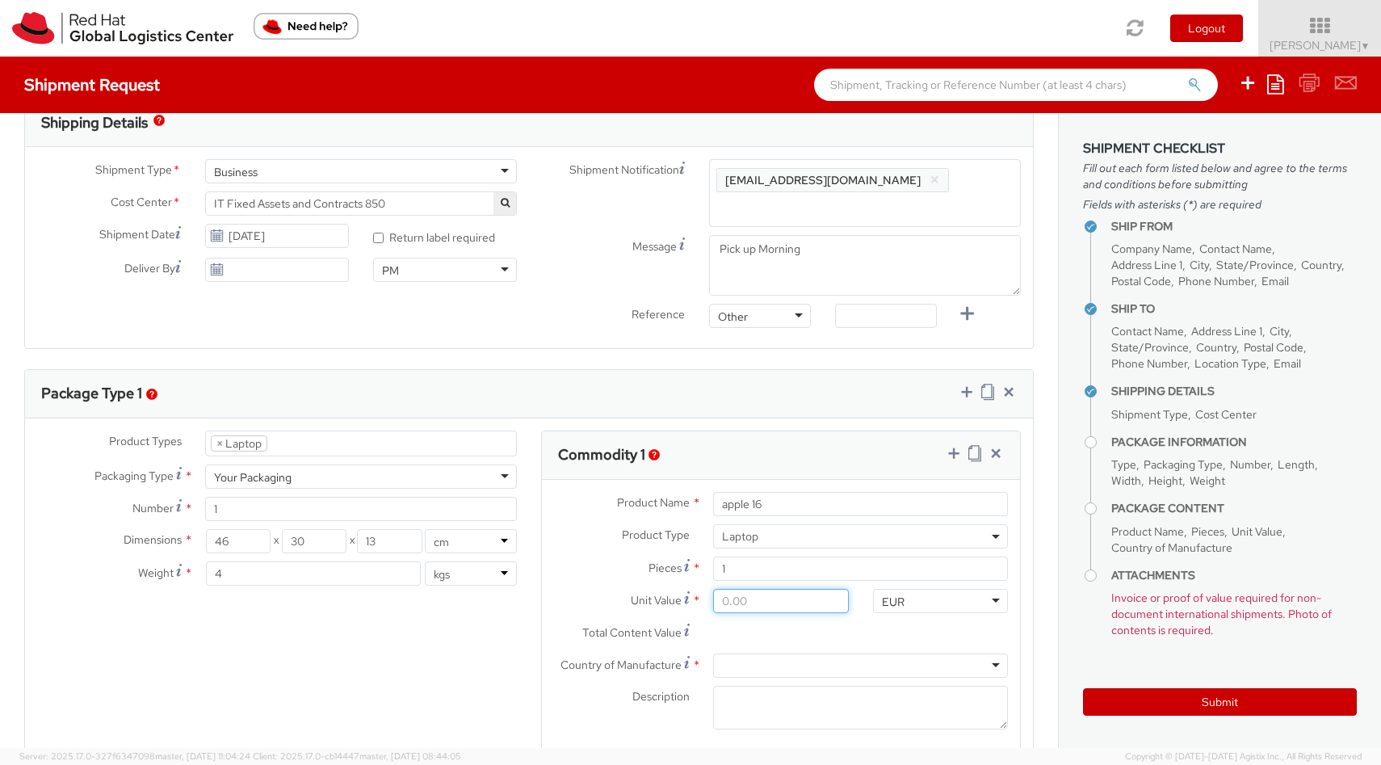
click at [756, 594] on input "Unit Value *" at bounding box center [780, 601] width 135 height 24
type input "5.00"
type input "50.00"
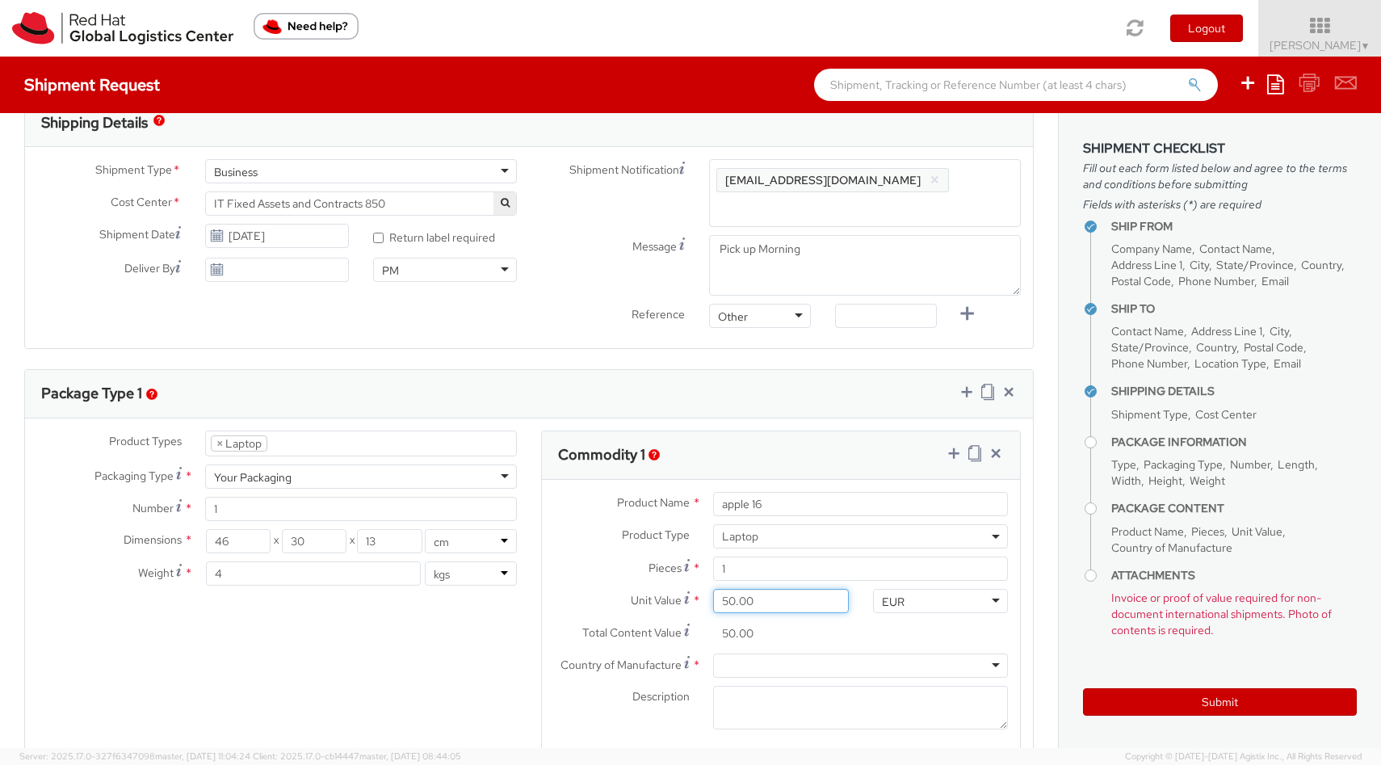
type input "500.00"
click at [761, 670] on div at bounding box center [860, 665] width 295 height 24
type input "chin"
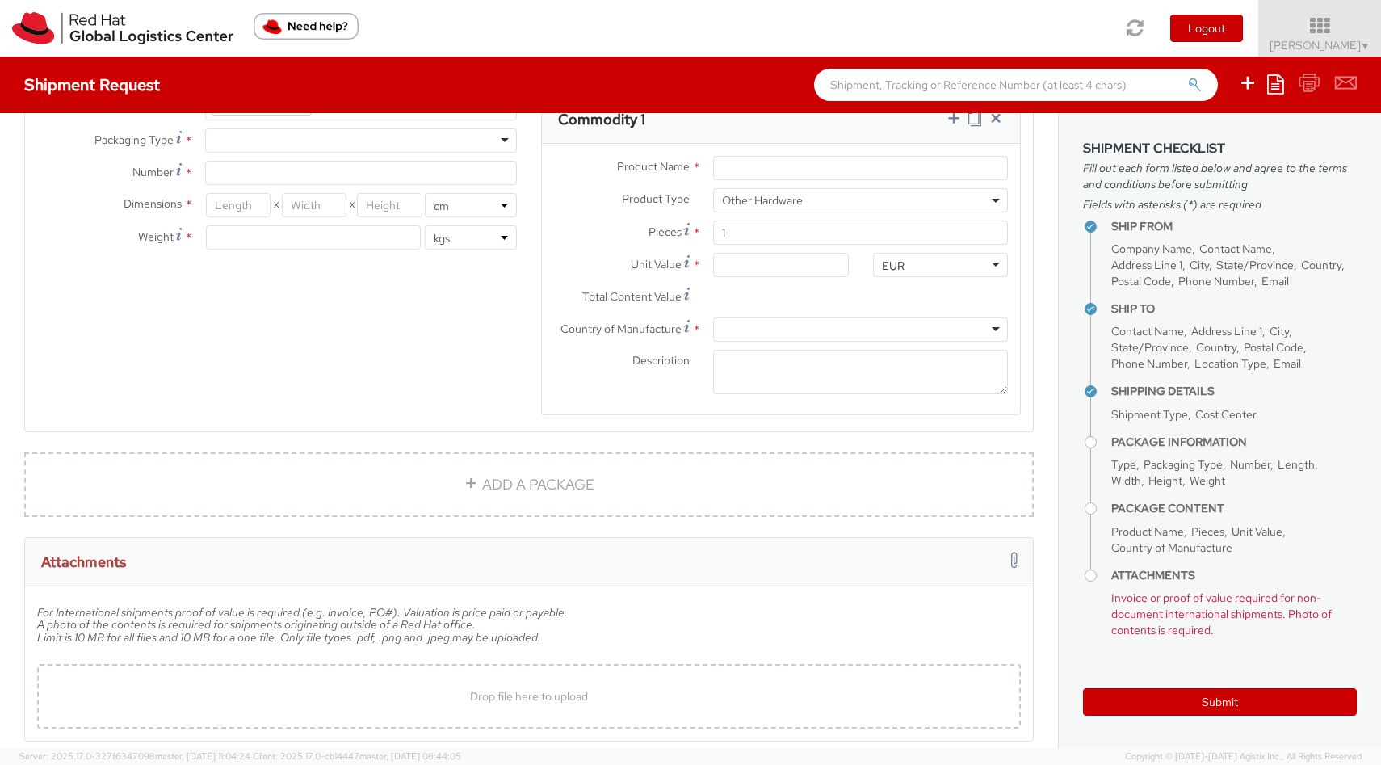
scroll to position [1355, 0]
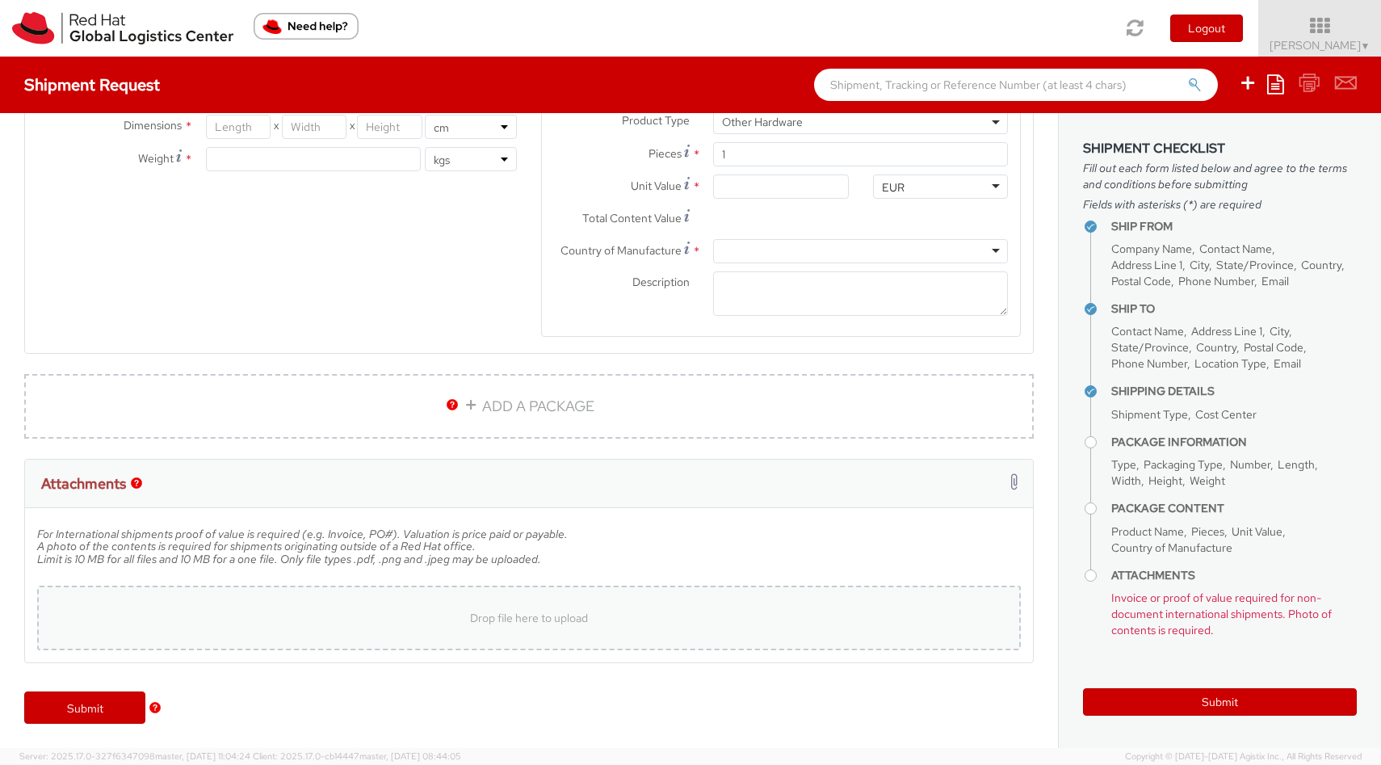
click at [540, 621] on span "Drop file here to upload" at bounding box center [529, 617] width 118 height 15
type input "C:\fakepath\IMG_3861.jpg"
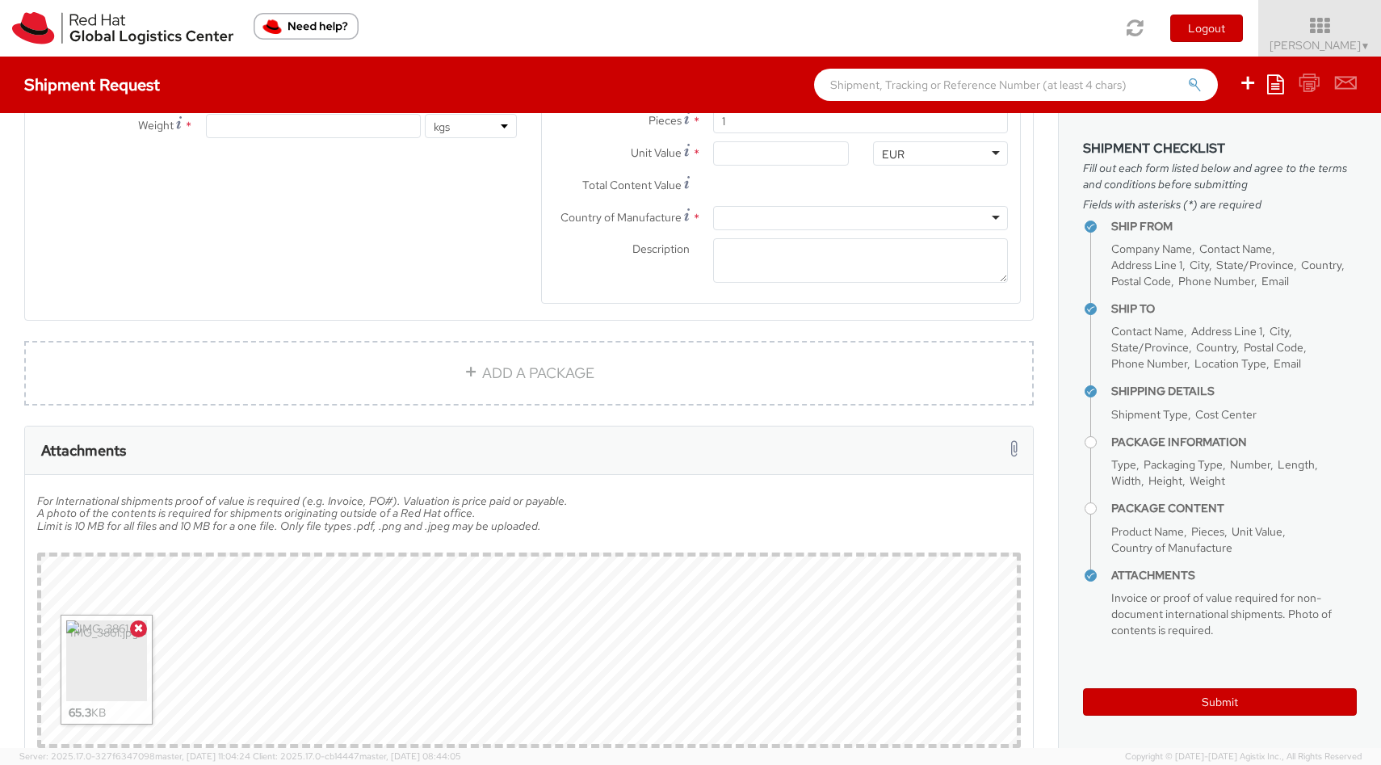
scroll to position [1485, 0]
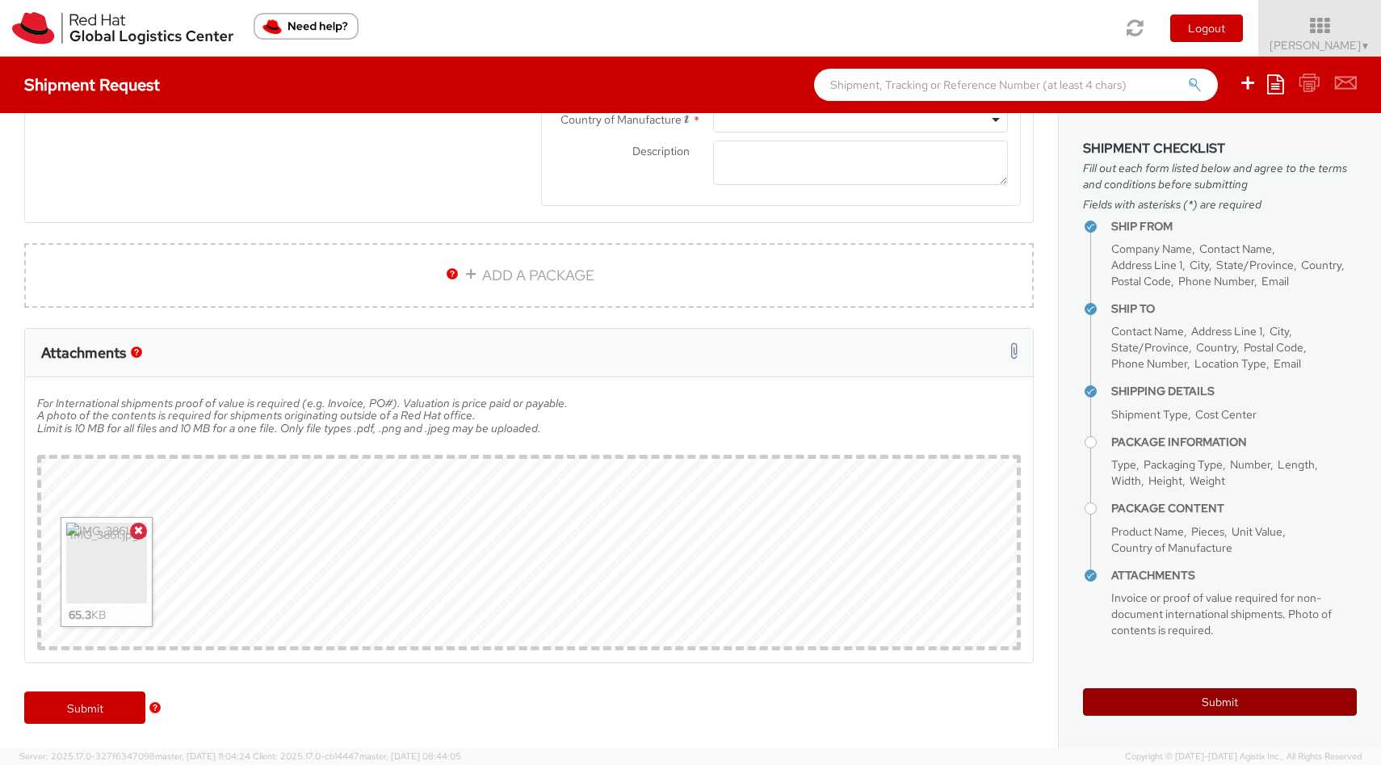
click at [1242, 703] on button "Submit" at bounding box center [1220, 701] width 274 height 27
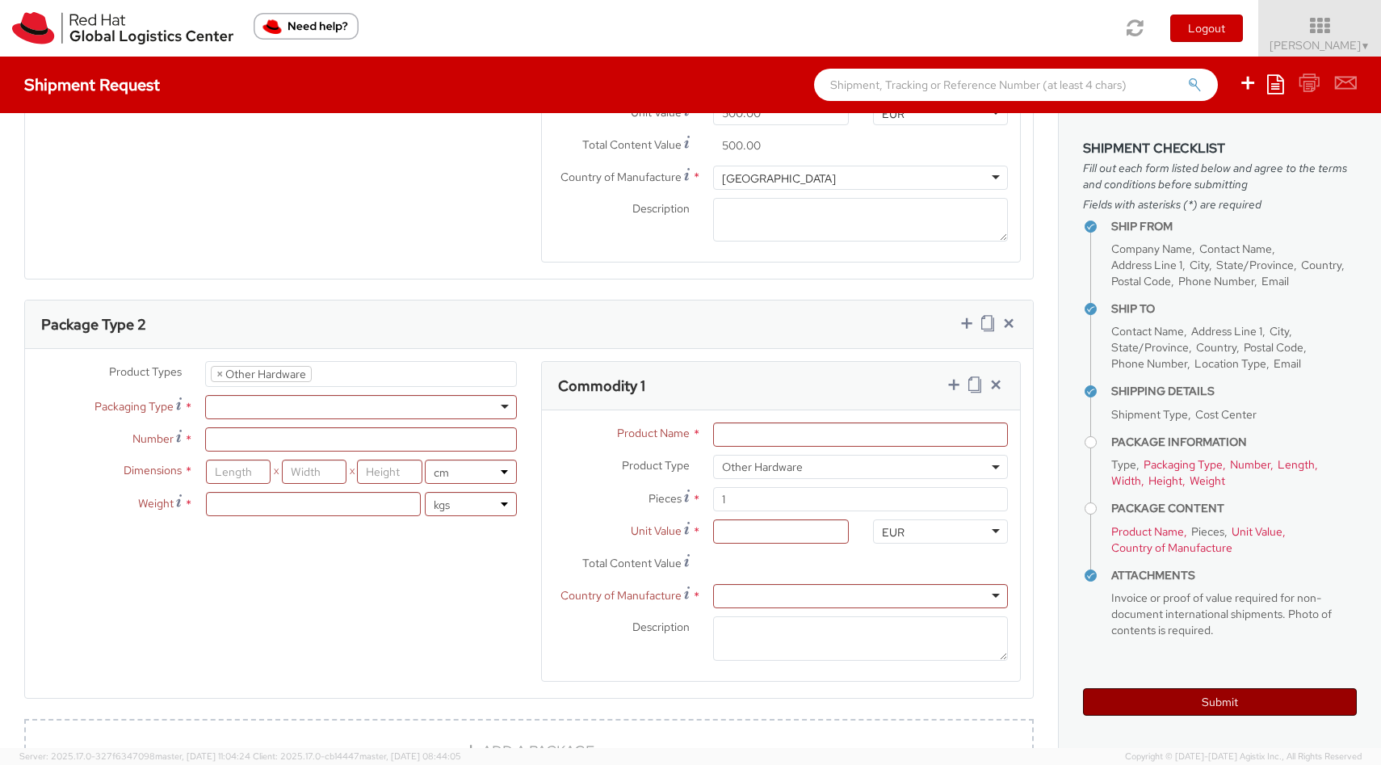
scroll to position [1040, 0]
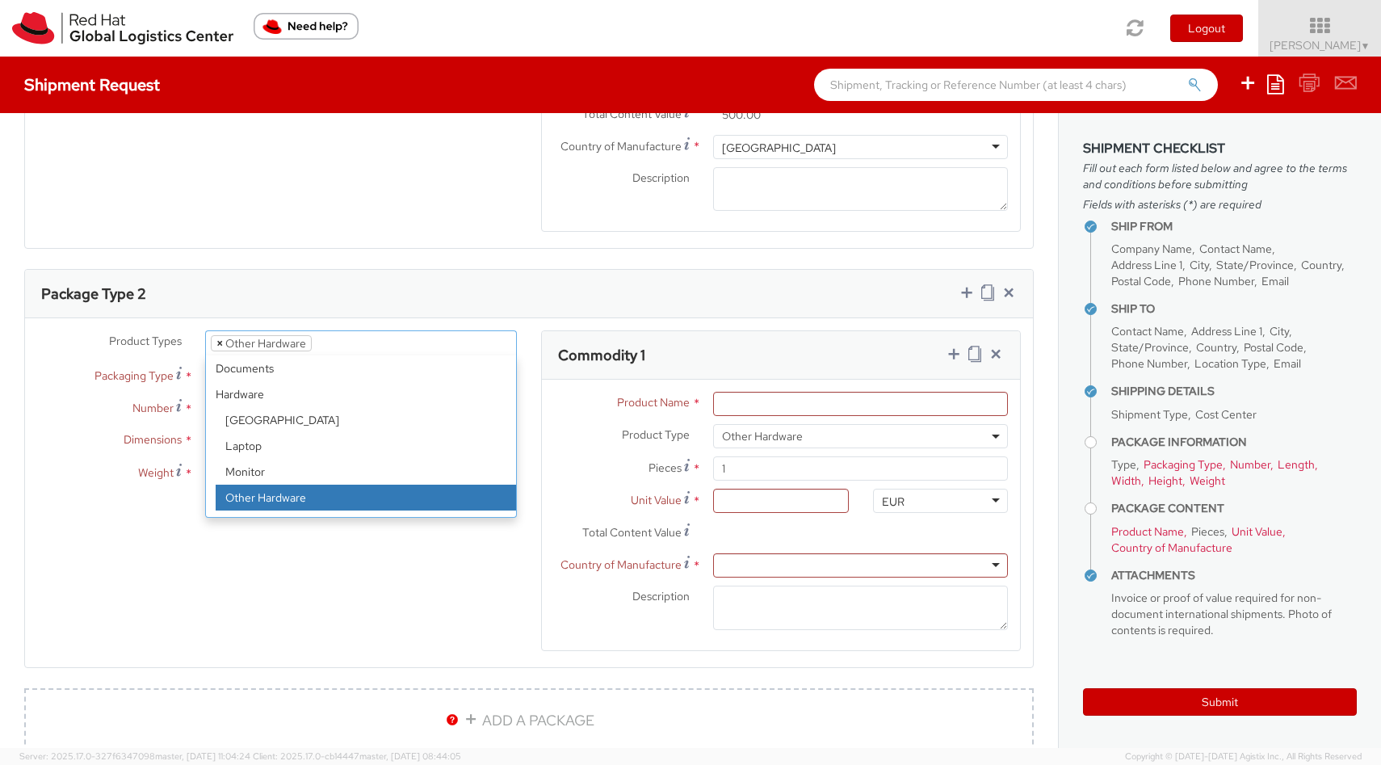
click at [219, 344] on span "×" at bounding box center [219, 343] width 6 height 15
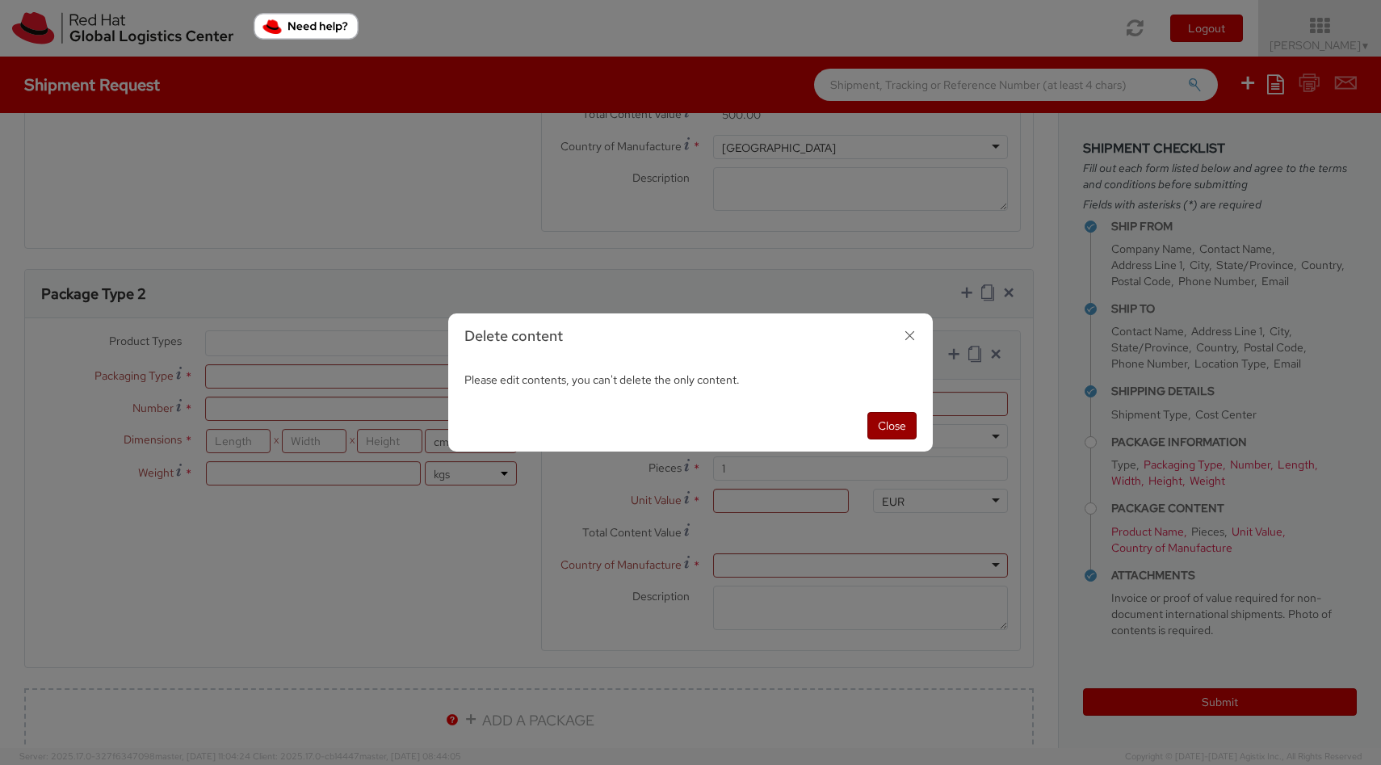
click at [894, 423] on button "Close" at bounding box center [891, 425] width 49 height 27
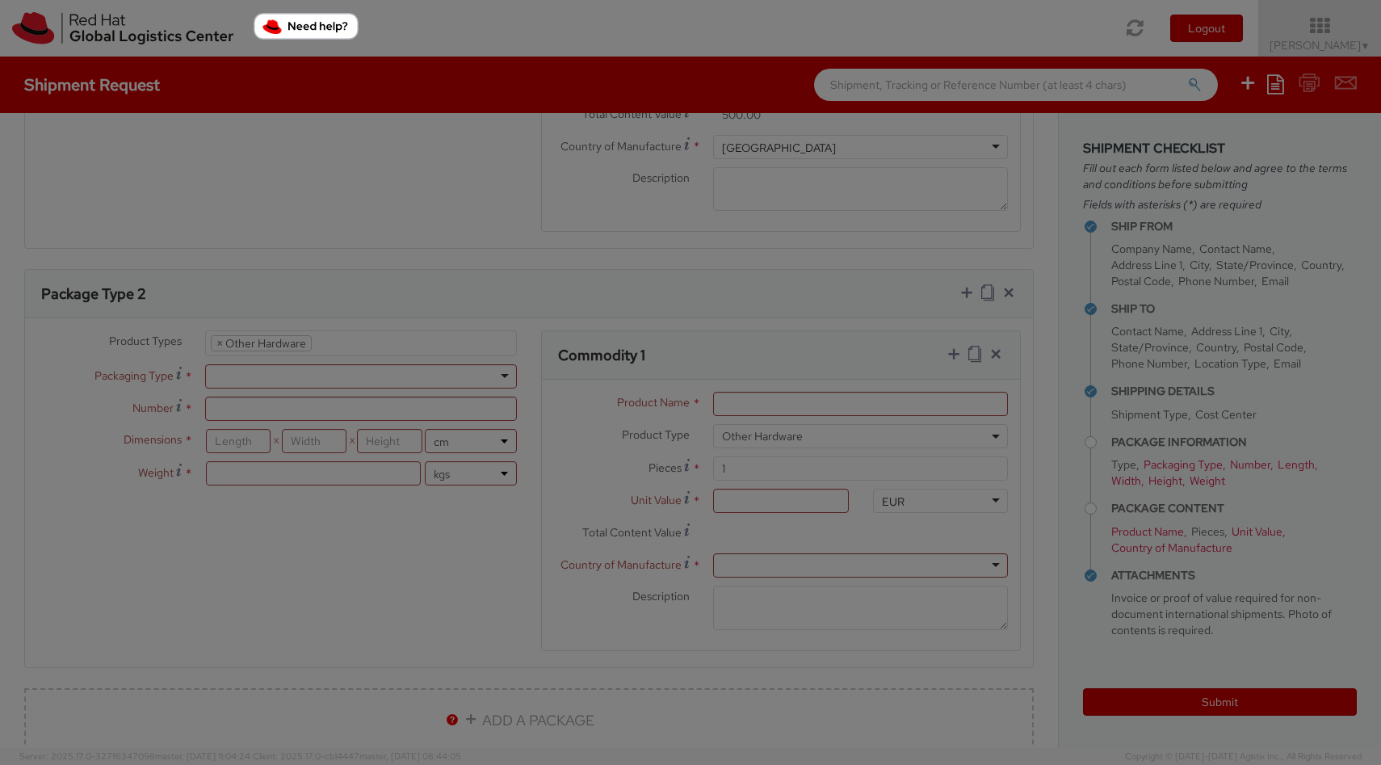
select select "HARD_OTHER"
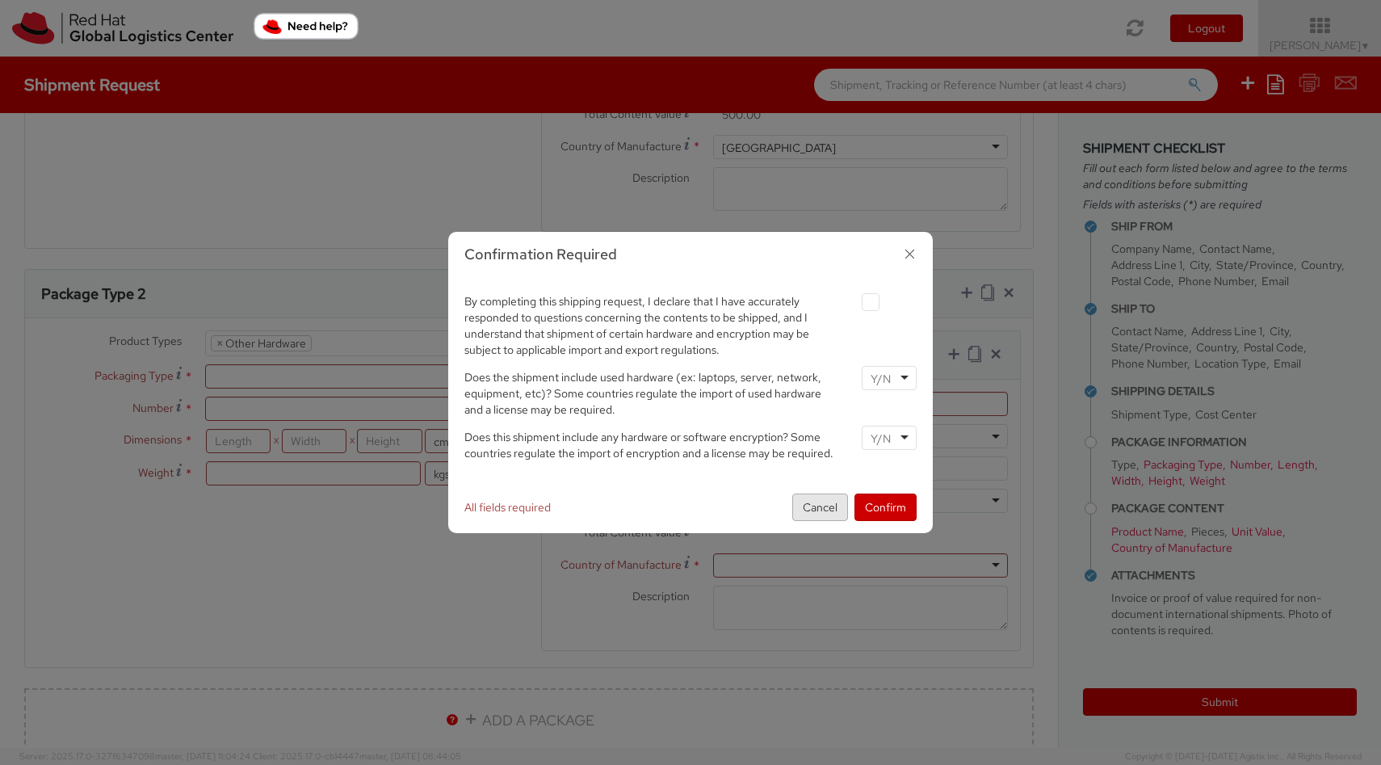
click at [823, 507] on button "Cancel" at bounding box center [820, 506] width 56 height 27
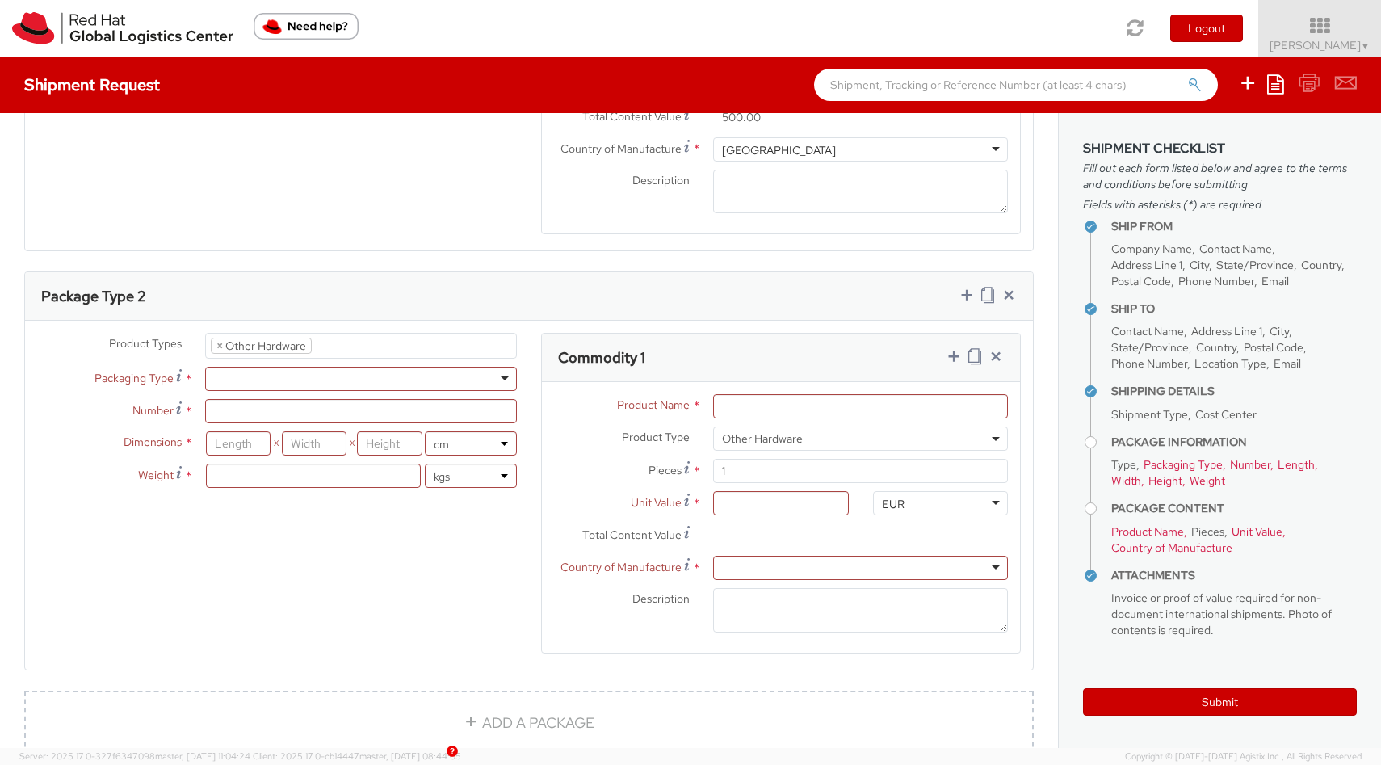
scroll to position [912, 0]
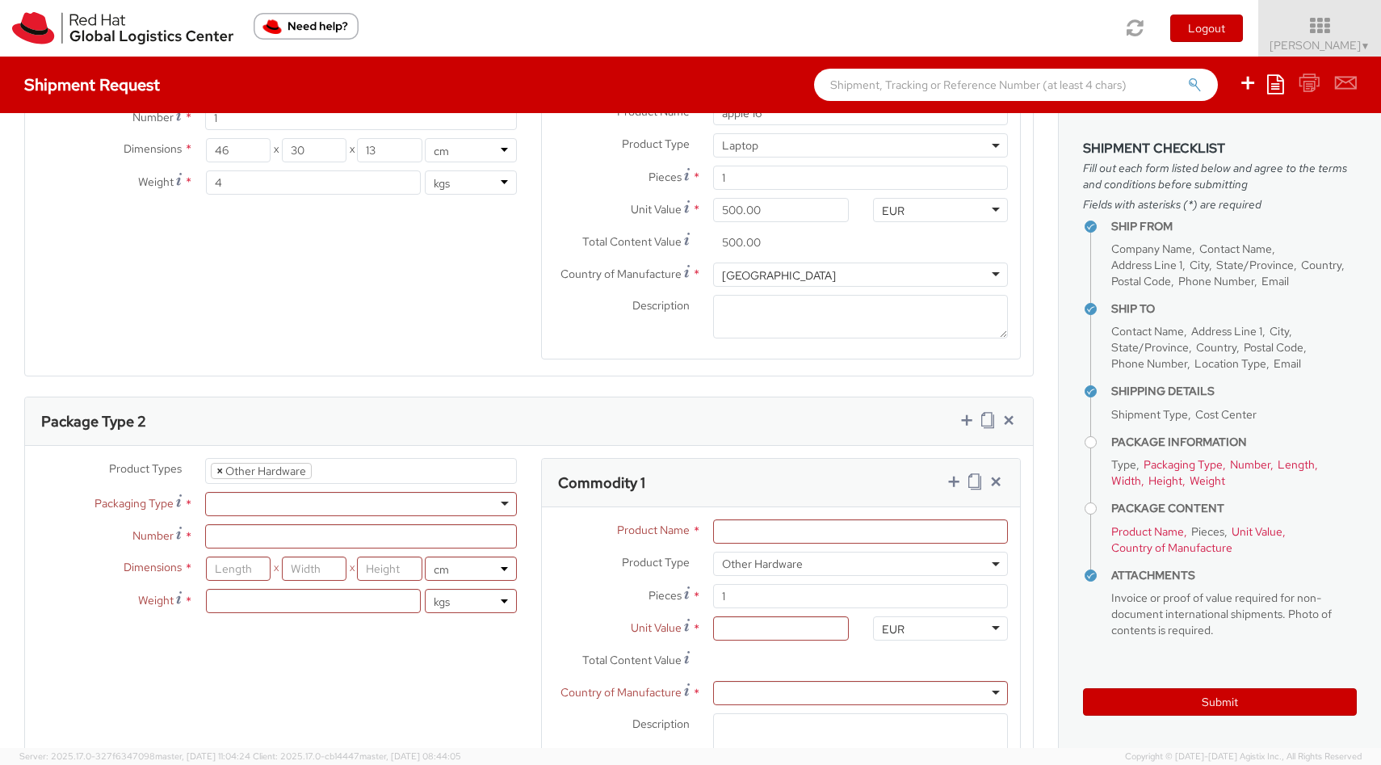
click at [219, 471] on span "×" at bounding box center [219, 470] width 6 height 15
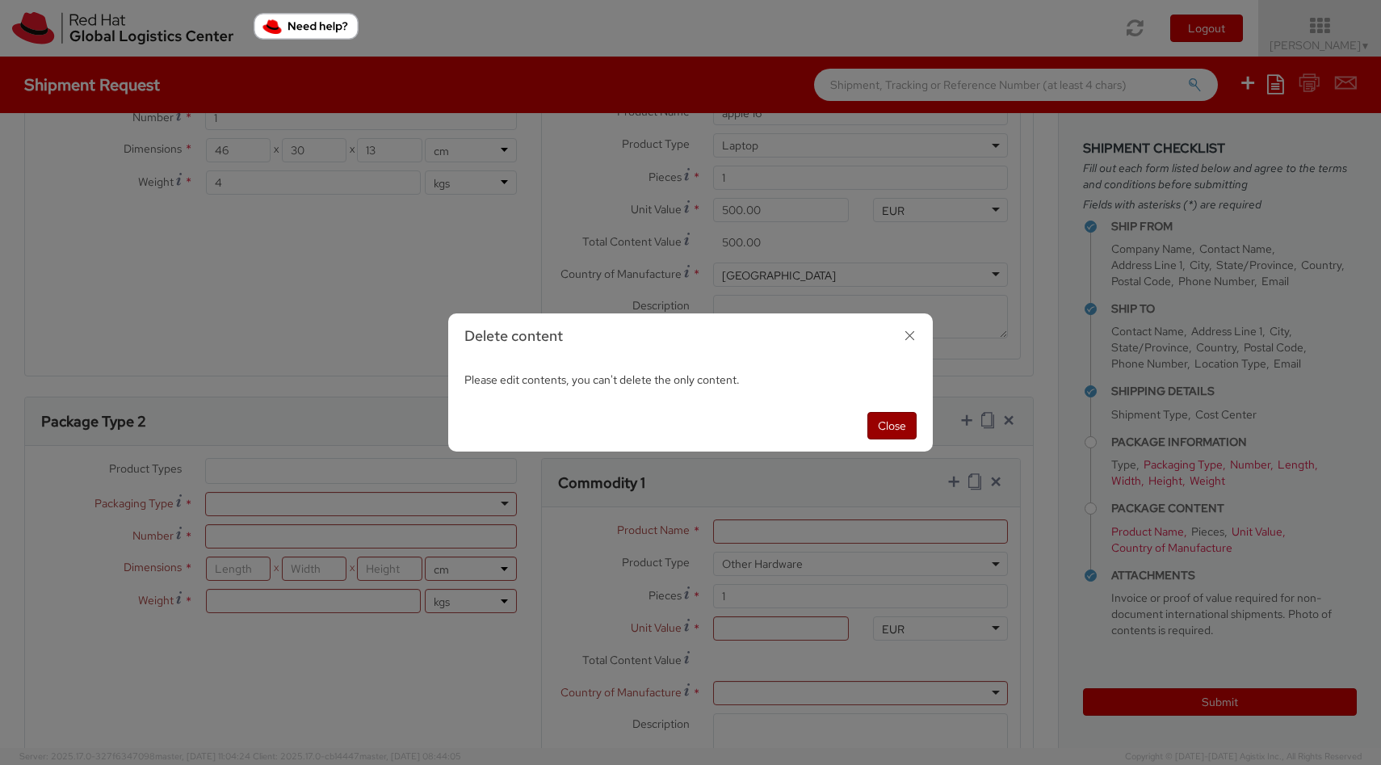
click at [895, 426] on button "Close" at bounding box center [891, 425] width 49 height 27
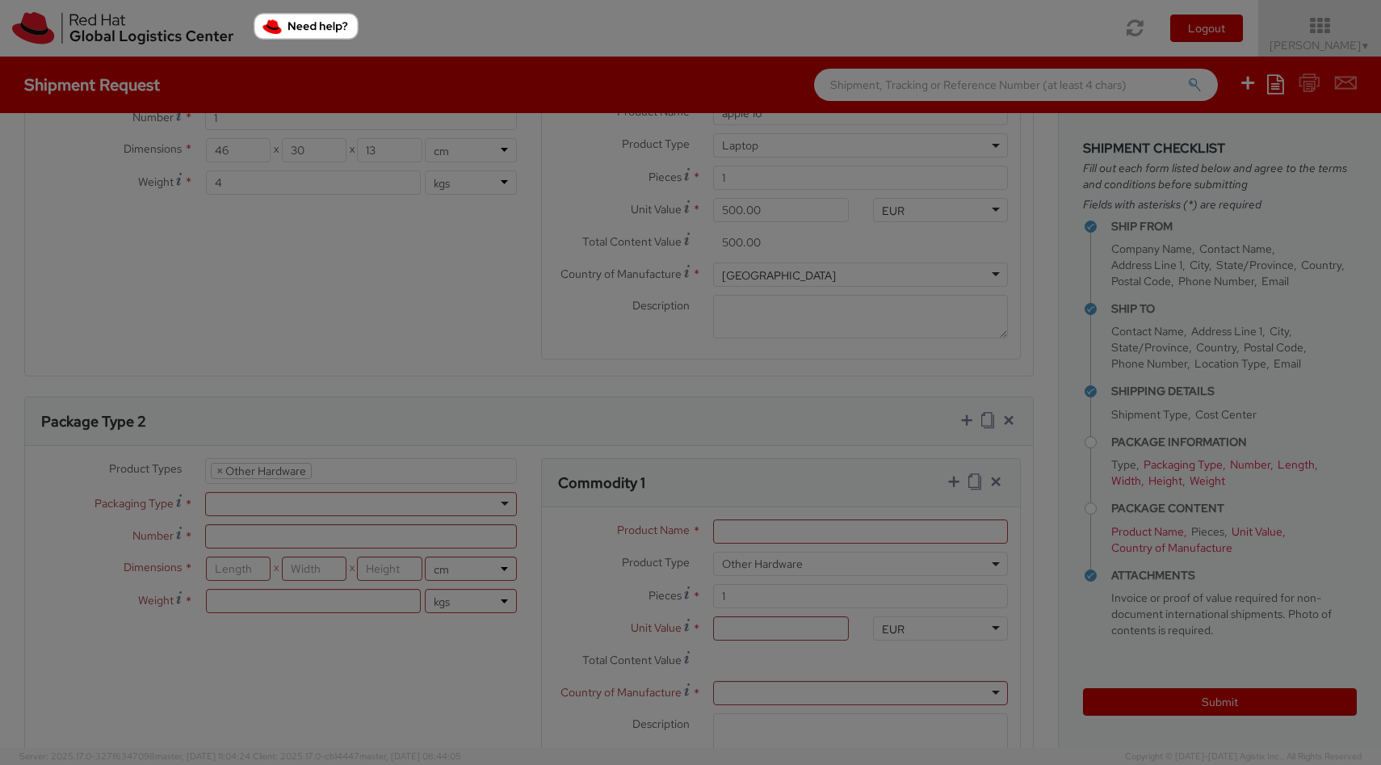
select select "HARD_OTHER"
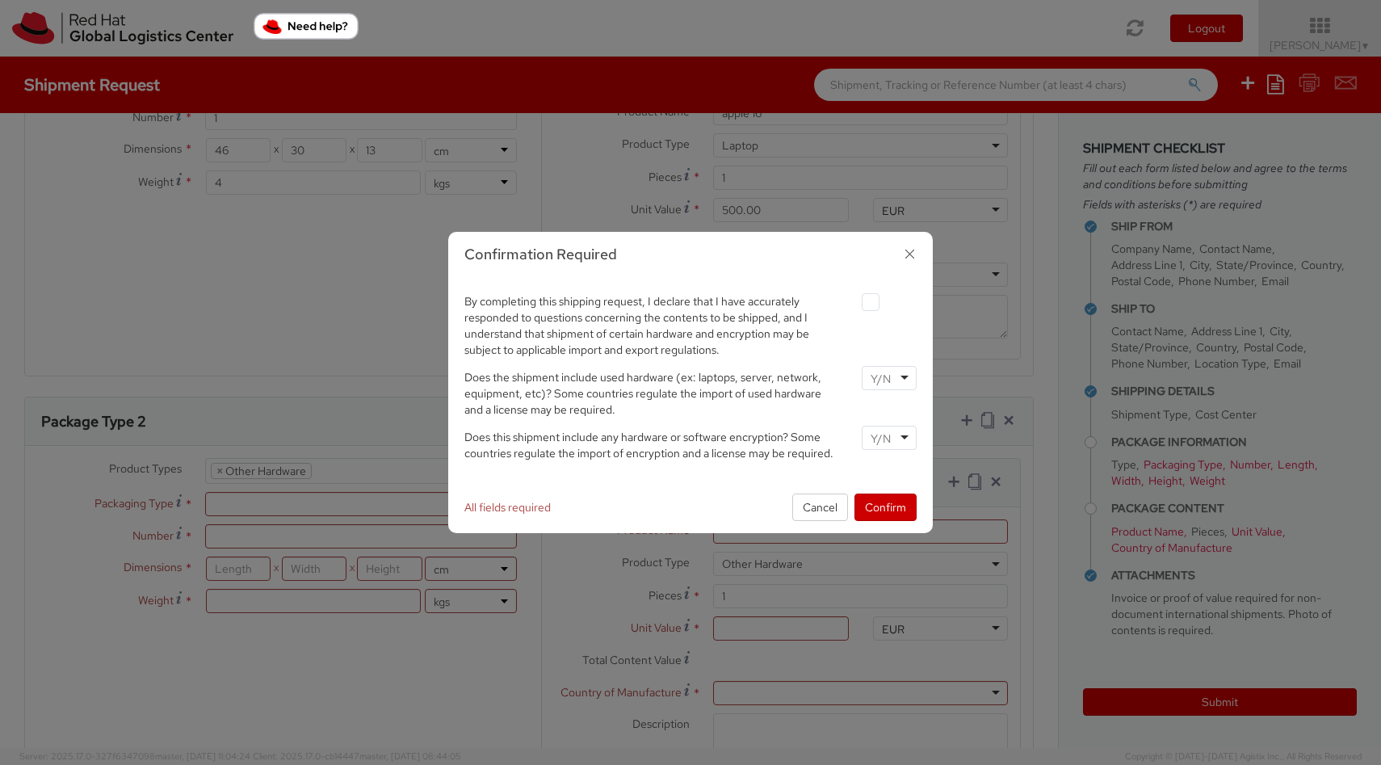
click at [887, 487] on div "All fields required Cancel Confirm" at bounding box center [690, 507] width 484 height 52
click at [882, 504] on button "Confirm" at bounding box center [885, 506] width 62 height 27
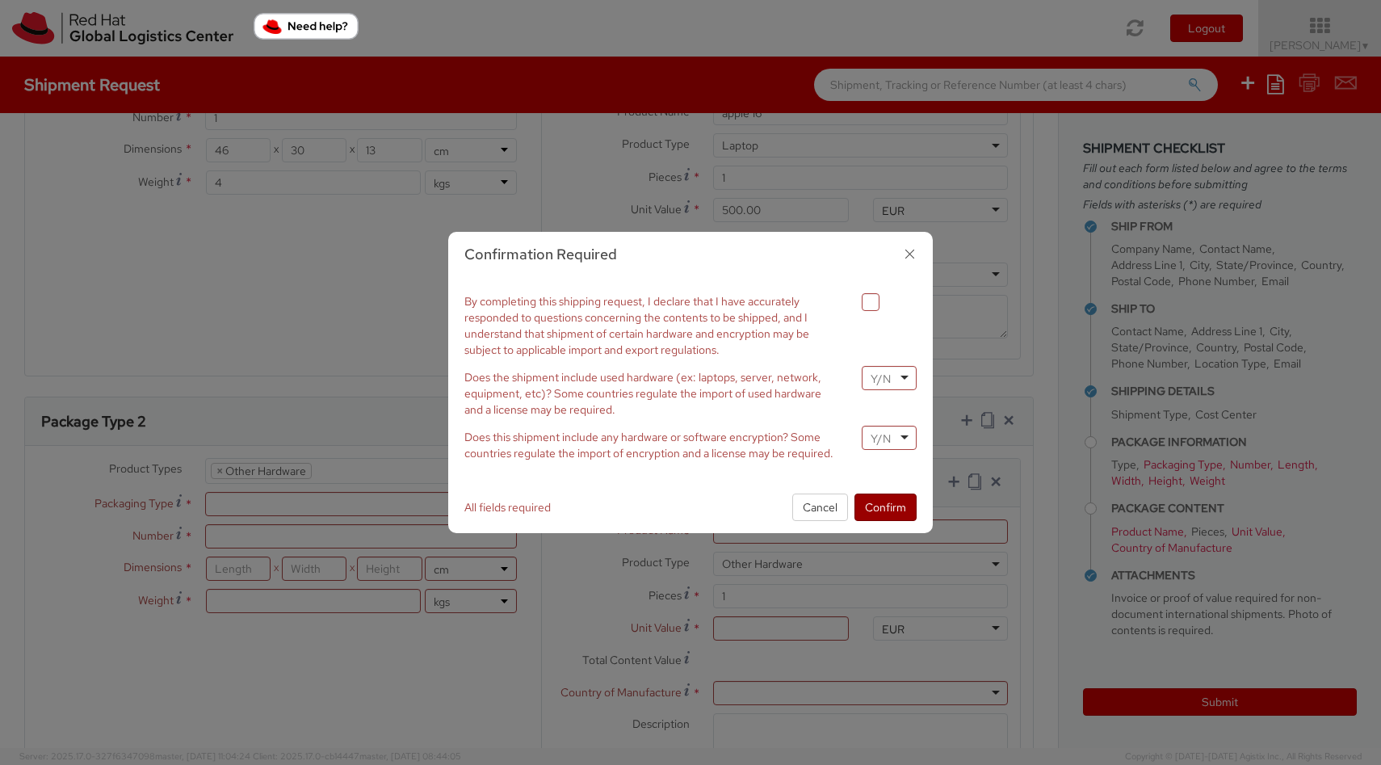
click at [884, 513] on button "Confirm" at bounding box center [885, 506] width 62 height 27
click at [884, 511] on button "Confirm" at bounding box center [885, 506] width 62 height 27
click at [909, 249] on icon "button" at bounding box center [909, 253] width 23 height 23
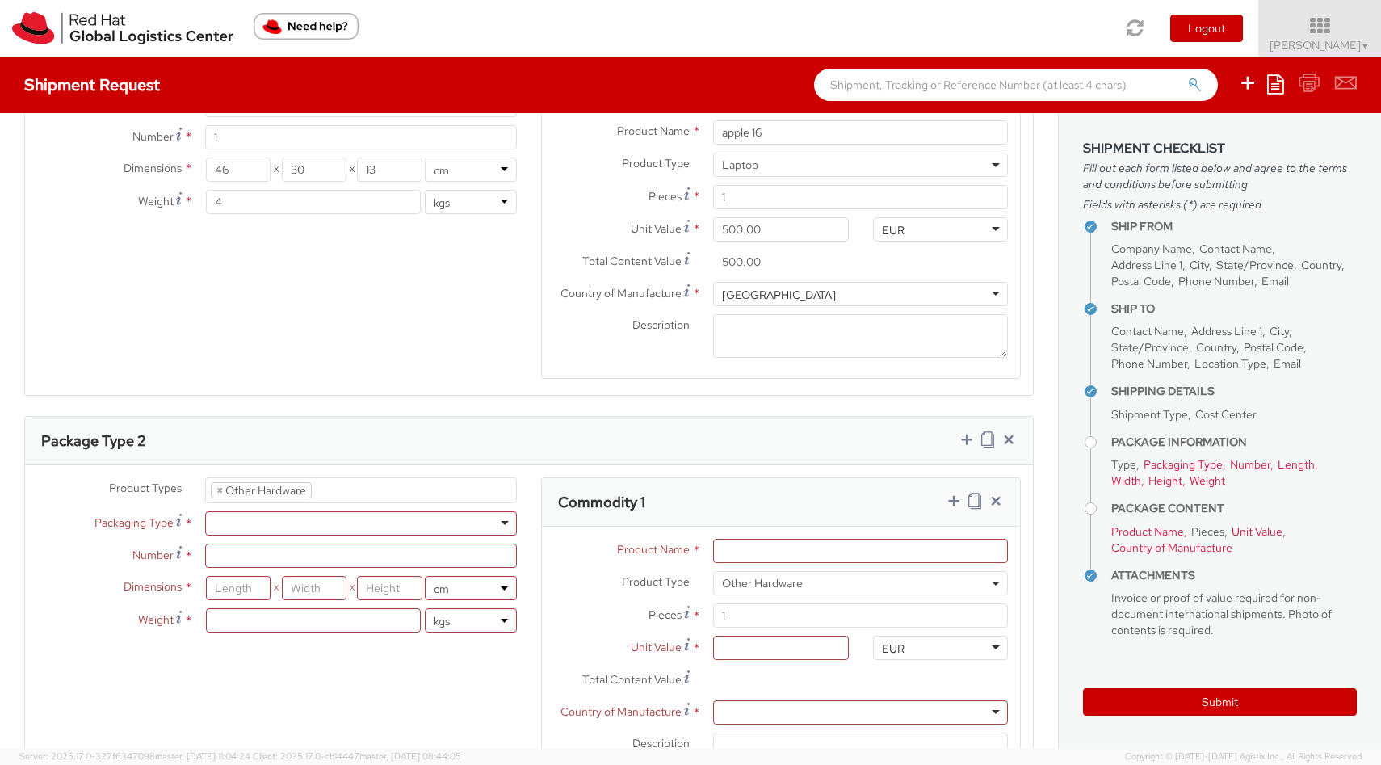
scroll to position [899, 0]
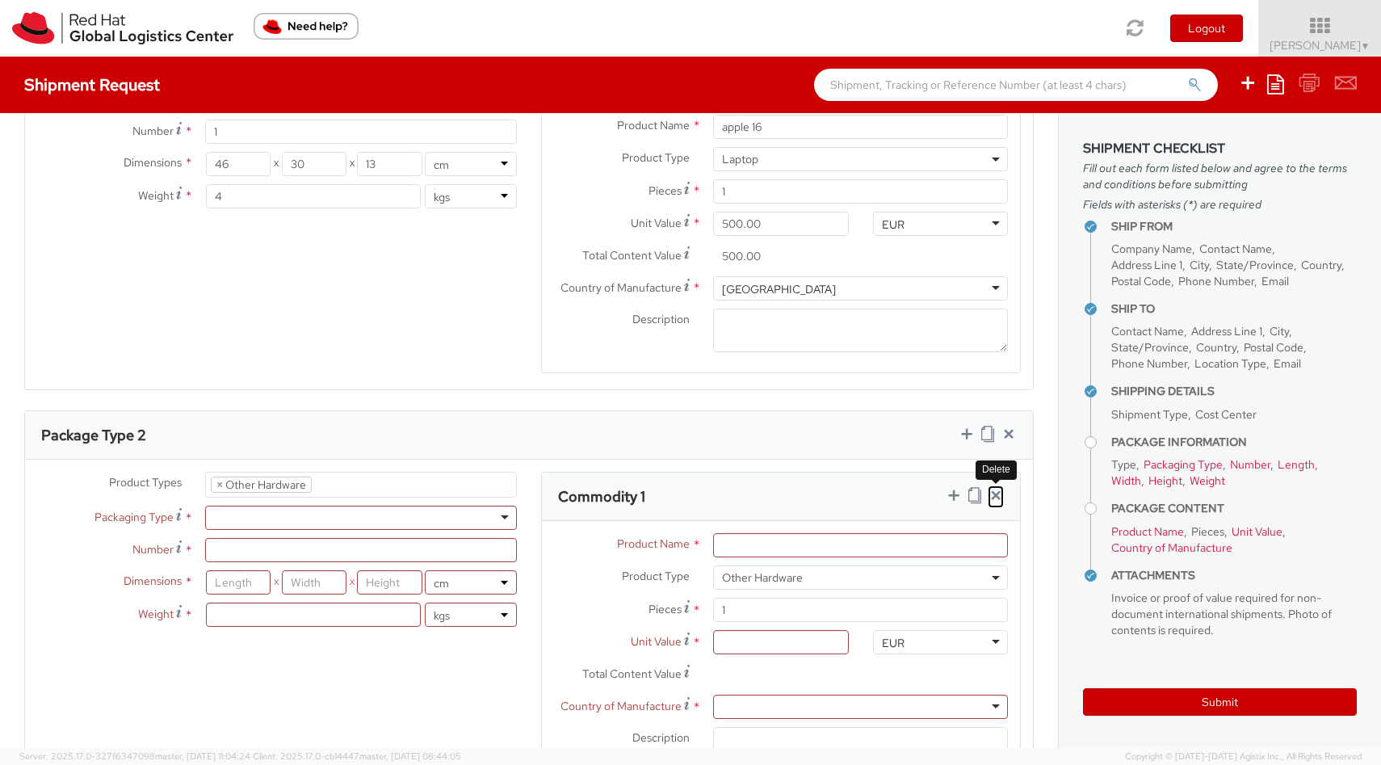
click at [996, 495] on icon at bounding box center [995, 495] width 16 height 16
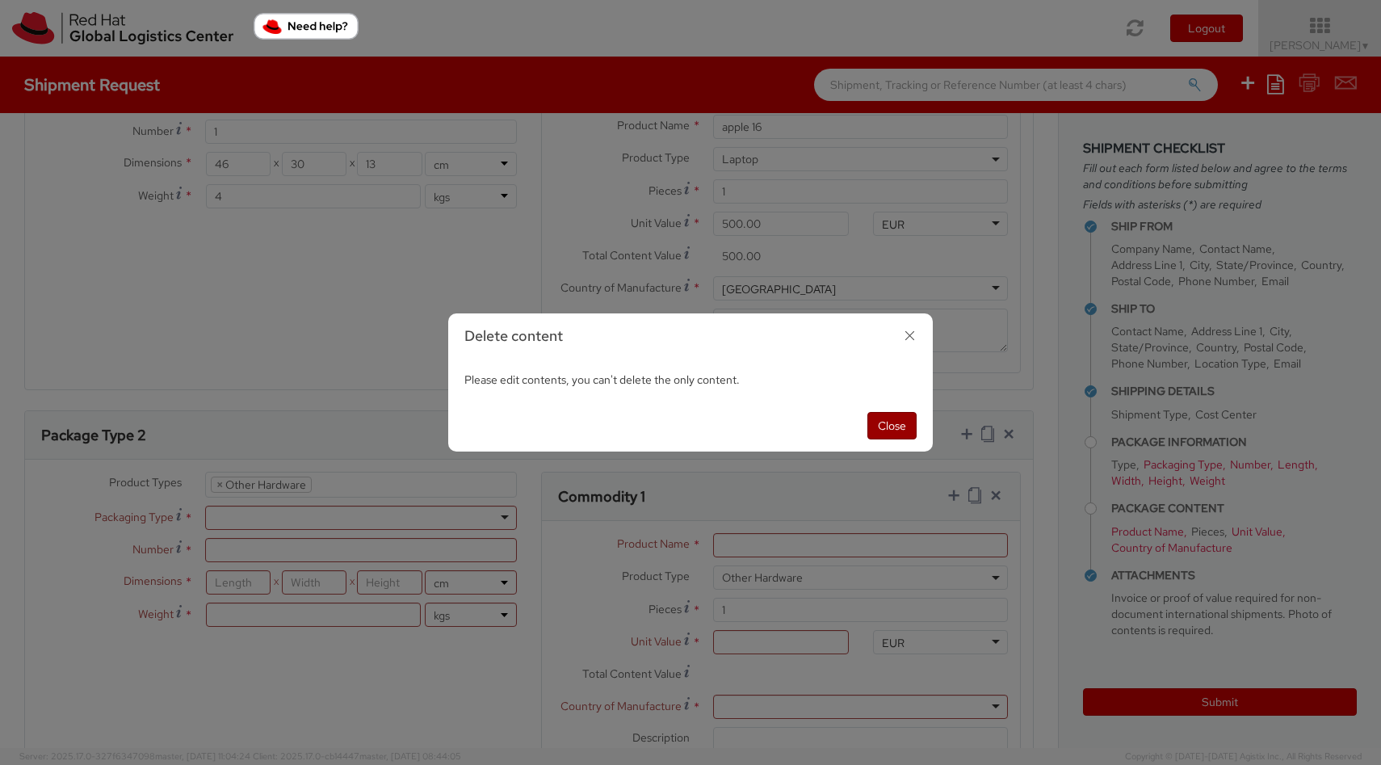
click at [896, 423] on button "Close" at bounding box center [891, 425] width 49 height 27
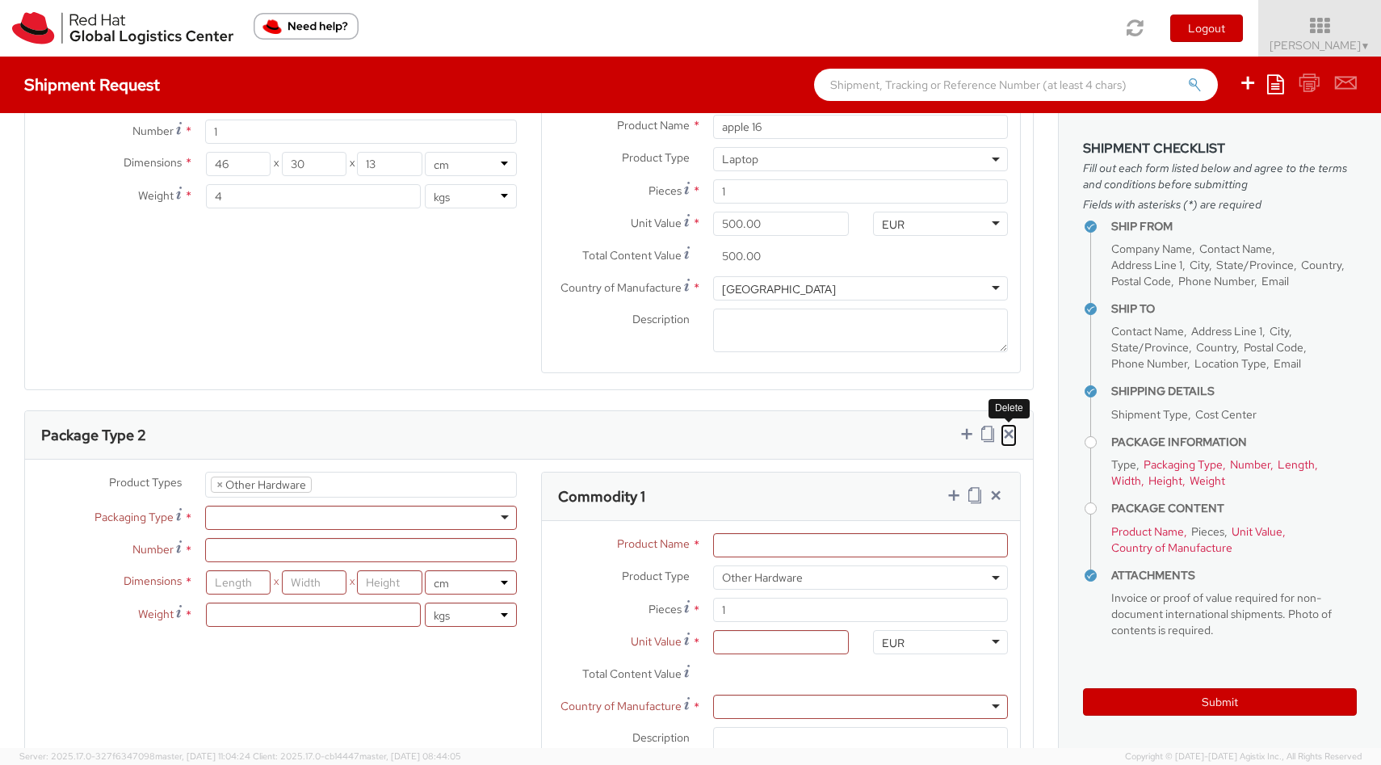
click at [1009, 436] on icon at bounding box center [1008, 433] width 16 height 16
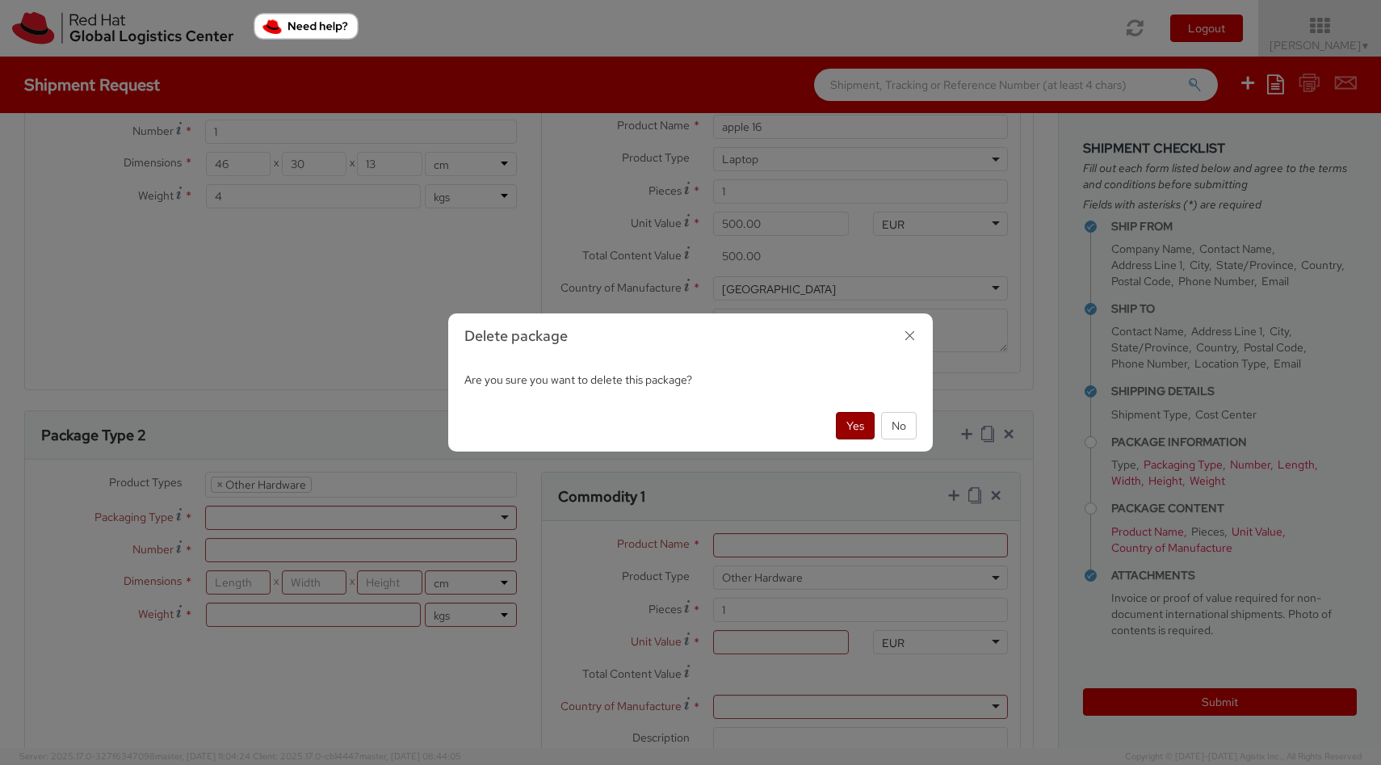
click at [855, 423] on button "Yes" at bounding box center [855, 425] width 39 height 27
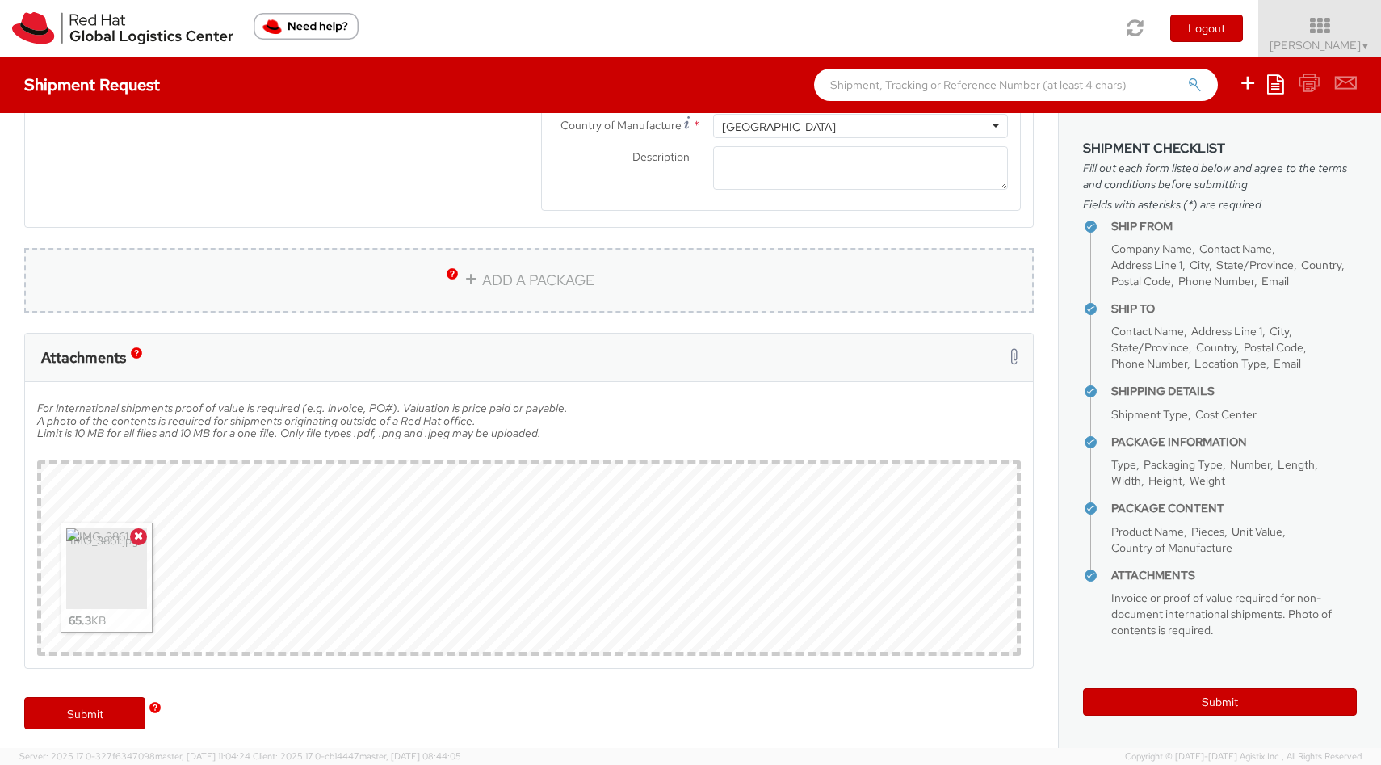
scroll to position [1066, 0]
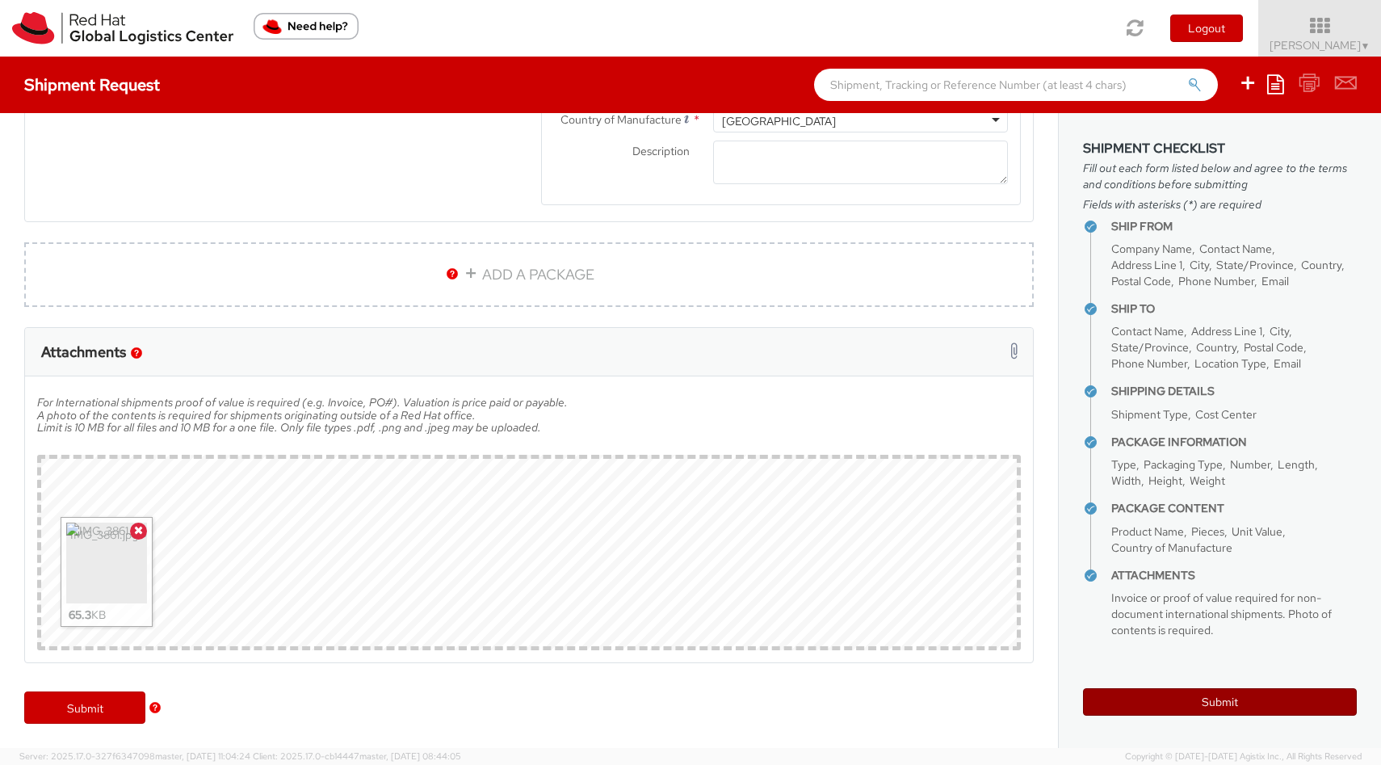
click at [1203, 698] on button "Submit" at bounding box center [1220, 701] width 274 height 27
